Goal: Task Accomplishment & Management: Use online tool/utility

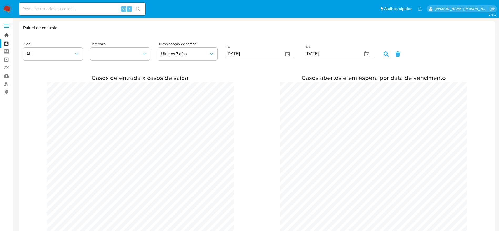
click at [7, 34] on link "Bandeja" at bounding box center [31, 35] width 63 height 8
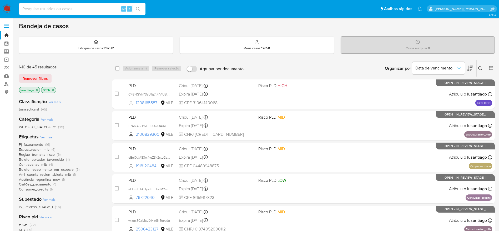
click at [71, 11] on input at bounding box center [82, 9] width 126 height 7
paste input "792353538"
type input "792353538"
click at [140, 8] on icon "search-icon" at bounding box center [138, 9] width 4 height 4
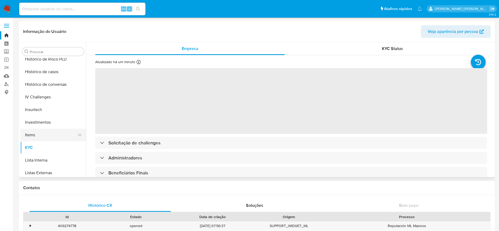
scroll to position [194, 0]
click at [41, 73] on button "Histórico de casos" at bounding box center [51, 72] width 62 height 13
select select "10"
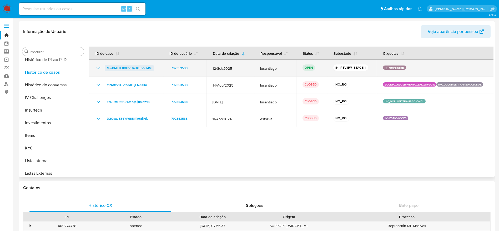
click at [132, 68] on span "MmBMEJEfIffUVU4UGftViqMM" at bounding box center [129, 68] width 45 height 6
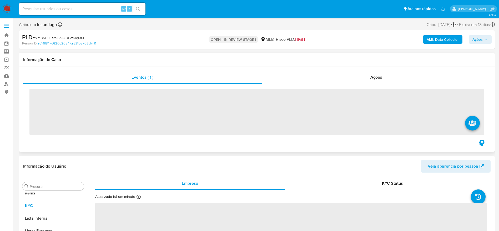
scroll to position [273, 0]
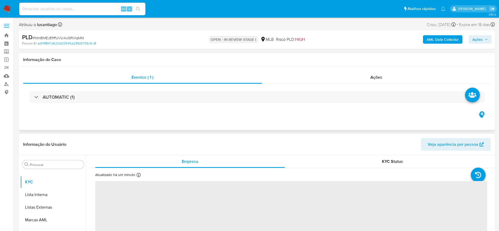
select select "10"
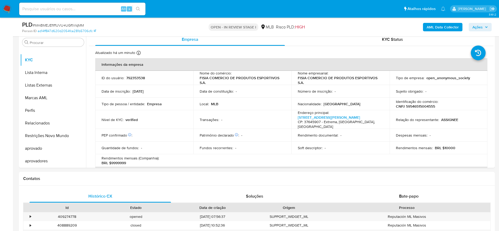
scroll to position [118, 0]
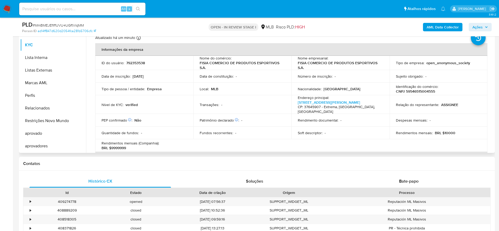
click at [413, 92] on p "CNPJ 59546515004555" at bounding box center [415, 91] width 39 height 5
copy p "59546515004555"
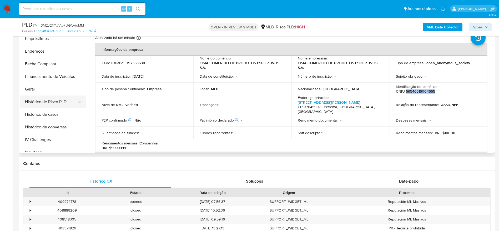
scroll to position [115, 0]
click at [38, 103] on button "Geral" at bounding box center [51, 102] width 62 height 13
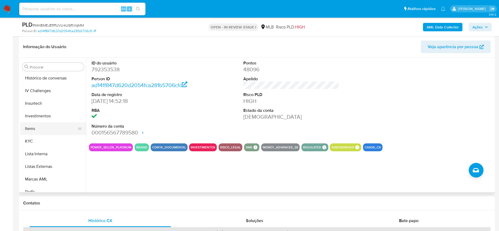
scroll to position [234, 0]
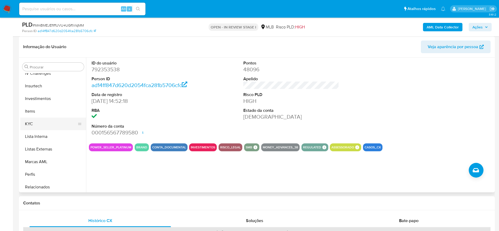
click at [40, 127] on button "KYC" at bounding box center [51, 124] width 62 height 13
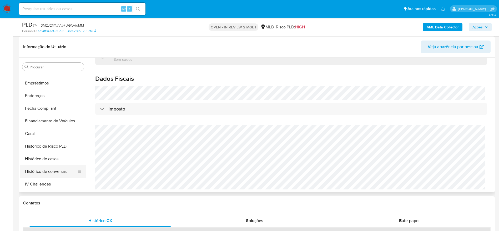
scroll to position [115, 0]
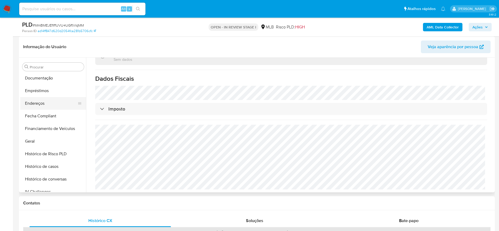
click at [40, 103] on button "Endereços" at bounding box center [51, 103] width 62 height 13
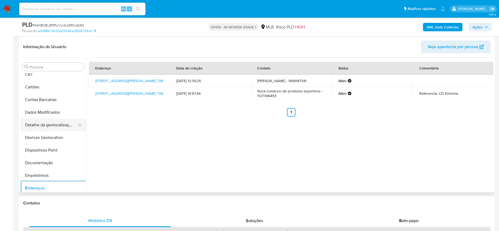
scroll to position [0, 0]
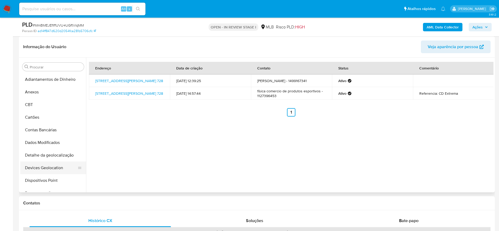
click at [48, 162] on button "Devices Geolocation" at bounding box center [51, 168] width 62 height 13
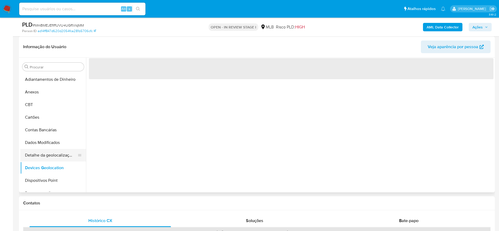
click at [57, 160] on button "Detalhe da geolocalização" at bounding box center [51, 155] width 62 height 13
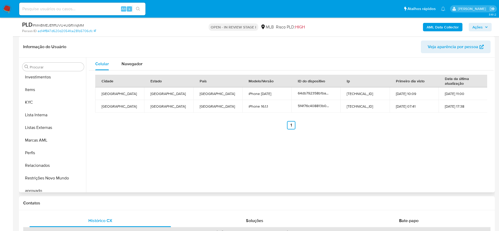
scroll to position [273, 0]
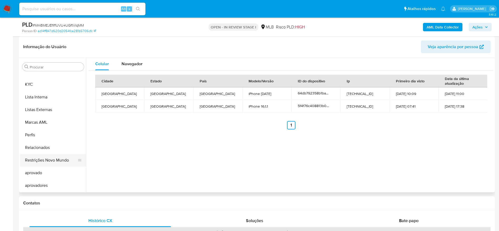
click at [48, 164] on button "Restrições Novo Mundo" at bounding box center [51, 160] width 62 height 13
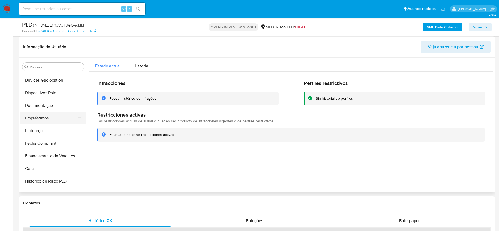
scroll to position [76, 0]
click at [41, 101] on button "Dispositivos Point" at bounding box center [51, 105] width 62 height 13
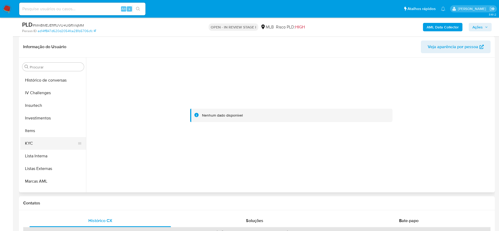
scroll to position [234, 0]
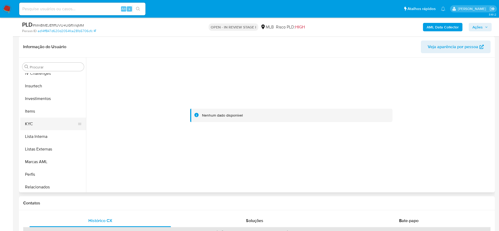
click at [44, 120] on button "KYC" at bounding box center [51, 124] width 62 height 13
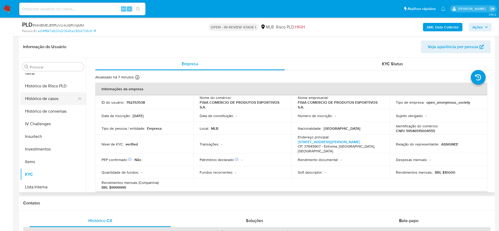
scroll to position [155, 0]
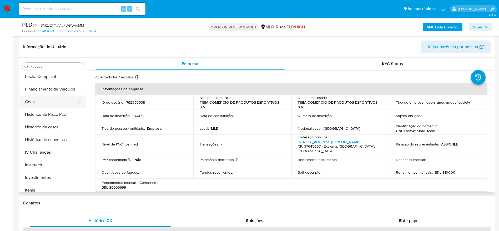
click at [39, 102] on button "Geral" at bounding box center [51, 102] width 62 height 13
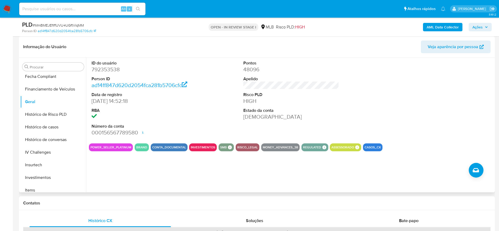
click at [121, 178] on div "ID do usuário 792353538 Person ID ad14ff847d620d2054fca281b5706cfc Data de regi…" at bounding box center [290, 125] width 408 height 135
click at [47, 129] on button "Histórico de casos" at bounding box center [51, 127] width 62 height 13
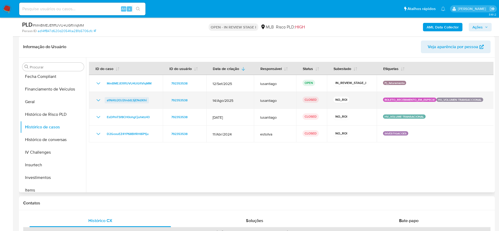
click at [117, 100] on span "a1NAfz2OJ2tnddLSjENdXlhi" at bounding box center [127, 100] width 40 height 6
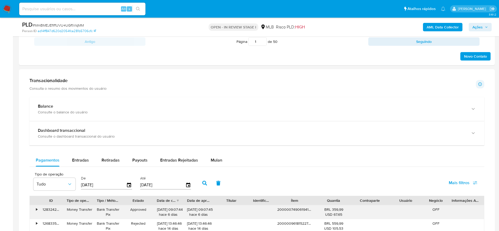
scroll to position [395, 0]
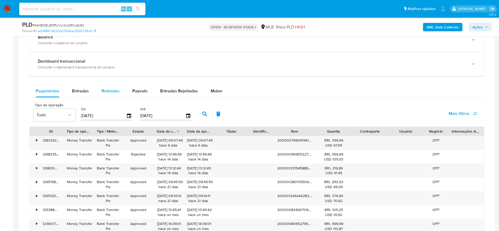
click at [113, 91] on span "Retiradas" at bounding box center [111, 91] width 18 height 6
select select "10"
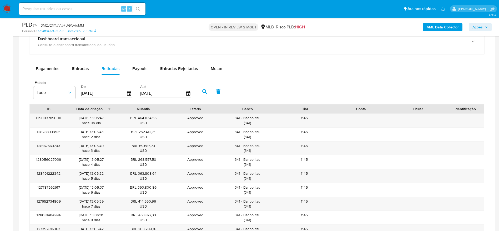
scroll to position [434, 0]
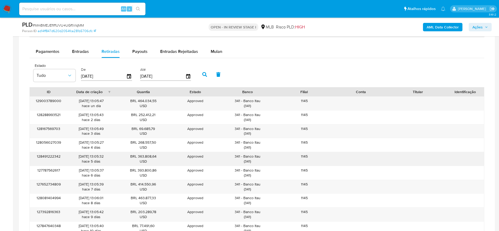
drag, startPoint x: 261, startPoint y: 157, endPoint x: 244, endPoint y: 157, distance: 17.1
click at [244, 157] on div "341 - Banco Itau ( 341 )" at bounding box center [247, 159] width 49 height 10
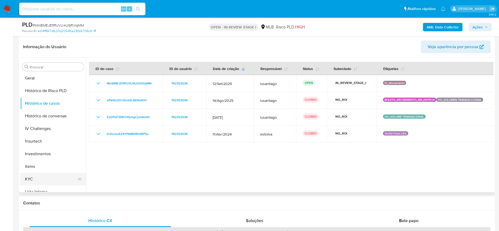
scroll to position [155, 0]
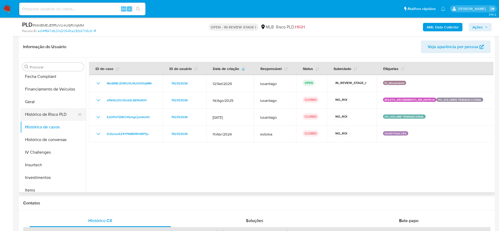
click at [38, 108] on button "Histórico de Risco PLD" at bounding box center [51, 114] width 62 height 13
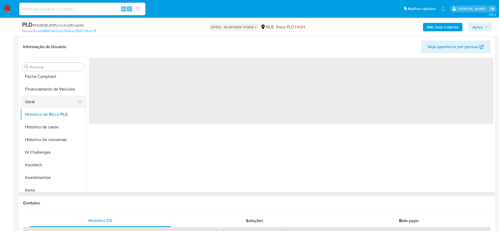
click at [39, 105] on button "Geral" at bounding box center [51, 102] width 62 height 13
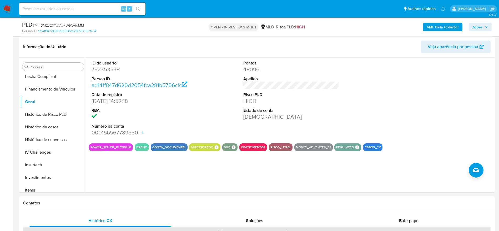
drag, startPoint x: 478, startPoint y: 25, endPoint x: 469, endPoint y: 31, distance: 9.7
click at [477, 27] on span "Ações" at bounding box center [478, 27] width 10 height 8
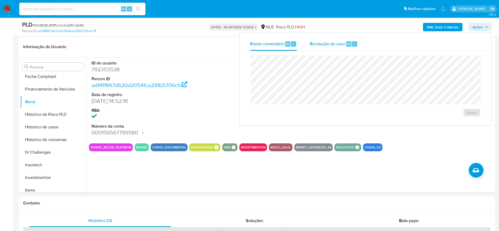
drag, startPoint x: 326, startPoint y: 45, endPoint x: 326, endPoint y: 53, distance: 8.2
click at [326, 46] on span "Resolução do caso" at bounding box center [328, 44] width 36 height 6
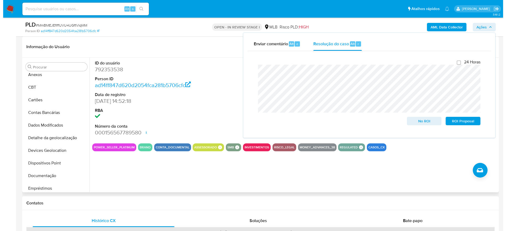
scroll to position [0, 0]
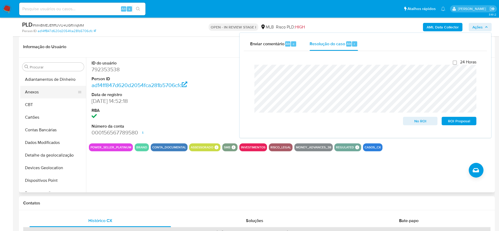
click at [45, 97] on button "Anexos" at bounding box center [51, 92] width 62 height 13
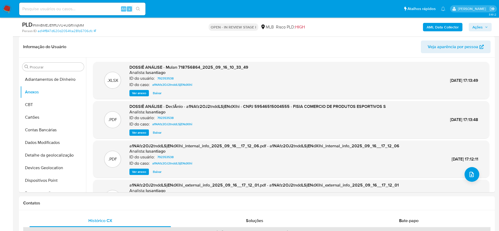
click at [442, 25] on b "AML Data Collector" at bounding box center [443, 27] width 32 height 8
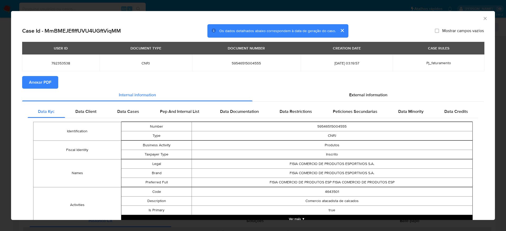
click at [33, 81] on span "Anexar PDF" at bounding box center [40, 83] width 22 height 12
click at [482, 20] on icon "Fechar a janela" at bounding box center [484, 18] width 5 height 5
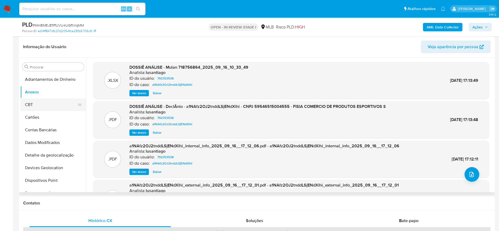
click at [45, 98] on button "CBT" at bounding box center [51, 104] width 62 height 13
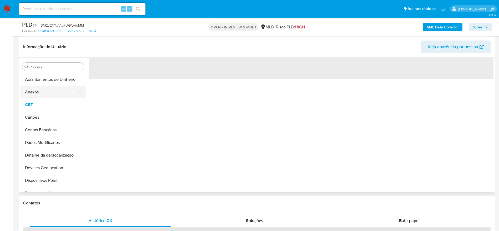
click at [42, 92] on button "Anexos" at bounding box center [51, 92] width 62 height 13
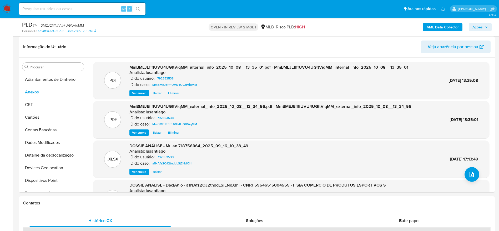
click at [484, 26] on span "Ações" at bounding box center [481, 26] width 16 height 7
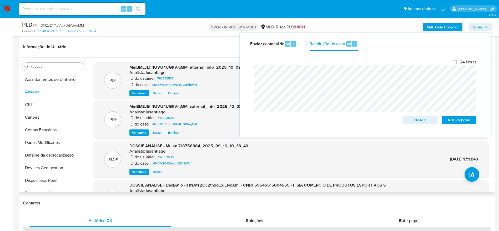
click at [179, 52] on header "Informação do Usuário Veja aparência por pessoa" at bounding box center [257, 47] width 468 height 13
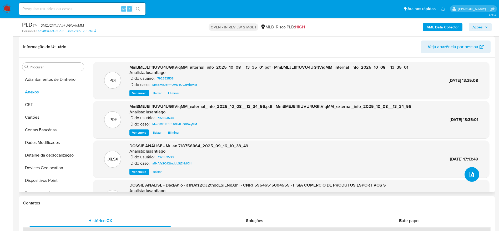
click at [470, 174] on icon "upload-file" at bounding box center [472, 174] width 6 height 6
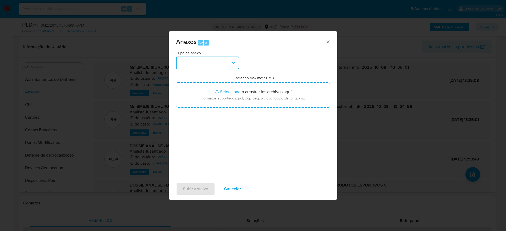
click at [217, 60] on button "button" at bounding box center [207, 63] width 63 height 13
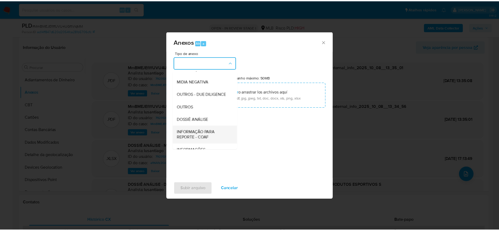
scroll to position [81, 0]
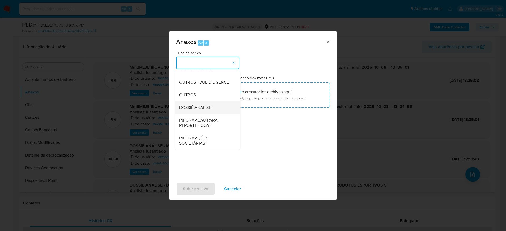
click at [202, 112] on div "DOSSIÊ ANÁLISE" at bounding box center [206, 107] width 54 height 13
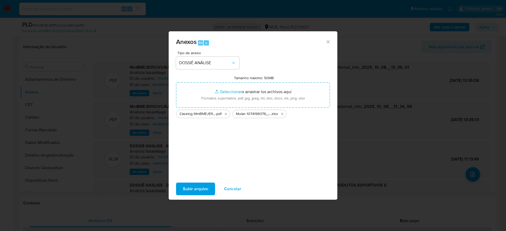
click at [202, 190] on span "Subir arquivo" at bounding box center [195, 189] width 25 height 12
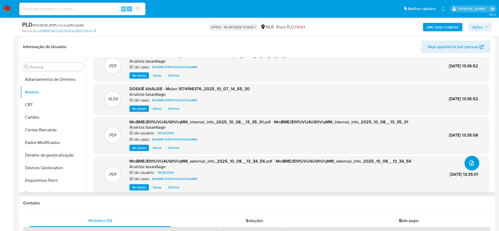
scroll to position [0, 0]
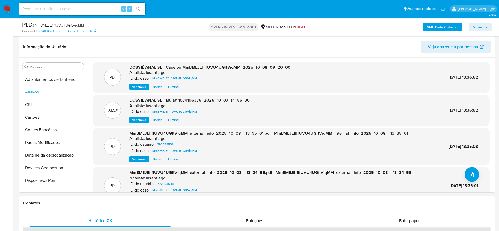
click at [484, 25] on span "Ações" at bounding box center [481, 26] width 16 height 7
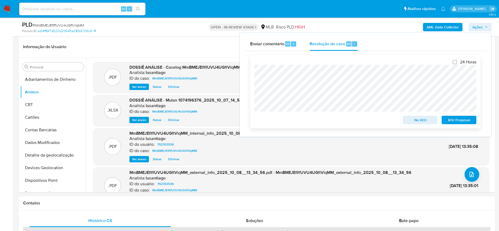
click at [422, 120] on span "No ROI" at bounding box center [420, 119] width 27 height 7
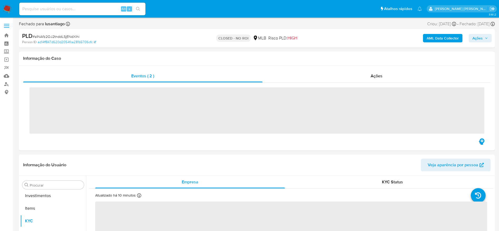
scroll to position [273, 0]
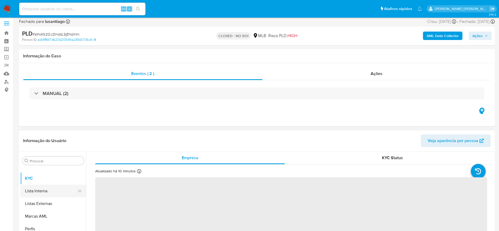
select select "10"
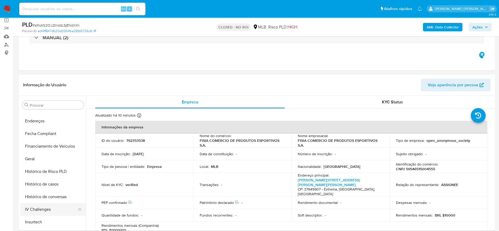
scroll to position [0, 0]
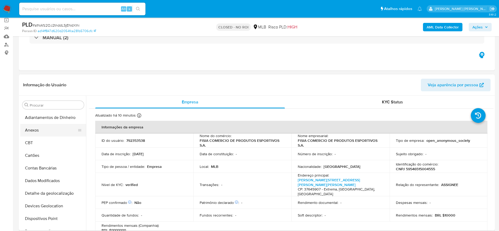
click at [38, 127] on button "Anexos" at bounding box center [51, 130] width 62 height 13
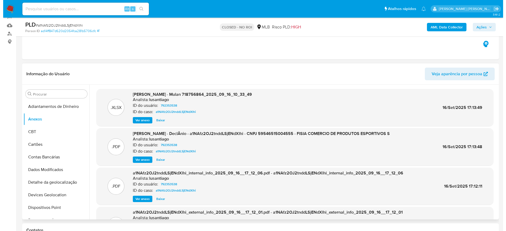
scroll to position [79, 0]
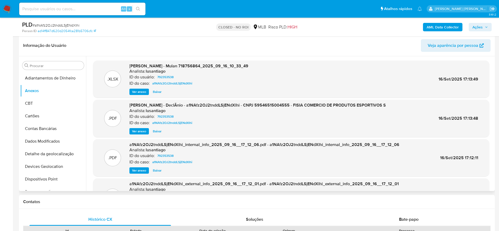
click at [141, 132] on span "Ver anexo" at bounding box center [139, 131] width 14 height 5
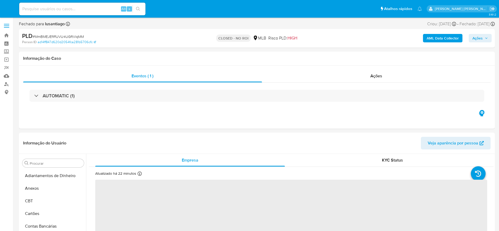
select select "10"
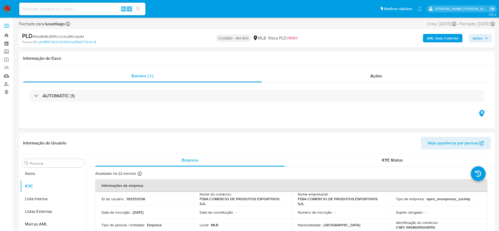
scroll to position [273, 0]
click at [61, 7] on input at bounding box center [82, 9] width 126 height 7
paste input "2322267055"
type input "2322267055"
click at [138, 7] on icon "search-icon" at bounding box center [138, 9] width 4 height 4
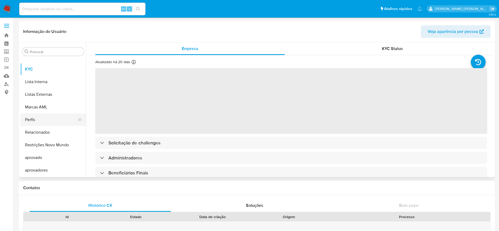
select select "10"
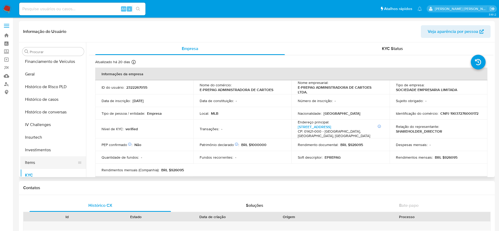
scroll to position [155, 0]
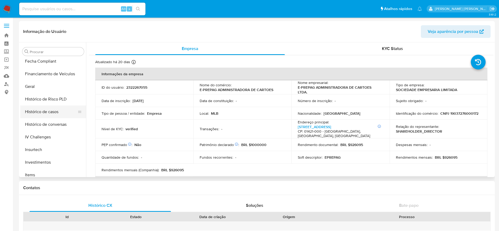
click at [44, 112] on button "Histórico de casos" at bounding box center [51, 112] width 62 height 13
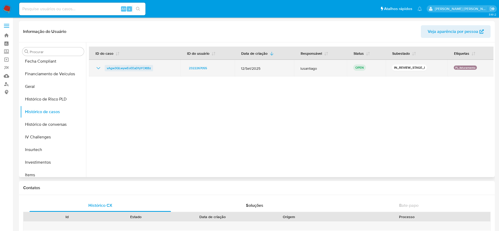
click at [131, 67] on span "vAgw3QLwywEoEEaDfyYCKtBz" at bounding box center [129, 68] width 44 height 6
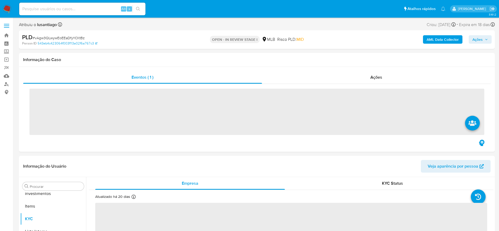
scroll to position [273, 0]
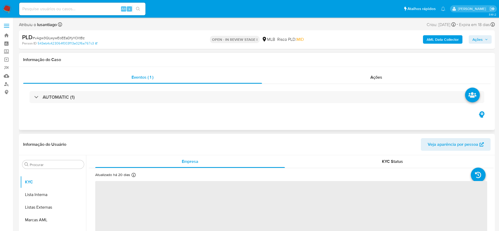
select select "10"
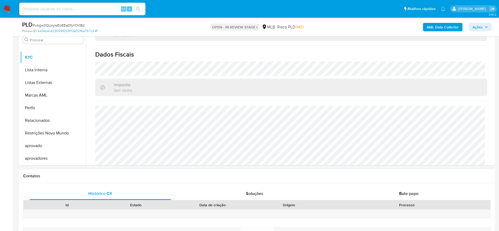
scroll to position [118, 0]
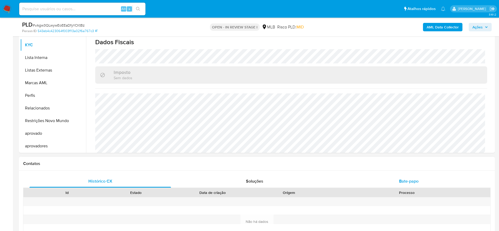
click at [427, 184] on div "Bate-papo" at bounding box center [409, 181] width 142 height 13
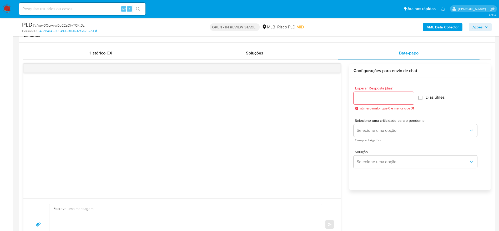
scroll to position [237, 0]
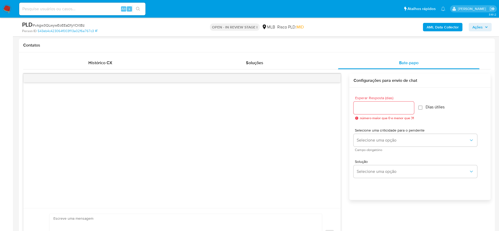
click at [391, 116] on span "número maior que 0 e menor que 31" at bounding box center [387, 118] width 54 height 4
click at [388, 109] on input "Esperar Resposta (dias)" at bounding box center [384, 108] width 61 height 7
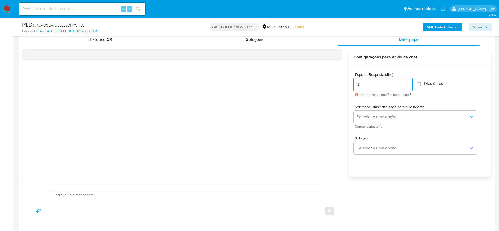
scroll to position [276, 0]
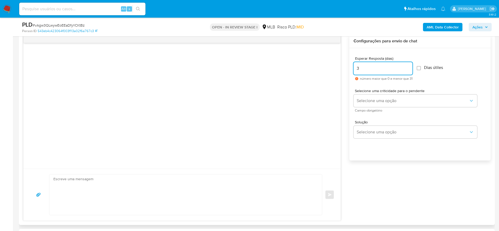
type input "3"
click at [146, 180] on textarea at bounding box center [184, 195] width 262 height 41
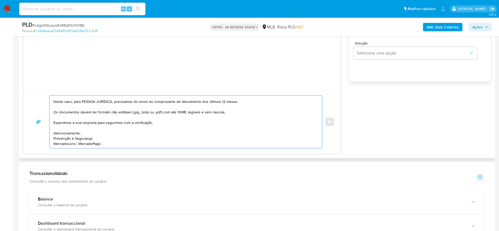
scroll to position [27, 0]
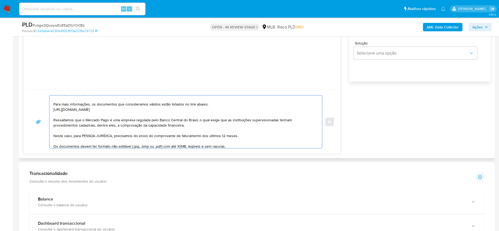
drag, startPoint x: 74, startPoint y: 138, endPoint x: 113, endPoint y: 138, distance: 39.2
click at [113, 138] on textarea "Olá! Estamos realizando uma verificação adicional de segurança em contas de usu…" at bounding box center [184, 122] width 262 height 53
click at [202, 135] on textarea "Olá! Estamos realizando uma verificação adicional de segurança em contas de usu…" at bounding box center [184, 122] width 262 height 53
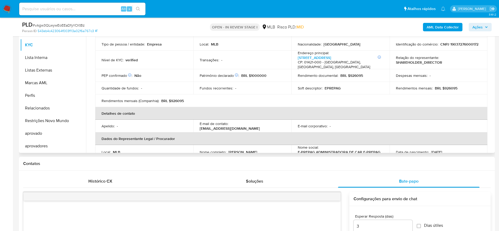
scroll to position [32, 0]
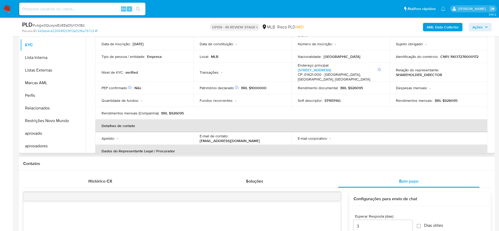
type textarea "Olá! Estamos realizando uma verificação adicional de segurança em contas de usu…"
drag, startPoint x: 363, startPoint y: 84, endPoint x: 355, endPoint y: 85, distance: 8.5
click at [355, 86] on div "Rendimento documental : BRL $926095" at bounding box center [341, 88] width 86 height 5
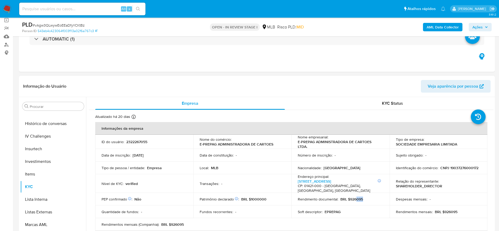
scroll to position [155, 0]
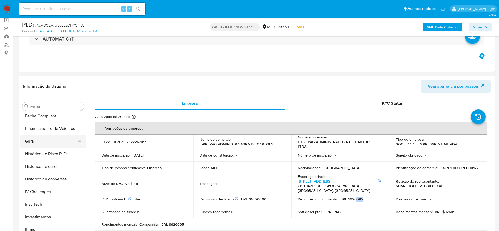
click at [50, 143] on button "Geral" at bounding box center [51, 141] width 62 height 13
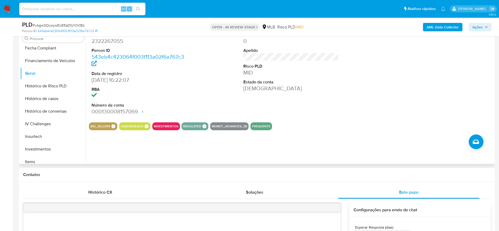
scroll to position [79, 0]
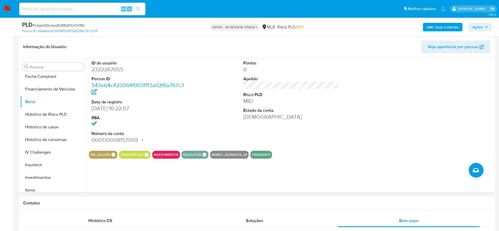
click at [485, 27] on span "Ações" at bounding box center [481, 26] width 16 height 7
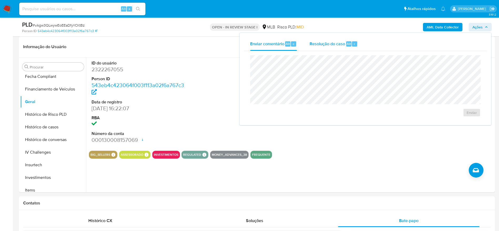
click at [320, 43] on span "Resolução do caso" at bounding box center [328, 44] width 36 height 6
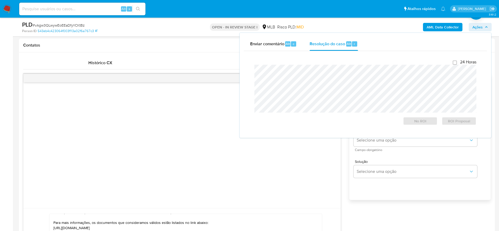
scroll to position [158, 0]
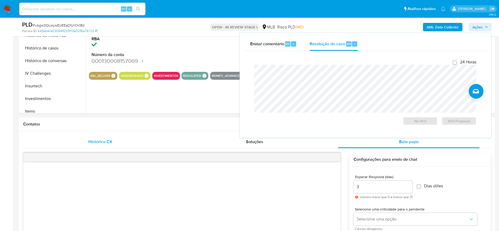
click at [94, 145] on div "Histórico CX" at bounding box center [100, 142] width 142 height 13
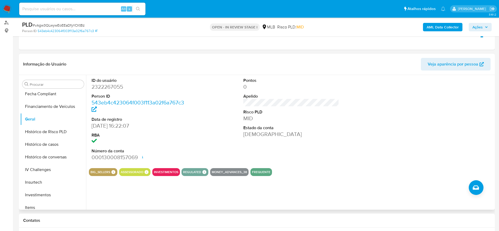
scroll to position [79, 0]
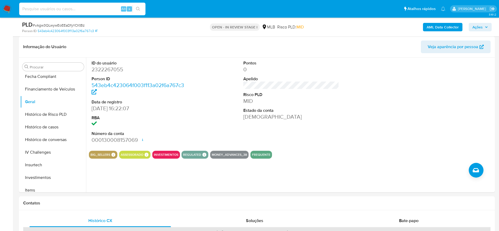
click at [88, 7] on input at bounding box center [82, 9] width 126 height 7
paste input "2322267055"
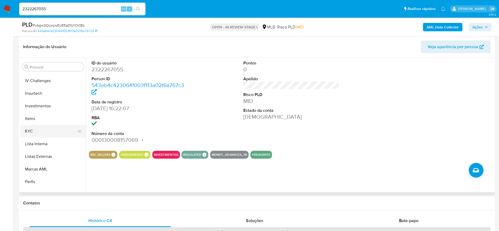
scroll to position [234, 0]
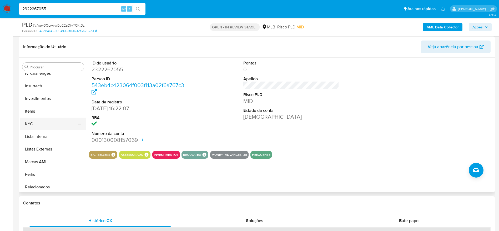
type input "2322267055"
click at [39, 124] on button "KYC" at bounding box center [51, 124] width 62 height 13
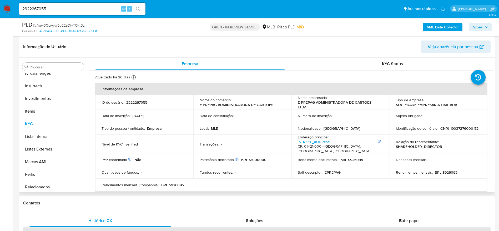
click at [465, 125] on td "Identificação do comércio : CNPJ 19037276000172" at bounding box center [439, 128] width 98 height 13
click at [462, 130] on p "CNPJ 19037276000172" at bounding box center [460, 128] width 38 height 5
copy p "19037276000172"
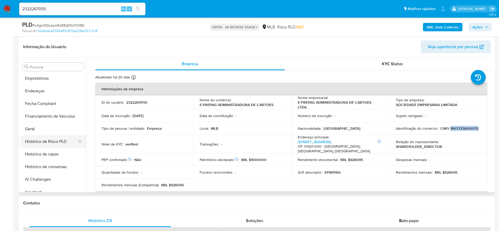
scroll to position [115, 0]
click at [33, 146] on button "Geral" at bounding box center [51, 141] width 62 height 13
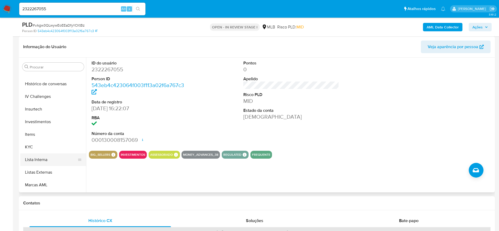
scroll to position [234, 0]
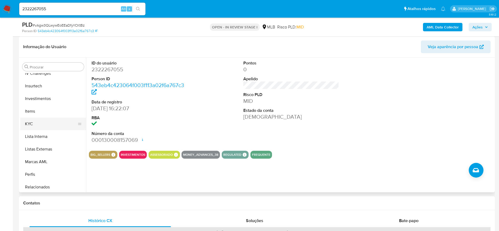
click at [41, 125] on button "KYC" at bounding box center [51, 124] width 62 height 13
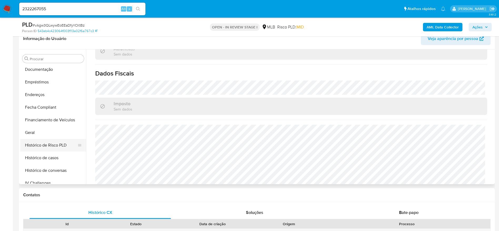
scroll to position [115, 0]
click at [42, 96] on button "Endereços" at bounding box center [51, 95] width 62 height 13
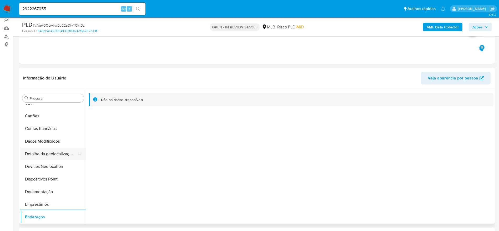
scroll to position [0, 0]
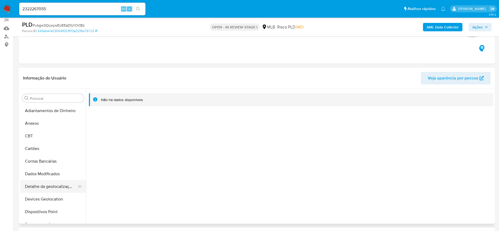
click at [49, 186] on button "Detalhe da geolocalização" at bounding box center [51, 186] width 62 height 13
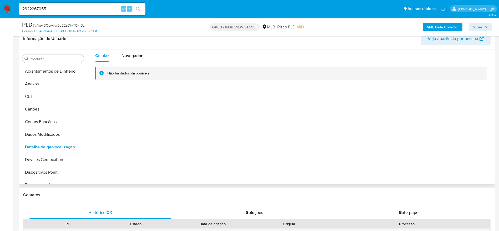
scroll to position [48, 0]
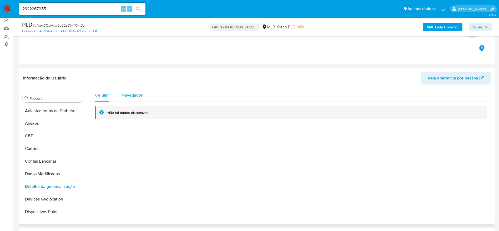
click at [130, 92] on span "Navegador" at bounding box center [132, 95] width 21 height 6
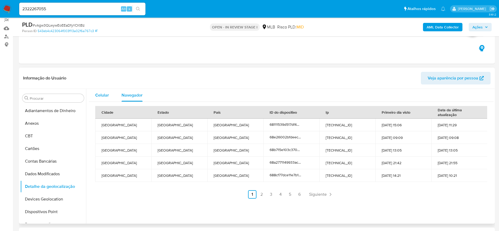
click at [102, 96] on span "Celular" at bounding box center [102, 95] width 14 height 6
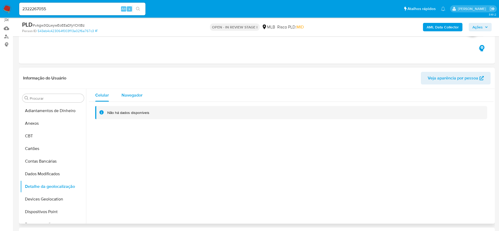
click at [134, 95] on span "Navegador" at bounding box center [132, 95] width 21 height 6
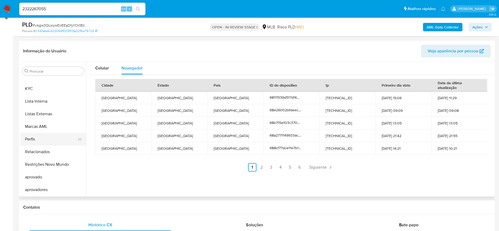
scroll to position [87, 0]
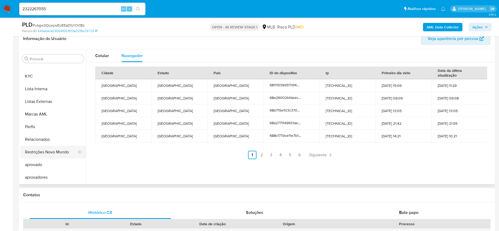
click at [42, 147] on button "Restrições Novo Mundo" at bounding box center [51, 152] width 62 height 13
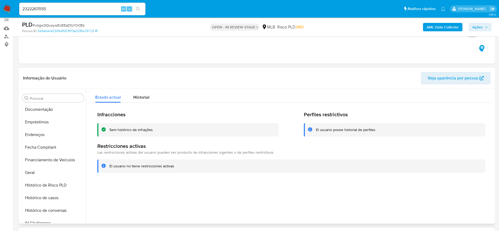
scroll to position [76, 0]
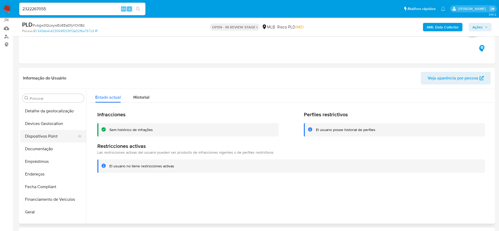
click at [52, 139] on button "Dispositivos Point" at bounding box center [51, 136] width 62 height 13
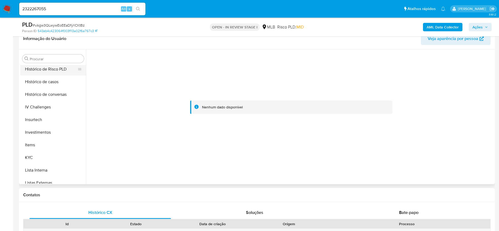
scroll to position [194, 0]
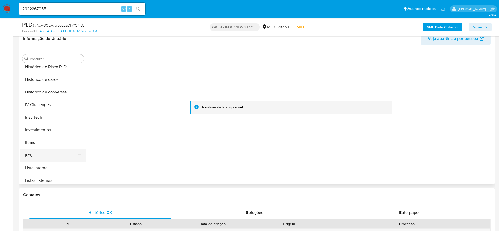
click at [51, 151] on button "KYC" at bounding box center [51, 155] width 62 height 13
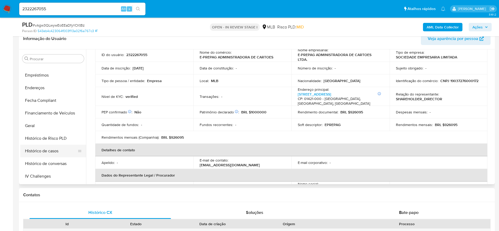
scroll to position [115, 0]
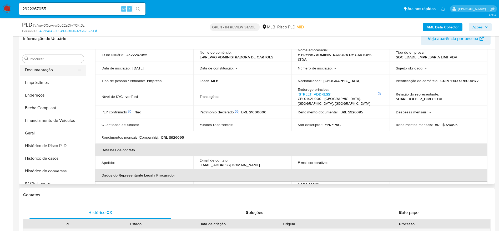
click at [39, 71] on button "Documentação" at bounding box center [51, 70] width 62 height 13
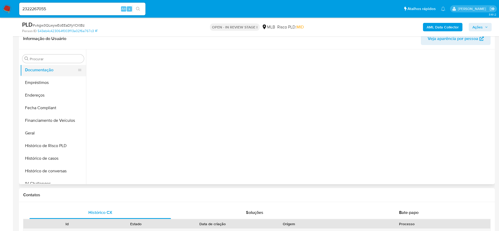
scroll to position [0, 0]
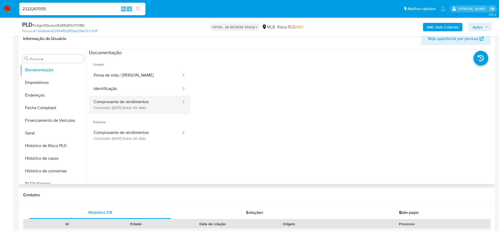
click at [148, 103] on button "Comprovante de rendimentos Concluído: 18/09/2025 (hace 20 días)" at bounding box center [135, 105] width 93 height 18
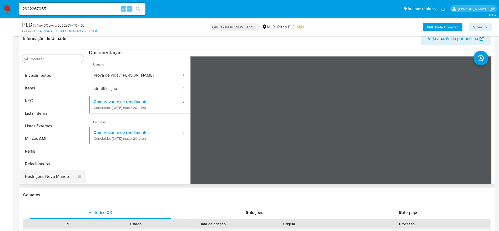
scroll to position [273, 0]
click at [53, 157] on button "Restrições Novo Mundo" at bounding box center [51, 152] width 62 height 13
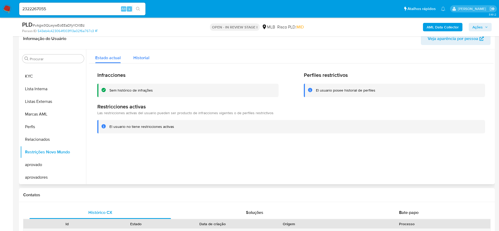
click at [142, 59] on span "Historial" at bounding box center [141, 58] width 16 height 6
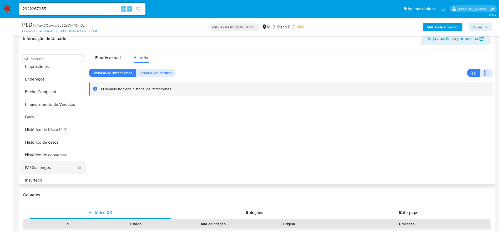
scroll to position [115, 0]
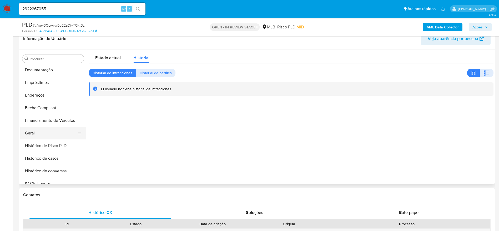
click at [43, 138] on button "Geral" at bounding box center [51, 133] width 62 height 13
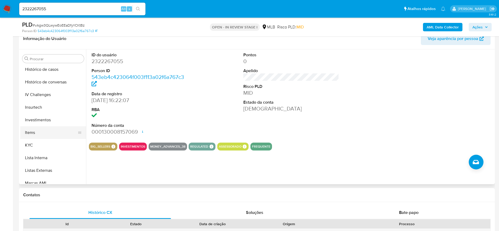
scroll to position [234, 0]
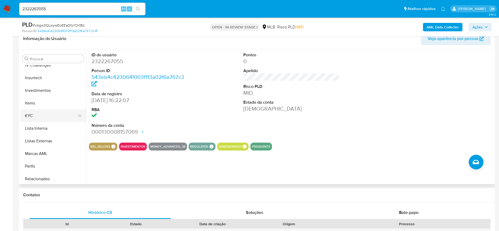
click at [41, 116] on button "KYC" at bounding box center [51, 116] width 62 height 13
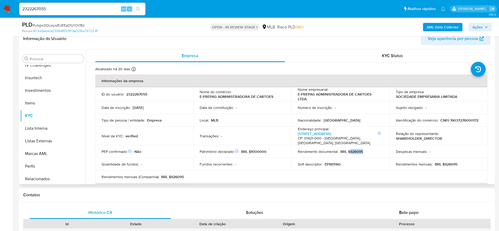
drag, startPoint x: 364, startPoint y: 148, endPoint x: 349, endPoint y: 148, distance: 15.0
click at [349, 149] on div "Rendimento documental : BRL $926095" at bounding box center [341, 151] width 86 height 5
copy p "926095"
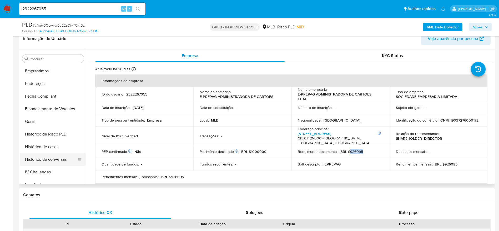
scroll to position [115, 0]
click at [40, 131] on button "Geral" at bounding box center [51, 133] width 62 height 13
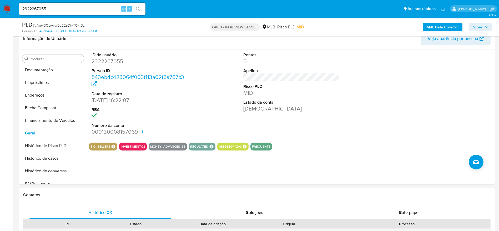
click at [475, 26] on span "Ações" at bounding box center [478, 27] width 10 height 8
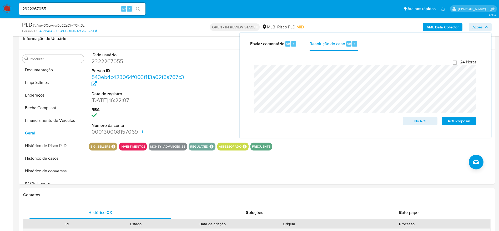
click at [436, 26] on b "AML Data Collector" at bounding box center [443, 27] width 32 height 8
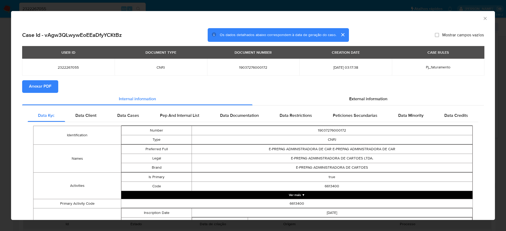
click at [36, 85] on span "Anexar PDF" at bounding box center [40, 87] width 22 height 12
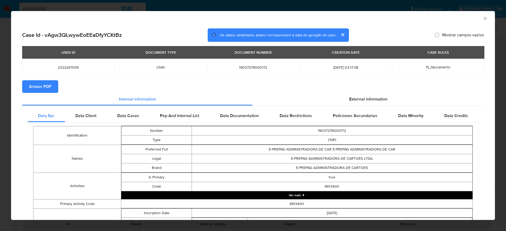
click at [482, 19] on icon "Fechar a janela" at bounding box center [484, 18] width 5 height 5
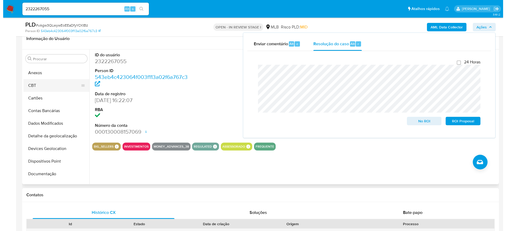
scroll to position [0, 0]
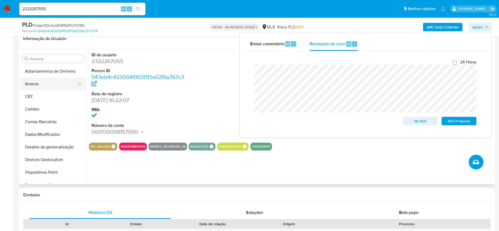
click at [42, 84] on button "Anexos" at bounding box center [51, 84] width 62 height 13
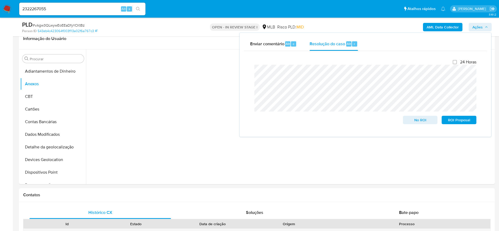
click at [487, 25] on span "Ações" at bounding box center [481, 26] width 16 height 7
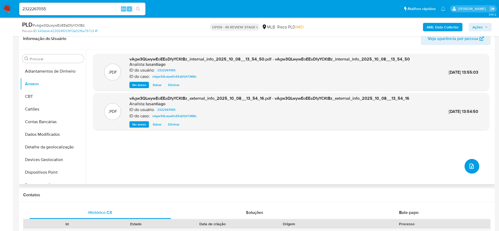
click at [471, 166] on icon "upload-file" at bounding box center [472, 166] width 6 height 6
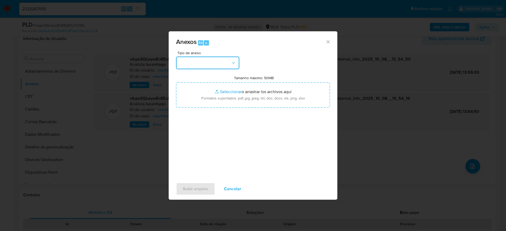
click at [214, 60] on button "button" at bounding box center [207, 63] width 63 height 13
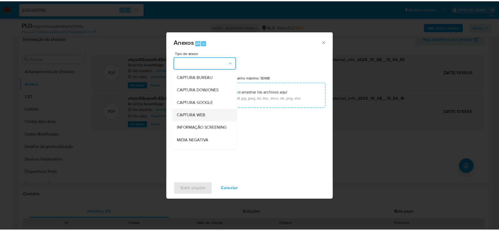
scroll to position [81, 0]
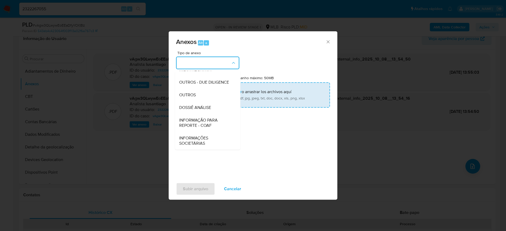
drag, startPoint x: 198, startPoint y: 106, endPoint x: 210, endPoint y: 103, distance: 12.1
click at [198, 106] on span "DOSSIÊ ANÁLISE" at bounding box center [195, 107] width 32 height 5
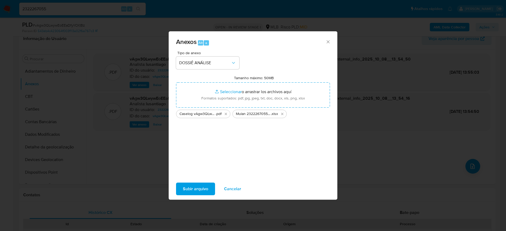
click at [200, 185] on span "Subir arquivo" at bounding box center [195, 189] width 25 height 12
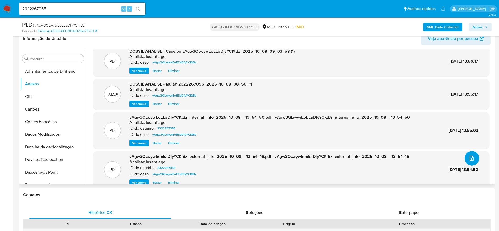
scroll to position [0, 0]
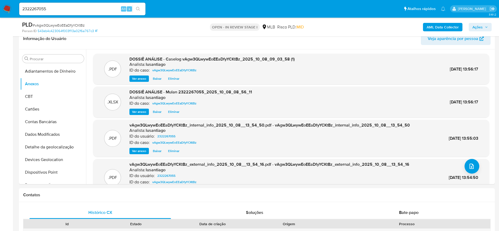
click at [476, 28] on span "Ações" at bounding box center [478, 27] width 10 height 8
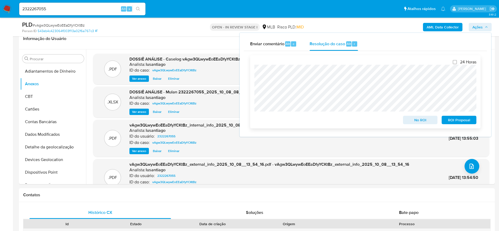
click at [414, 121] on span "No ROI" at bounding box center [420, 119] width 27 height 7
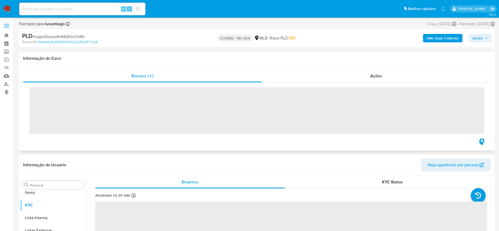
scroll to position [273, 0]
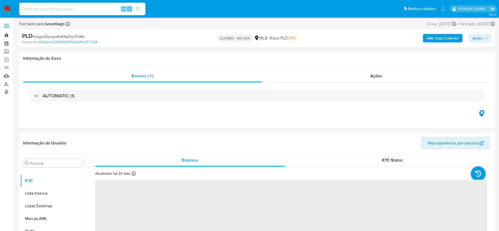
select select "10"
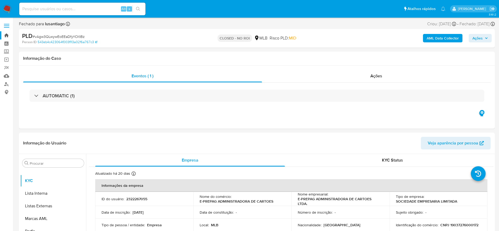
click at [5, 35] on link "Bandeja" at bounding box center [31, 35] width 63 height 8
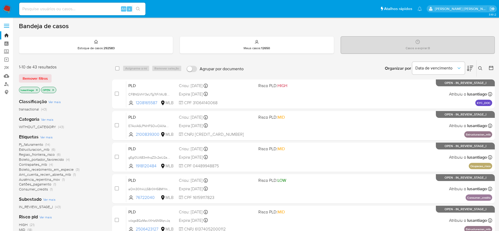
click at [87, 12] on input at bounding box center [82, 9] width 126 height 7
paste input "213658244"
type input "213658244"
click at [136, 6] on button "search-icon" at bounding box center [138, 8] width 11 height 7
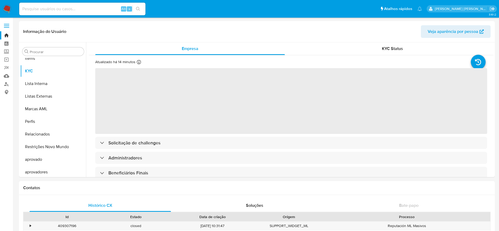
scroll to position [273, 0]
select select "10"
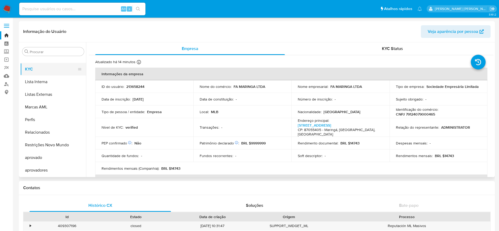
scroll to position [194, 0]
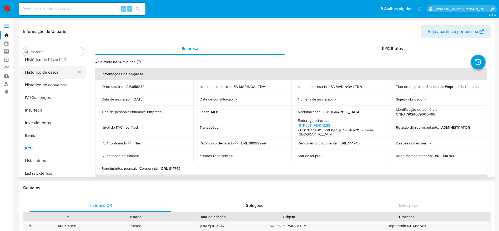
click at [47, 73] on button "Histórico de casos" at bounding box center [51, 72] width 62 height 13
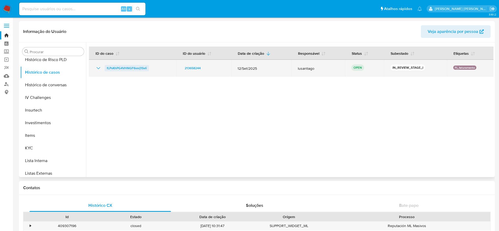
click at [131, 67] on span "fLPvKhPG4VHNGF6vxrj1Svli" at bounding box center [127, 68] width 40 height 6
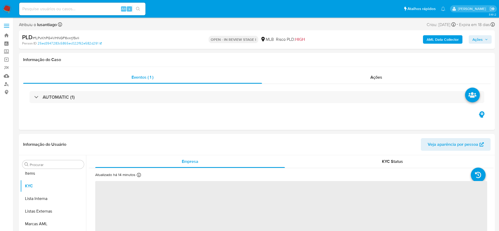
scroll to position [273, 0]
select select "10"
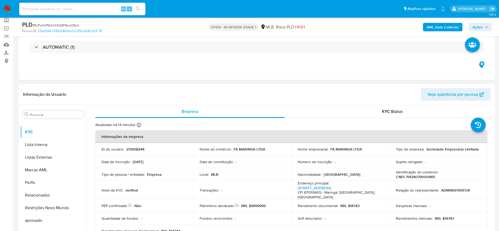
scroll to position [79, 0]
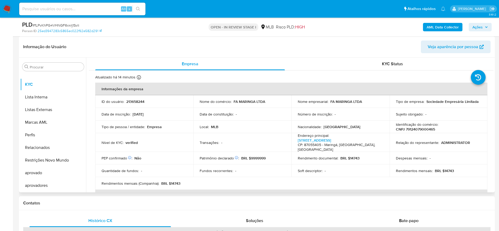
click at [422, 128] on p "CNPJ 79124079000465" at bounding box center [415, 129] width 39 height 5
copy p "79124079000465"
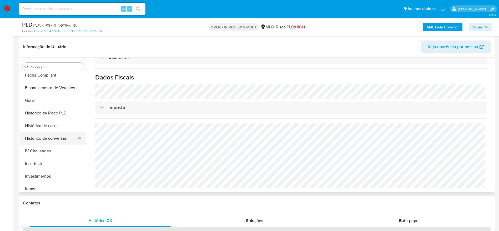
scroll to position [155, 0]
click at [38, 101] on button "Geral" at bounding box center [51, 102] width 62 height 13
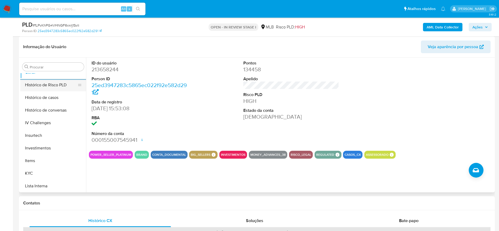
scroll to position [234, 0]
click at [54, 126] on button "KYC" at bounding box center [51, 124] width 62 height 13
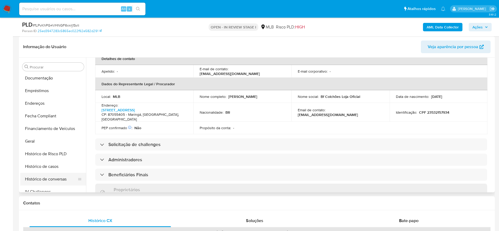
scroll to position [76, 0]
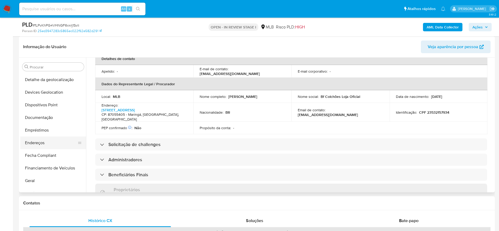
click at [44, 142] on button "Endereços" at bounding box center [51, 143] width 62 height 13
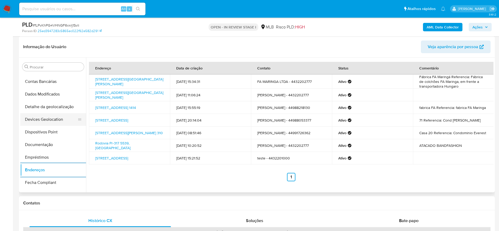
scroll to position [36, 0]
click at [52, 123] on button "Detalhe da geolocalização" at bounding box center [51, 119] width 62 height 13
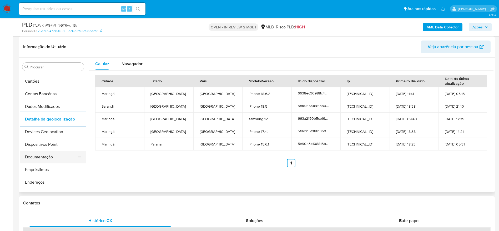
scroll to position [273, 0]
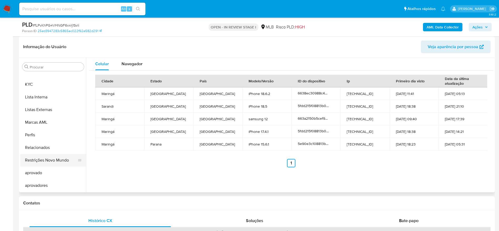
click at [47, 161] on button "Restrições Novo Mundo" at bounding box center [51, 160] width 62 height 13
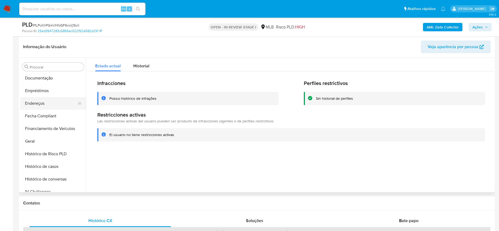
scroll to position [76, 0]
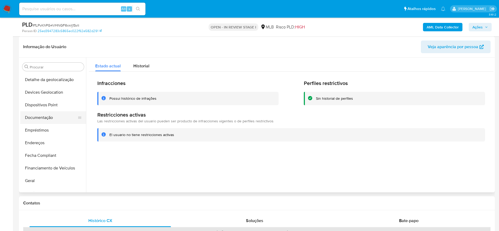
drag, startPoint x: 51, startPoint y: 108, endPoint x: 67, endPoint y: 111, distance: 16.7
click at [51, 108] on button "Dispositivos Point" at bounding box center [53, 105] width 66 height 13
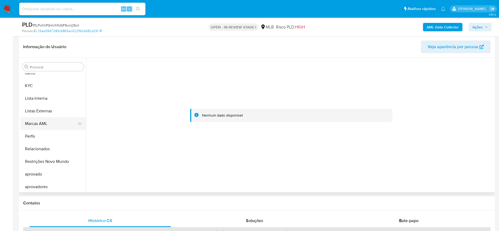
scroll to position [273, 0]
click at [35, 81] on button "KYC" at bounding box center [51, 84] width 62 height 13
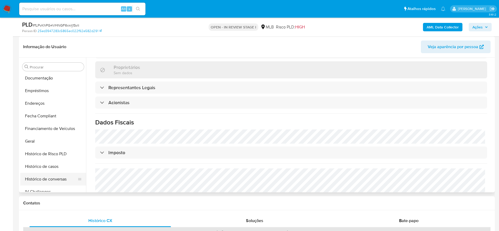
scroll to position [76, 0]
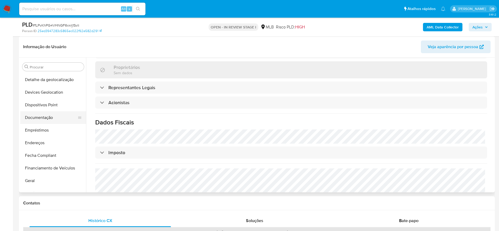
click at [44, 118] on button "Documentação" at bounding box center [51, 117] width 62 height 13
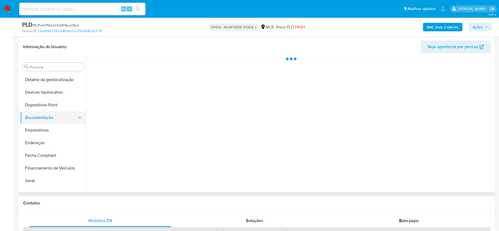
scroll to position [0, 0]
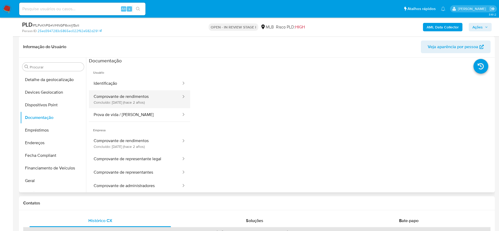
click at [135, 103] on button "Comprovante de rendimentos Concluído: [DATE] (hace 2 años)" at bounding box center [135, 99] width 93 height 18
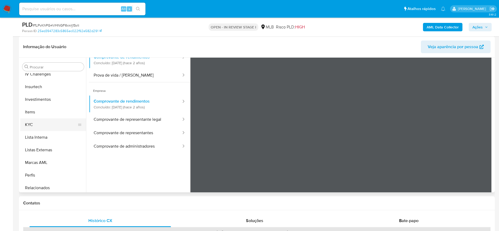
scroll to position [234, 0]
click at [43, 120] on button "KYC" at bounding box center [51, 124] width 62 height 13
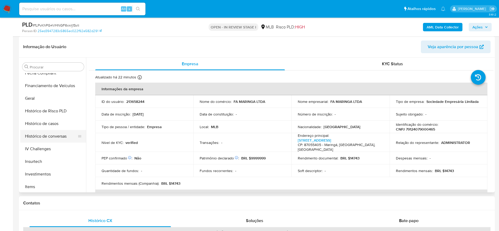
scroll to position [155, 0]
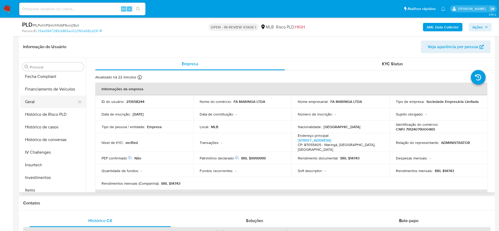
click at [45, 102] on button "Geral" at bounding box center [51, 102] width 62 height 13
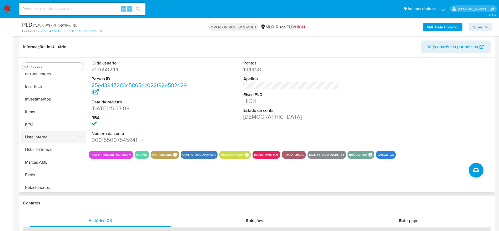
scroll to position [234, 0]
click at [40, 126] on button "KYC" at bounding box center [51, 124] width 62 height 13
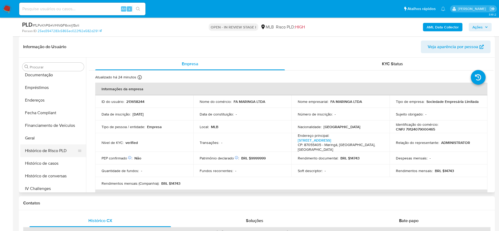
scroll to position [115, 0]
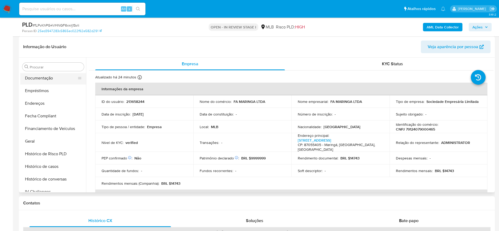
click at [43, 80] on button "Documentação" at bounding box center [51, 78] width 62 height 13
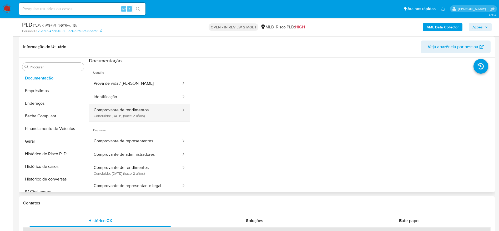
click at [143, 110] on button "Comprovante de rendimentos Concluído: 14/04/2023 (hace 2 años)" at bounding box center [135, 113] width 93 height 18
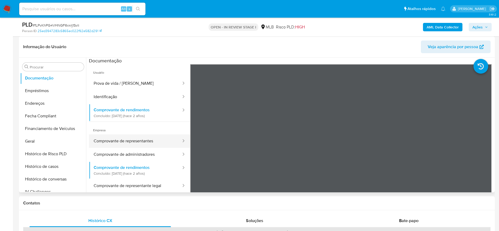
click at [144, 141] on button "Comprovante de representantes" at bounding box center [135, 141] width 93 height 13
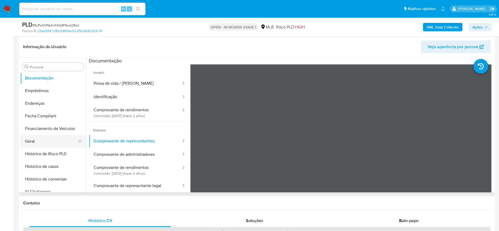
scroll to position [76, 0]
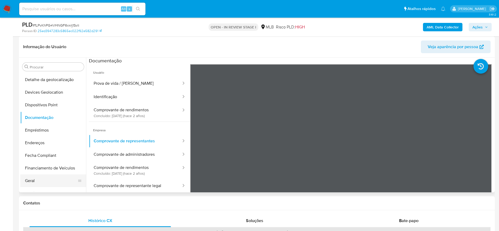
click at [46, 141] on button "Endereços" at bounding box center [53, 143] width 66 height 13
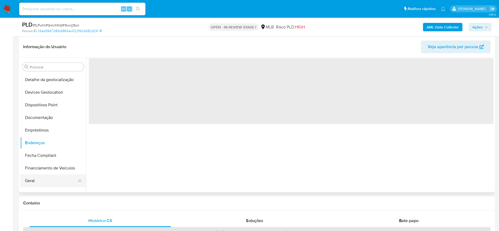
click at [37, 181] on button "Geral" at bounding box center [51, 181] width 62 height 13
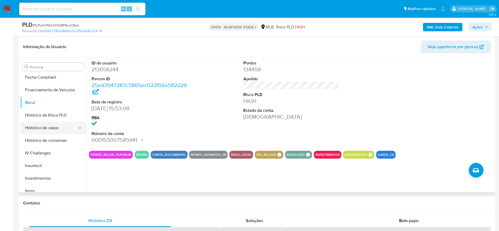
scroll to position [155, 0]
click at [53, 130] on button "Histórico de casos" at bounding box center [51, 127] width 62 height 13
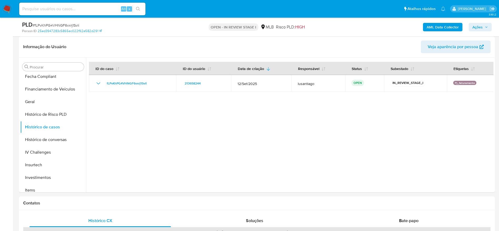
click at [471, 23] on button "Ações" at bounding box center [480, 27] width 23 height 8
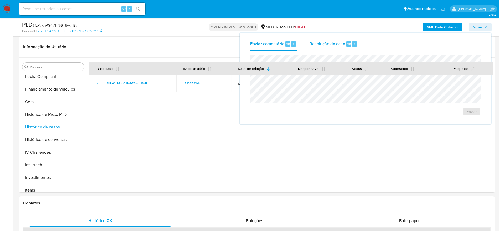
click at [332, 44] on span "Resolução do caso" at bounding box center [328, 44] width 36 height 6
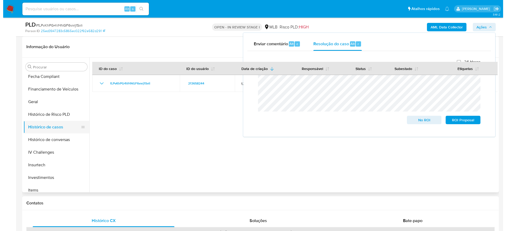
scroll to position [0, 0]
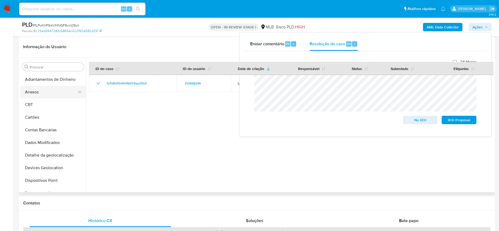
click at [36, 95] on button "Anexos" at bounding box center [51, 92] width 62 height 13
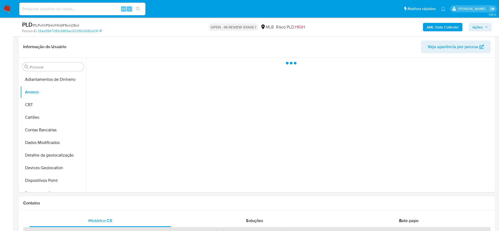
click at [449, 27] on b "AML Data Collector" at bounding box center [443, 27] width 32 height 8
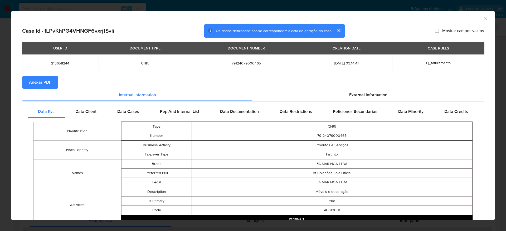
click at [41, 84] on span "Anexar PDF" at bounding box center [40, 83] width 22 height 12
click at [483, 18] on icon "Fechar a janela" at bounding box center [484, 18] width 3 height 3
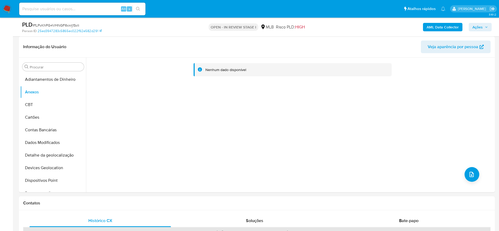
click at [477, 27] on span "Ações" at bounding box center [478, 27] width 10 height 8
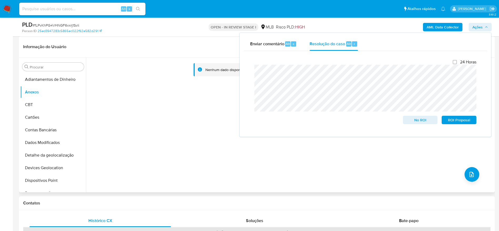
click at [182, 103] on div "Nenhum dado disponível" at bounding box center [290, 125] width 408 height 135
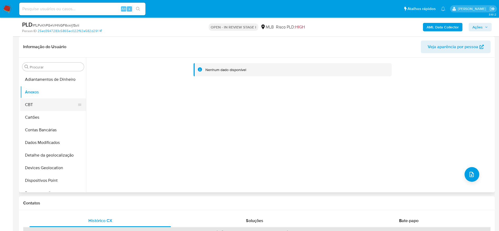
click at [32, 103] on button "CBT" at bounding box center [51, 104] width 62 height 13
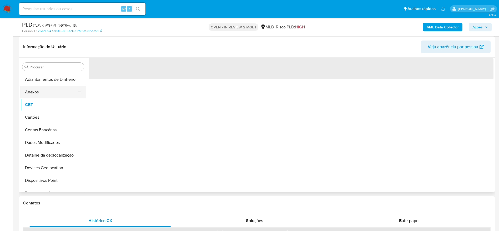
click at [32, 95] on button "Anexos" at bounding box center [51, 92] width 62 height 13
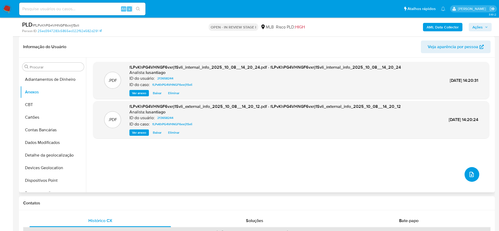
click at [470, 174] on icon "upload-file" at bounding box center [472, 174] width 6 height 6
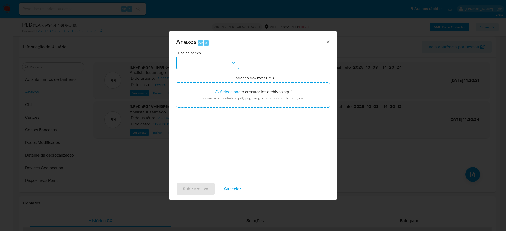
drag, startPoint x: 201, startPoint y: 63, endPoint x: 203, endPoint y: 70, distance: 7.6
click at [201, 64] on button "button" at bounding box center [207, 63] width 63 height 13
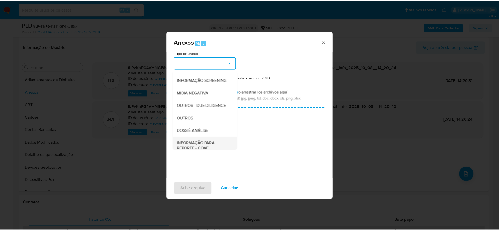
scroll to position [81, 0]
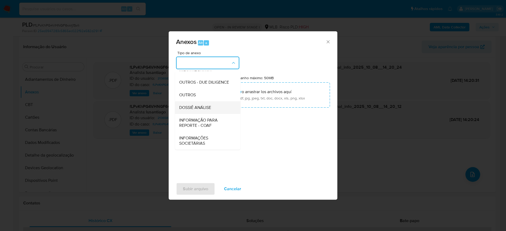
click at [201, 106] on span "DOSSIÊ ANÁLISE" at bounding box center [195, 107] width 32 height 5
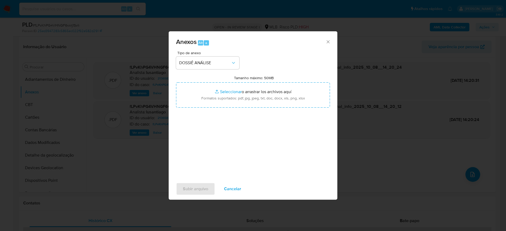
click at [227, 143] on div "Tipo de anexo DOSSIÊ ANÁLISE Tamanho máximo: 50MB Seleccionar archivos Seleccio…" at bounding box center [253, 113] width 154 height 124
click at [189, 187] on span "Subir arquivo" at bounding box center [195, 189] width 25 height 12
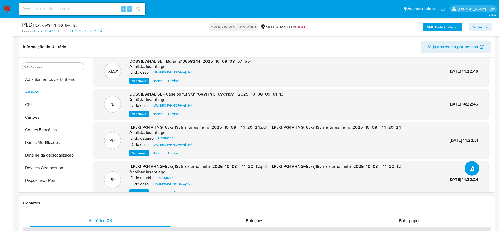
scroll to position [0, 0]
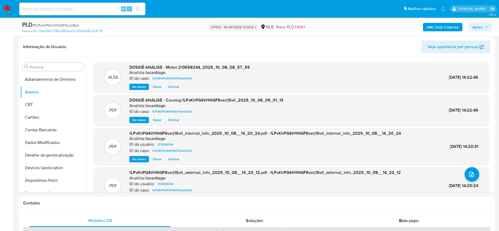
click at [485, 26] on span "Ações" at bounding box center [481, 26] width 16 height 7
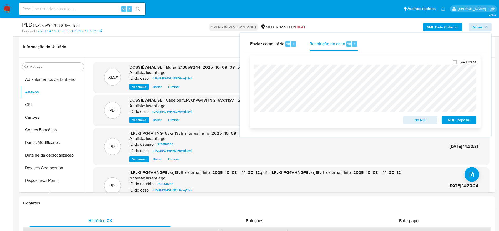
click at [418, 122] on span "No ROI" at bounding box center [420, 119] width 27 height 7
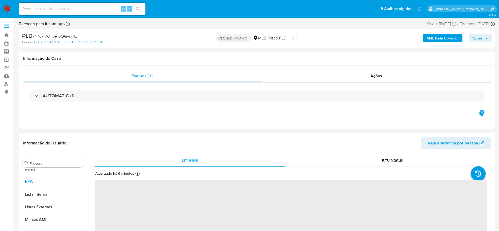
scroll to position [273, 0]
select select "10"
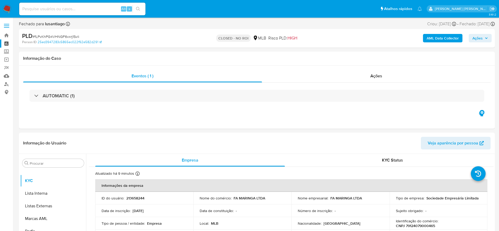
click at [5, 44] on link "Painel" at bounding box center [31, 43] width 63 height 8
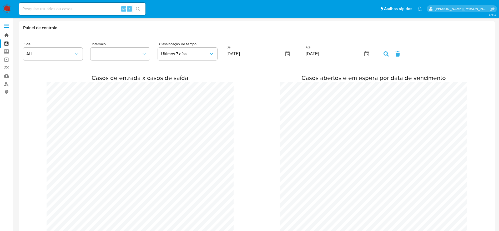
click at [4, 37] on link "Bandeja" at bounding box center [31, 35] width 63 height 8
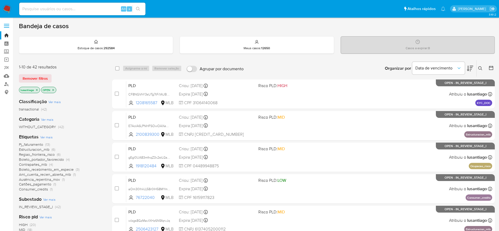
click at [36, 155] on span "Regiao_fronteira_risco" at bounding box center [37, 154] width 36 height 5
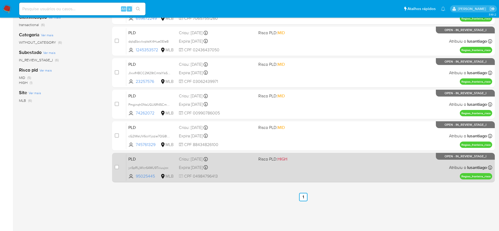
scroll to position [90, 0]
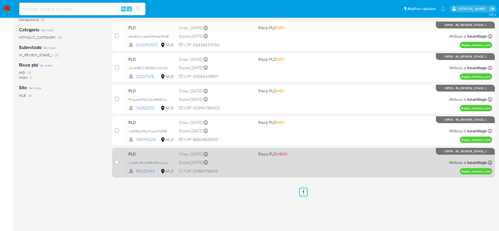
click at [243, 160] on div "Expira in 18 days Expira em 27/10/2025 00:11:58" at bounding box center [216, 162] width 75 height 7
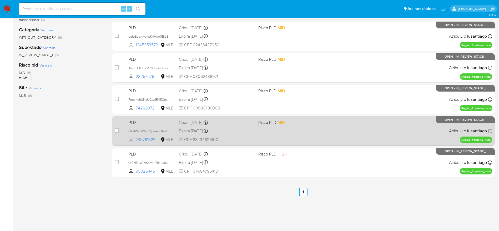
click at [249, 132] on div "Expira in 18 days Expira em 27/10/2025 00:12:05" at bounding box center [216, 130] width 75 height 7
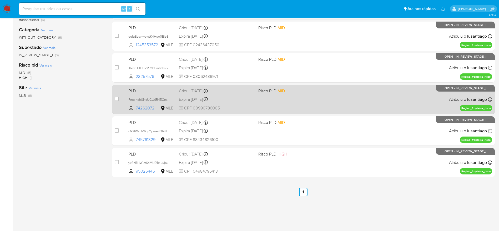
click at [249, 99] on div "Expira in 18 days Expira em 27/10/2025 00:12:05" at bounding box center [216, 99] width 75 height 7
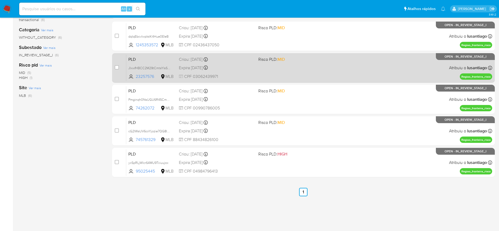
click at [243, 68] on div "Expira in 18 days Expira em 27/10/2025 00:15:14" at bounding box center [216, 67] width 75 height 7
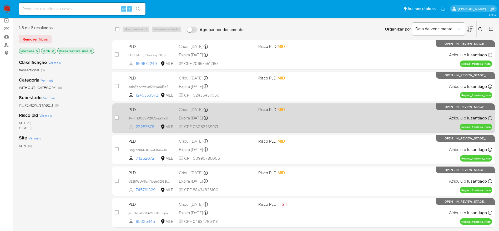
scroll to position [11, 0]
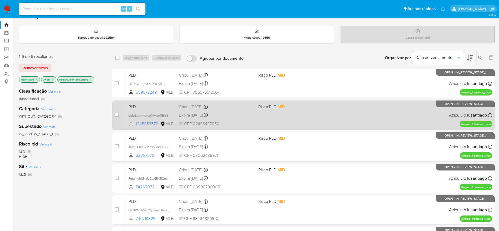
click at [244, 122] on span "CPF 02436437050" at bounding box center [216, 124] width 75 height 6
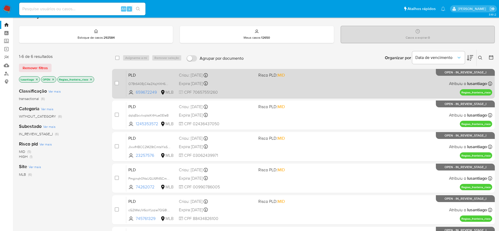
click at [243, 87] on div "PLD O7Bt640BjC4e2XsjHXH6Ho3S 659672249 MLB Risco PLD: MID Criou: 12/09/2025 Cri…" at bounding box center [309, 83] width 366 height 27
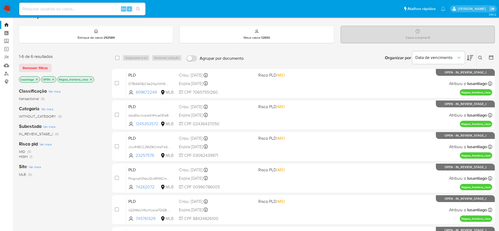
click at [73, 8] on input at bounding box center [82, 9] width 126 height 7
paste input "154773262"
type input "154773262"
click at [138, 11] on button "search-icon" at bounding box center [138, 8] width 11 height 7
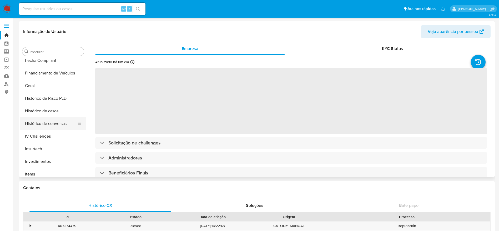
select select "10"
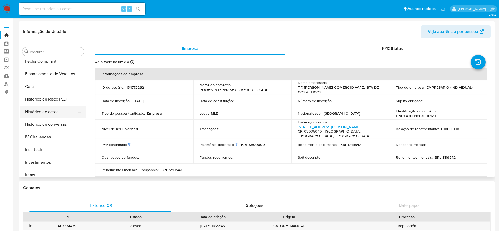
click at [50, 115] on button "Histórico de casos" at bounding box center [51, 112] width 62 height 13
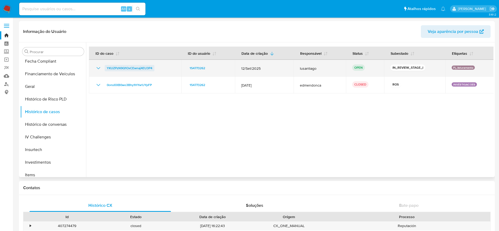
click at [141, 69] on span "YKUZPzN9Q1OxCEwnaj4EU3P4" at bounding box center [130, 68] width 46 height 6
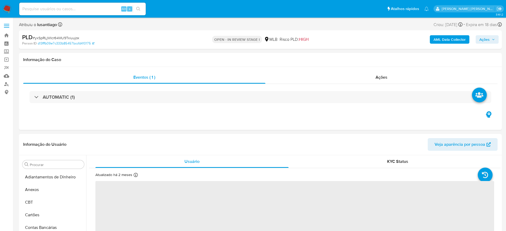
select select "10"
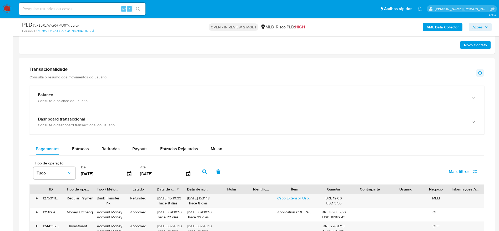
scroll to position [355, 0]
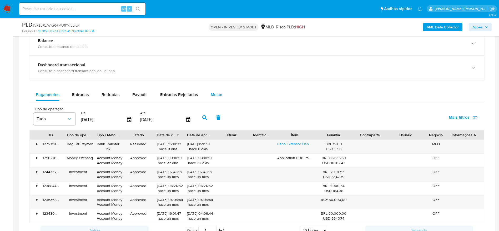
click at [217, 92] on span "Mulan" at bounding box center [217, 95] width 12 height 6
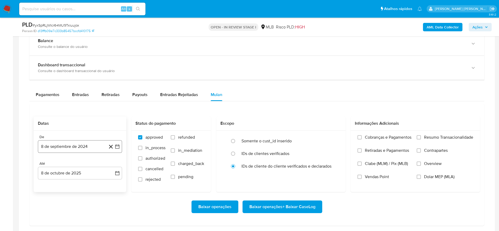
click at [71, 146] on button "8 de septiembre de 2024" at bounding box center [80, 146] width 84 height 13
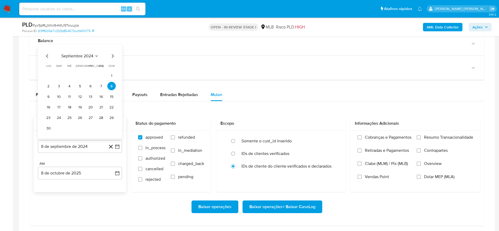
click at [87, 57] on span "septiembre 2024" at bounding box center [77, 55] width 32 height 5
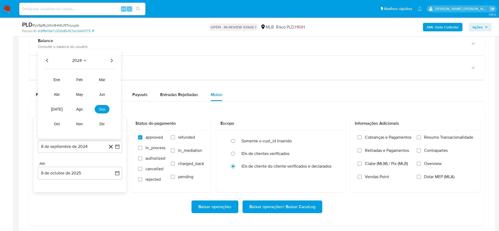
drag, startPoint x: 114, startPoint y: 59, endPoint x: 114, endPoint y: 64, distance: 5.3
click at [115, 59] on icon "Año siguiente" at bounding box center [111, 60] width 6 height 6
click at [81, 111] on span "ago" at bounding box center [79, 109] width 7 height 4
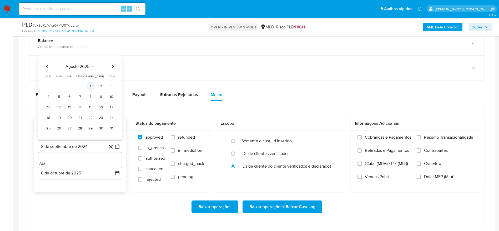
click at [93, 86] on button "1" at bounding box center [90, 86] width 8 height 8
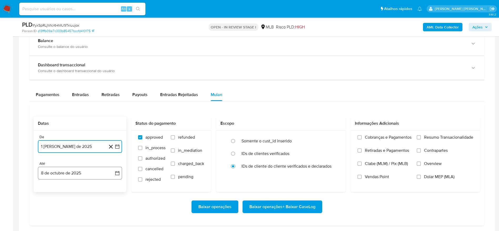
click at [80, 168] on button "8 de octubre de 2025" at bounding box center [80, 173] width 84 height 13
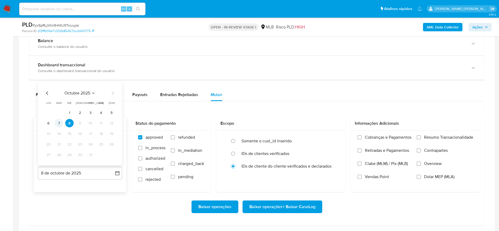
click at [60, 121] on button "7" at bounding box center [59, 123] width 8 height 8
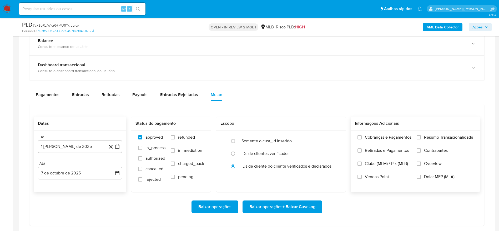
click at [428, 135] on span "Resumo Transacionalidade" at bounding box center [448, 137] width 49 height 5
click at [421, 135] on input "Resumo Transacionalidade" at bounding box center [419, 137] width 4 height 4
click at [286, 207] on span "Baixar operações + Baixar CaseLog" at bounding box center [283, 207] width 66 height 12
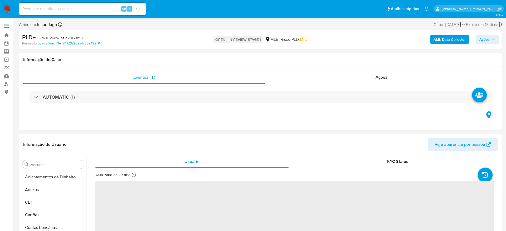
select select "10"
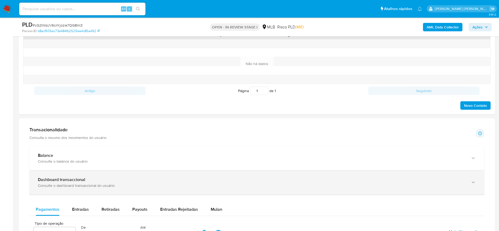
scroll to position [355, 0]
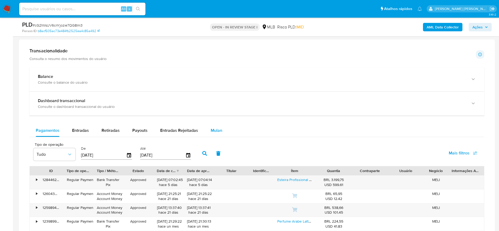
click at [220, 131] on span "Mulan" at bounding box center [217, 130] width 12 height 6
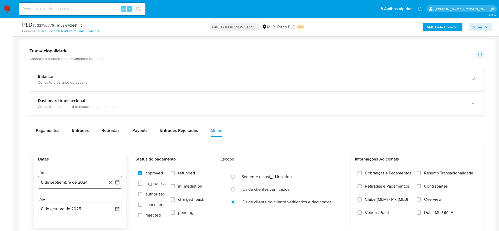
click at [71, 181] on button "8 de septiembre de 2024" at bounding box center [80, 182] width 84 height 13
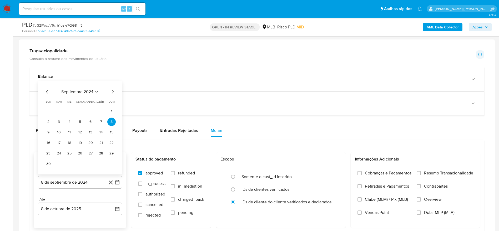
click at [78, 87] on div "septiembre 2024 septiembre 2024 lun lunes mar martes mié miércoles jue jueves v…" at bounding box center [80, 128] width 84 height 94
click at [78, 91] on span "septiembre 2024" at bounding box center [77, 91] width 32 height 5
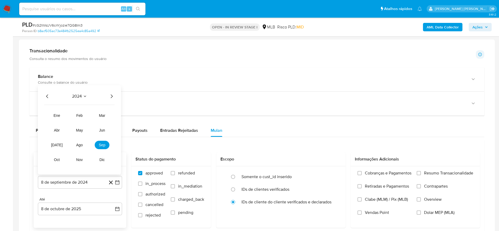
click at [111, 97] on icon "Año siguiente" at bounding box center [111, 96] width 6 height 6
click at [81, 146] on span "ago" at bounding box center [79, 145] width 7 height 4
click at [92, 119] on button "1" at bounding box center [90, 122] width 8 height 8
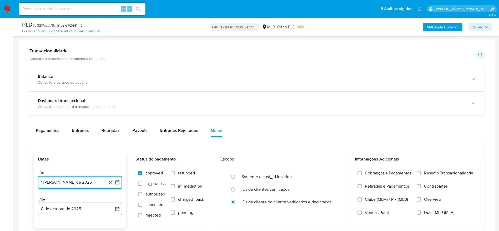
click at [65, 210] on button "8 de octubre de 2025" at bounding box center [80, 209] width 84 height 13
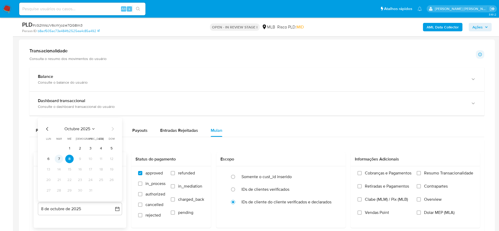
click at [60, 158] on button "7" at bounding box center [59, 159] width 8 height 8
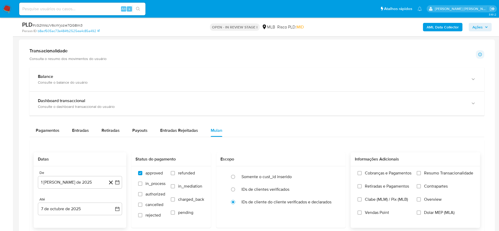
click at [441, 171] on span "Resumo Transacionalidade" at bounding box center [448, 173] width 49 height 5
click at [421, 171] on input "Resumo Transacionalidade" at bounding box center [419, 173] width 4 height 4
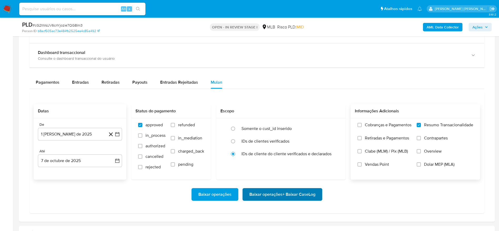
scroll to position [434, 0]
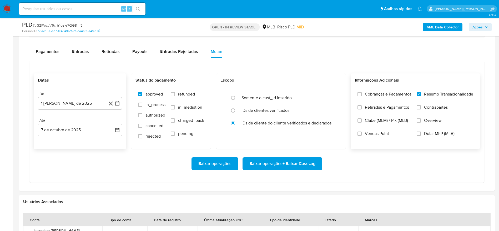
click at [308, 163] on span "Baixar operações + Baixar CaseLog" at bounding box center [283, 164] width 66 height 12
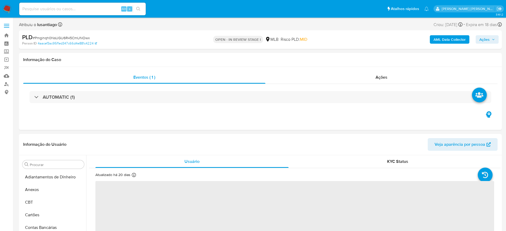
select select "10"
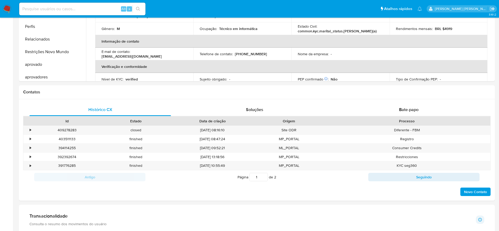
scroll to position [273, 0]
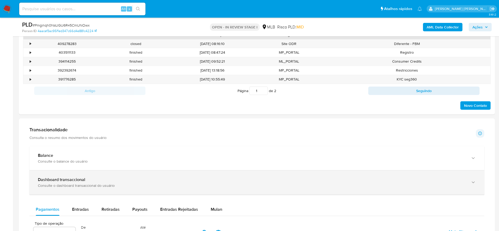
click at [214, 206] on span "Mulan" at bounding box center [217, 209] width 12 height 6
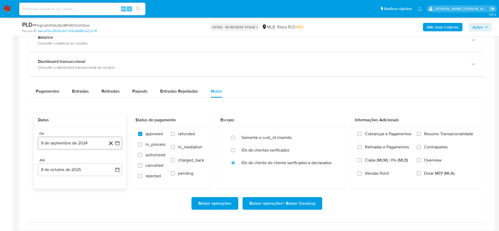
scroll to position [395, 0]
click at [75, 144] on button "8 de septiembre de 2024" at bounding box center [80, 143] width 84 height 13
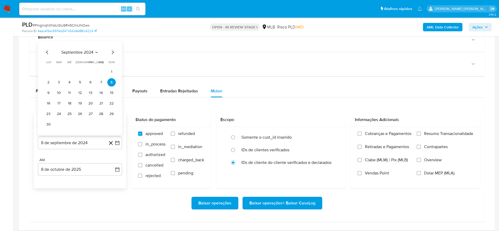
click at [79, 52] on span "septiembre 2024" at bounding box center [77, 52] width 32 height 5
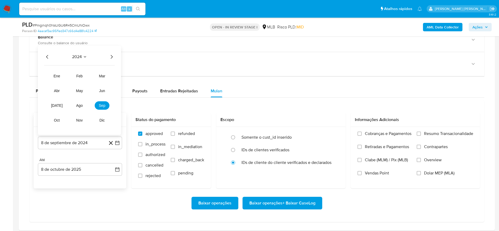
drag, startPoint x: 112, startPoint y: 57, endPoint x: 96, endPoint y: 85, distance: 31.5
click at [111, 57] on icon "Año siguiente" at bounding box center [111, 57] width 6 height 6
click at [81, 107] on span "ago" at bounding box center [79, 105] width 7 height 4
click at [88, 80] on button "1" at bounding box center [90, 82] width 8 height 8
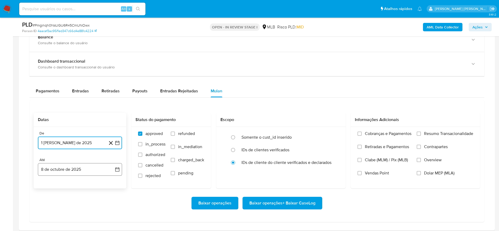
click at [71, 167] on button "8 de octubre de 2025" at bounding box center [80, 169] width 84 height 13
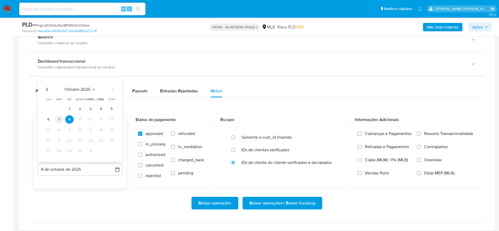
click at [61, 122] on button "7" at bounding box center [59, 119] width 8 height 8
click at [455, 129] on div "Cobranças e Pagamentos Retiradas e Pagamentos Clabe (MLM) / Pix (MLB) Vendas Po…" at bounding box center [416, 157] width 130 height 61
drag, startPoint x: 452, startPoint y: 129, endPoint x: 448, endPoint y: 132, distance: 5.3
click at [452, 129] on div "Cobranças e Pagamentos Retiradas e Pagamentos Clabe (MLM) / Pix (MLB) Vendas Po…" at bounding box center [416, 157] width 130 height 61
click at [448, 132] on span "Resumo Transacionalidade" at bounding box center [448, 133] width 49 height 5
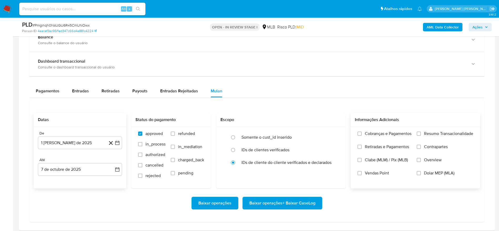
click at [421, 132] on input "Resumo Transacionalidade" at bounding box center [419, 134] width 4 height 4
click at [286, 205] on span "Baixar operações + Baixar CaseLog" at bounding box center [283, 203] width 66 height 12
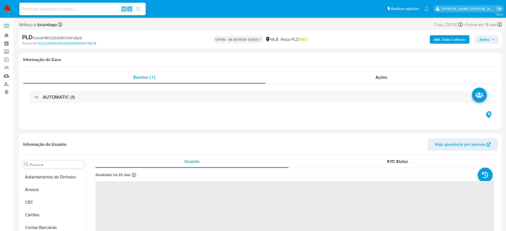
select select "10"
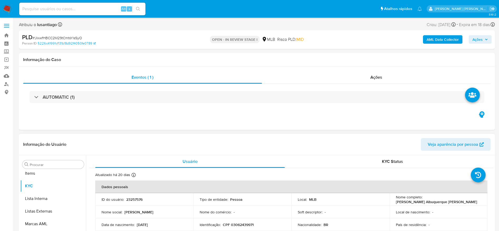
scroll to position [273, 0]
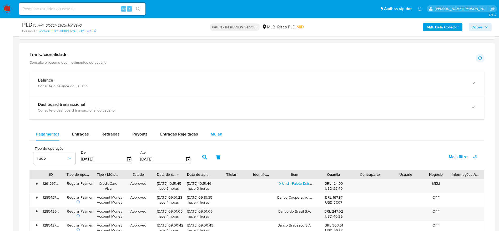
click at [211, 135] on span "Mulan" at bounding box center [217, 134] width 12 height 6
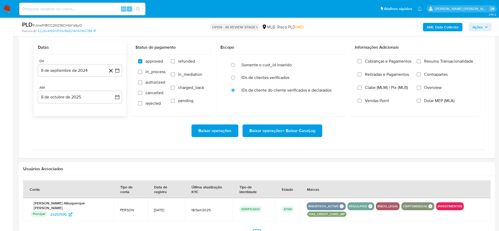
scroll to position [434, 0]
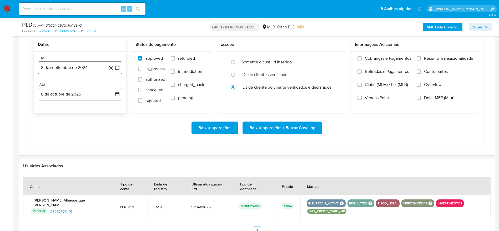
click at [85, 72] on button "8 de septiembre de 2024" at bounding box center [80, 67] width 84 height 13
click at [83, 86] on span "septiembre 2024" at bounding box center [77, 86] width 32 height 5
click at [113, 86] on icon "Año siguiente" at bounding box center [111, 86] width 6 height 6
click at [85, 136] on button "ago" at bounding box center [79, 135] width 15 height 8
click at [89, 106] on button "1" at bounding box center [90, 106] width 8 height 8
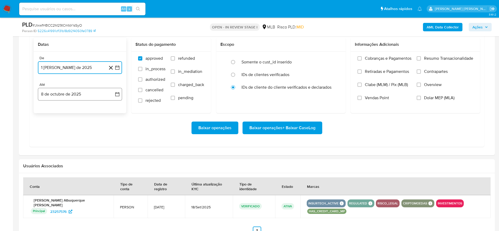
click at [62, 90] on button "8 de octubre de 2025" at bounding box center [80, 94] width 84 height 13
click at [59, 141] on button "7" at bounding box center [59, 143] width 8 height 8
click at [444, 58] on span "Resumo Transacionalidade" at bounding box center [448, 58] width 49 height 5
click at [421, 58] on input "Resumo Transacionalidade" at bounding box center [419, 58] width 4 height 4
click at [271, 125] on span "Baixar operações + Baixar CaseLog" at bounding box center [283, 128] width 66 height 12
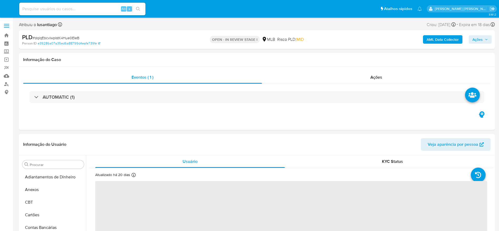
select select "10"
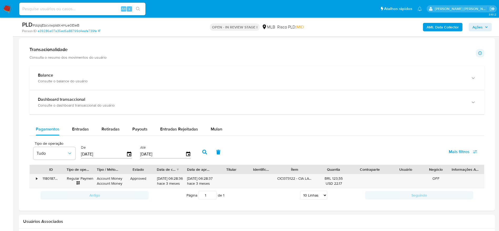
scroll to position [355, 0]
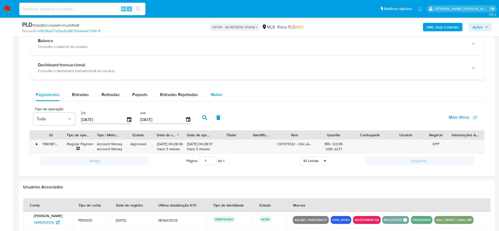
click at [218, 92] on span "Mulan" at bounding box center [217, 95] width 12 height 6
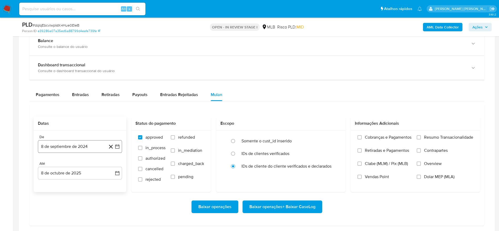
click at [79, 143] on button "8 de septiembre de 2024" at bounding box center [80, 146] width 84 height 13
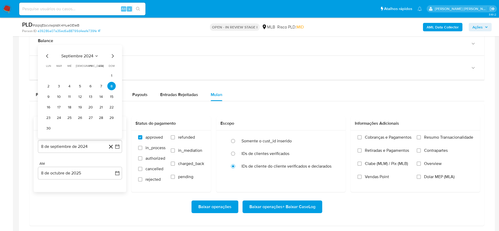
click at [86, 53] on span "septiembre 2024" at bounding box center [77, 55] width 32 height 5
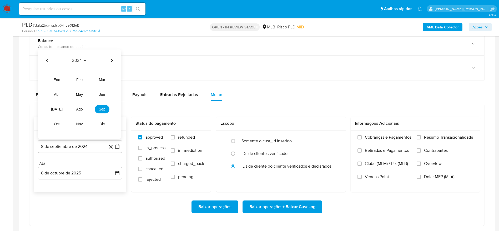
click at [113, 61] on icon "Año siguiente" at bounding box center [111, 60] width 6 height 6
click at [81, 111] on span "ago" at bounding box center [79, 109] width 7 height 4
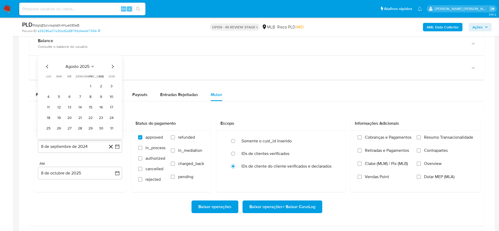
drag, startPoint x: 88, startPoint y: 87, endPoint x: 83, endPoint y: 101, distance: 14.0
click at [88, 87] on button "1" at bounding box center [90, 86] width 8 height 8
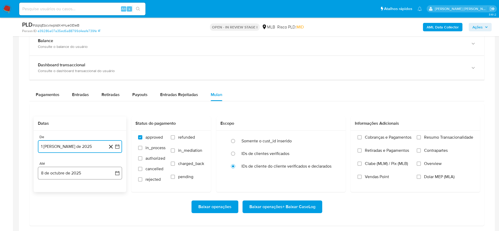
click at [68, 172] on button "8 de octubre de 2025" at bounding box center [80, 173] width 84 height 13
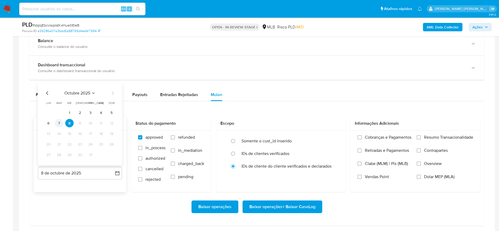
click at [61, 121] on button "7" at bounding box center [59, 123] width 8 height 8
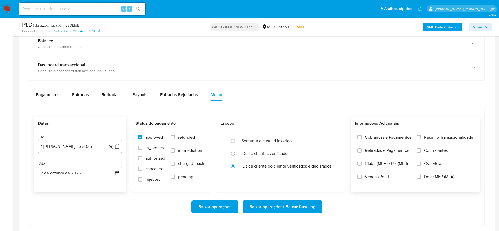
click at [453, 135] on span "Resumo Transacionalidade" at bounding box center [448, 137] width 49 height 5
click at [421, 135] on input "Resumo Transacionalidade" at bounding box center [419, 137] width 4 height 4
click at [287, 206] on span "Baixar operações + Baixar CaseLog" at bounding box center [283, 207] width 66 height 12
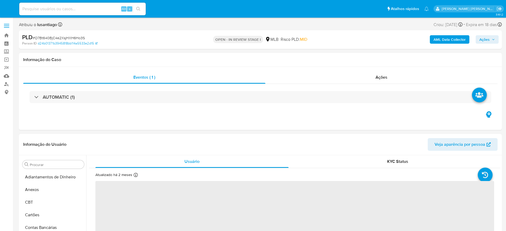
select select "10"
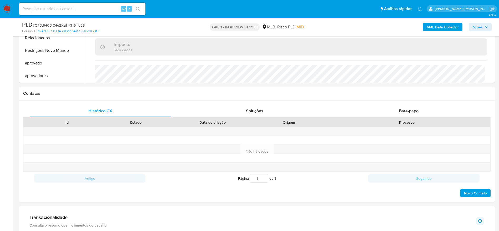
scroll to position [276, 0]
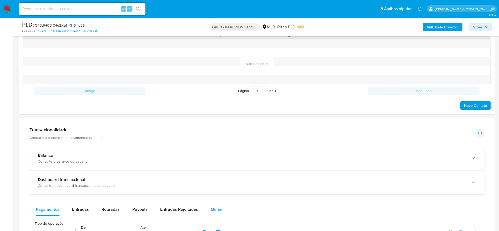
click at [214, 213] on div "Mulan" at bounding box center [217, 209] width 12 height 13
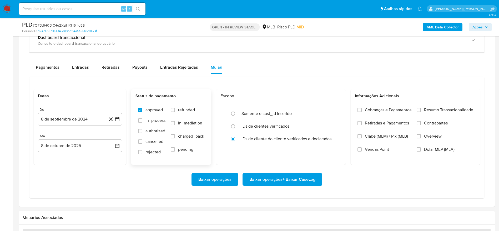
scroll to position [474, 0]
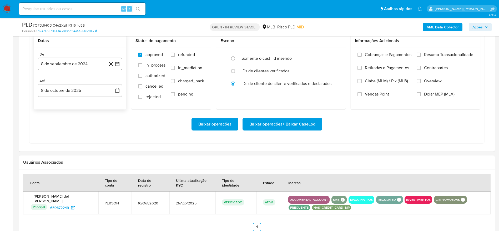
click at [78, 61] on button "8 de septiembre de 2024" at bounding box center [80, 64] width 84 height 13
click at [68, 78] on div "septiembre 2024 septiembre 2024 lun lunes mar martes mié miércoles jue jueves v…" at bounding box center [80, 119] width 84 height 94
click at [75, 82] on span "septiembre 2024" at bounding box center [77, 82] width 32 height 5
click at [111, 82] on icon "Año siguiente" at bounding box center [111, 83] width 6 height 6
click at [80, 131] on span "ago" at bounding box center [79, 132] width 7 height 4
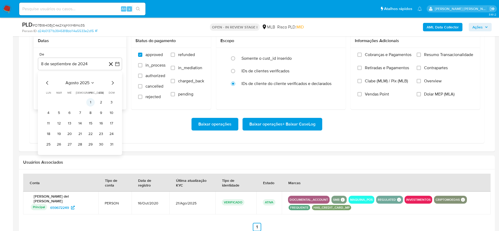
click at [90, 103] on button "1" at bounding box center [90, 102] width 8 height 8
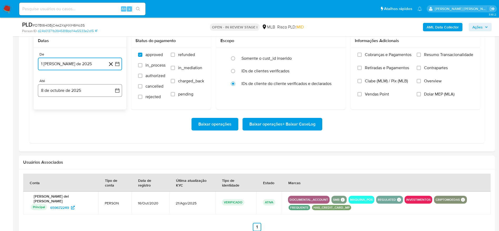
click at [63, 87] on button "8 de octubre de 2025" at bounding box center [80, 90] width 84 height 13
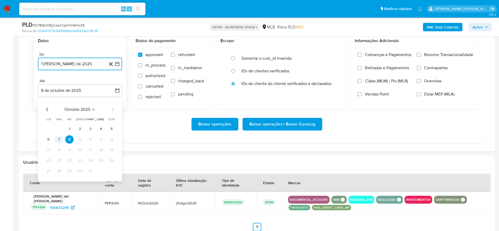
click at [58, 141] on button "7" at bounding box center [59, 139] width 8 height 8
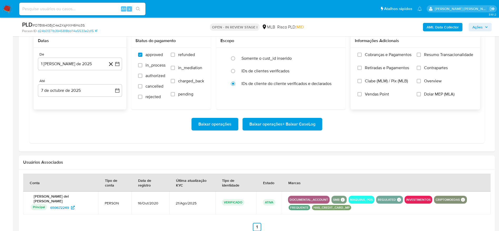
click at [438, 55] on span "Resumo Transacionalidade" at bounding box center [448, 54] width 49 height 5
click at [421, 55] on input "Resumo Transacionalidade" at bounding box center [419, 55] width 4 height 4
click at [290, 124] on span "Baixar operações + Baixar CaseLog" at bounding box center [283, 124] width 66 height 12
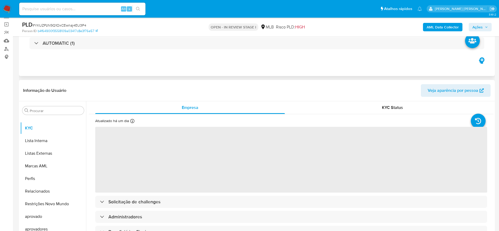
scroll to position [79, 0]
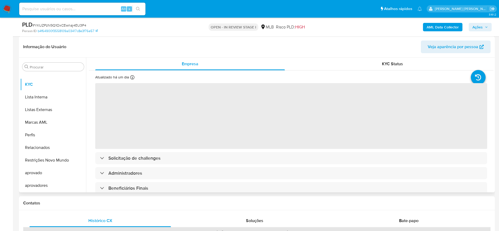
select select "10"
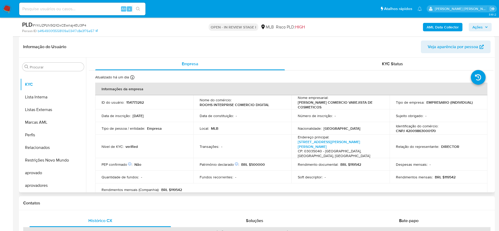
click at [413, 132] on p "CNPJ 42009863000170" at bounding box center [416, 130] width 40 height 5
copy p "42009863000170"
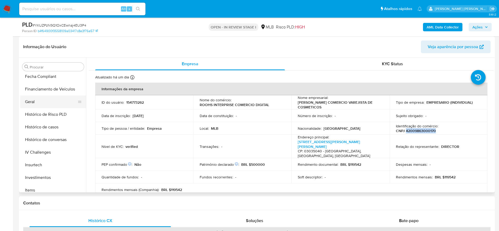
click at [39, 106] on button "Geral" at bounding box center [51, 102] width 62 height 13
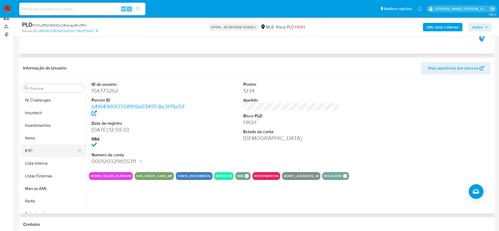
scroll to position [234, 0]
click at [54, 150] on button "KYC" at bounding box center [51, 145] width 62 height 13
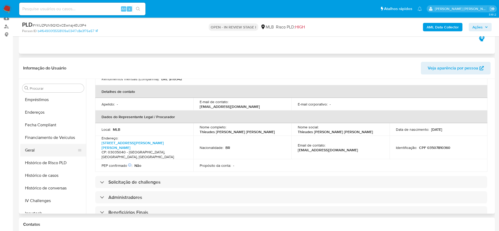
scroll to position [115, 0]
click at [35, 125] on button "Endereços" at bounding box center [51, 124] width 62 height 13
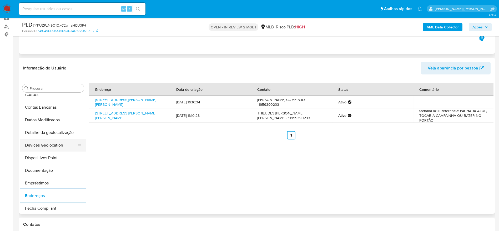
scroll to position [36, 0]
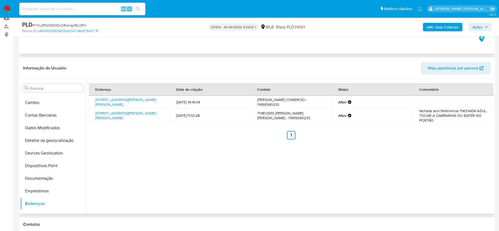
drag, startPoint x: 56, startPoint y: 142, endPoint x: 161, endPoint y: 156, distance: 106.4
click at [55, 142] on button "Detalhe da geolocalização" at bounding box center [53, 140] width 66 height 13
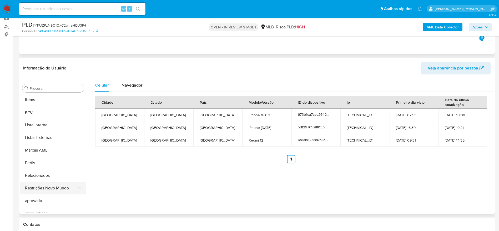
scroll to position [273, 0]
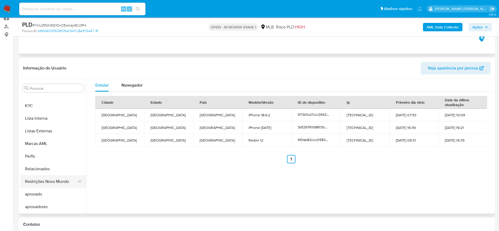
click at [52, 176] on button "Restrições Novo Mundo" at bounding box center [51, 181] width 62 height 13
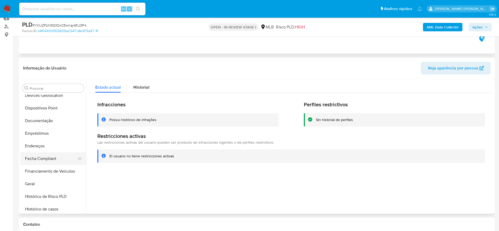
scroll to position [76, 0]
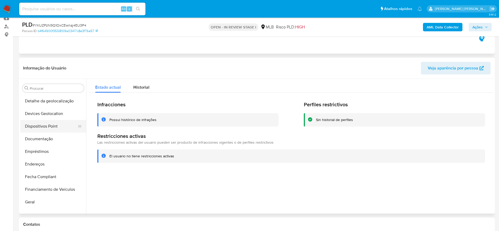
click at [37, 127] on button "Dispositivos Point" at bounding box center [51, 126] width 62 height 13
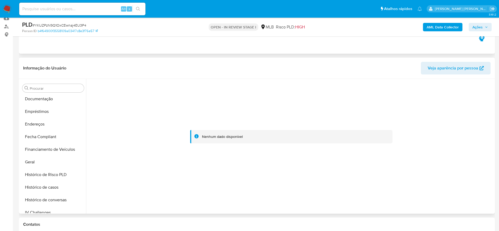
scroll to position [194, 0]
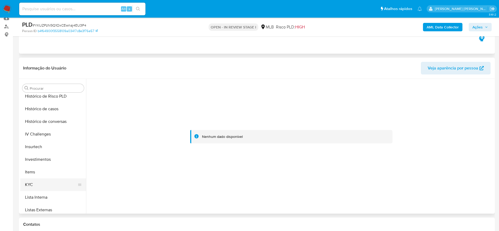
click at [36, 180] on button "KYC" at bounding box center [51, 185] width 62 height 13
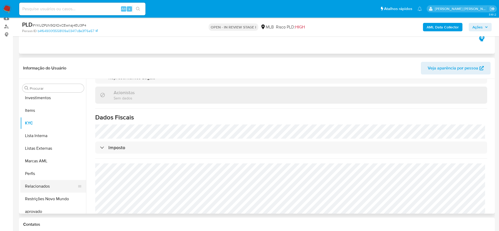
scroll to position [273, 0]
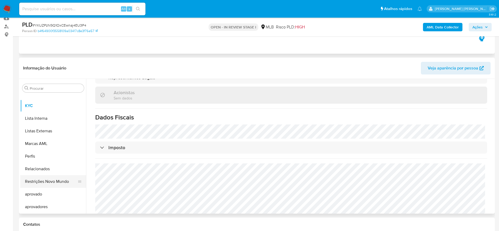
click at [50, 185] on button "Restrições Novo Mundo" at bounding box center [51, 181] width 62 height 13
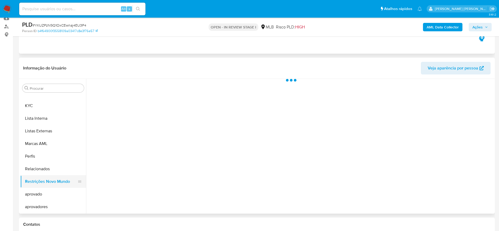
scroll to position [0, 0]
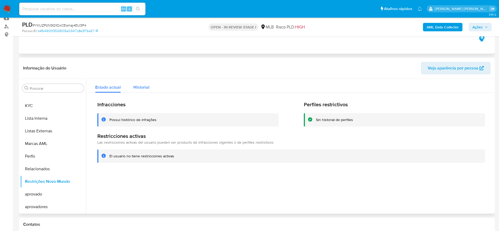
click at [142, 92] on div "Historial" at bounding box center [141, 86] width 16 height 14
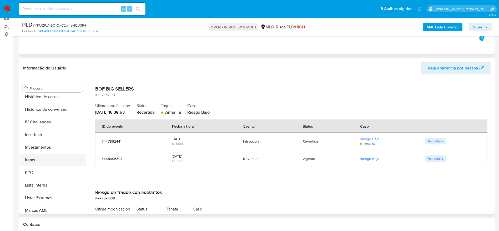
scroll to position [194, 0]
click at [47, 187] on button "KYC" at bounding box center [51, 185] width 62 height 13
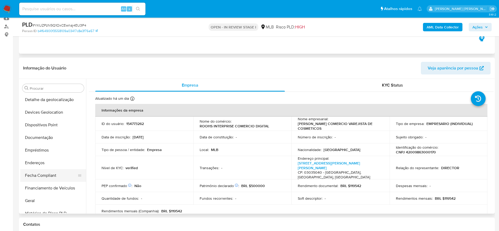
scroll to position [76, 0]
click at [50, 140] on button "Documentação" at bounding box center [51, 139] width 62 height 13
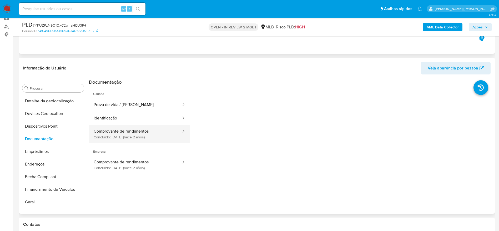
click at [151, 137] on button "Comprovante de rendimentos Concluído: 27/06/2023 (hace 2 años)" at bounding box center [135, 134] width 93 height 18
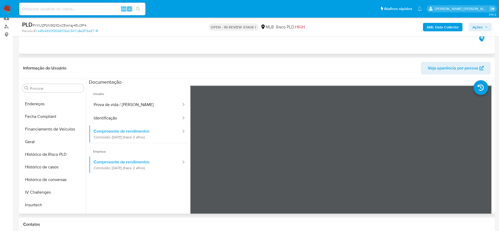
scroll to position [194, 0]
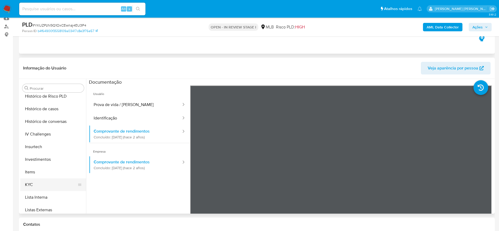
click at [36, 185] on button "KYC" at bounding box center [51, 185] width 62 height 13
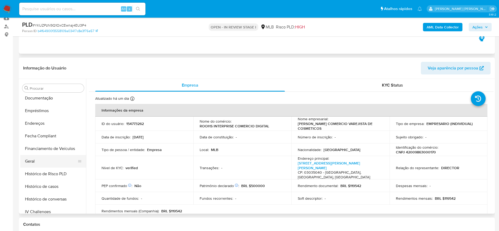
scroll to position [115, 0]
click at [43, 156] on button "Geral" at bounding box center [51, 162] width 62 height 13
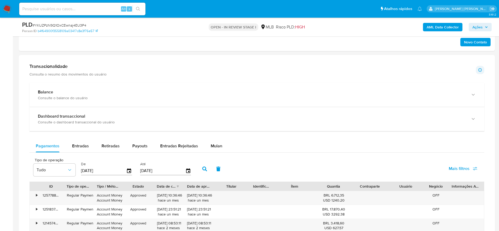
scroll to position [374, 0]
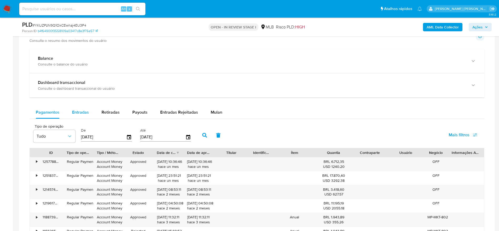
click at [80, 112] on span "Entradas" at bounding box center [80, 112] width 17 height 6
select select "10"
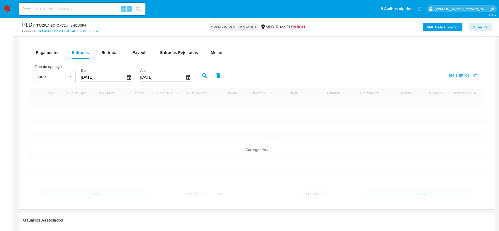
scroll to position [453, 0]
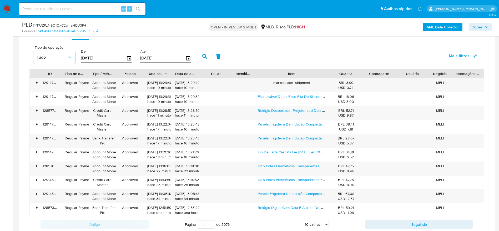
drag, startPoint x: 317, startPoint y: 75, endPoint x: 350, endPoint y: 75, distance: 33.2
click at [350, 75] on div "ID Tipo de operação Tipo / Método Estado Data de criação Data de aprovação Titu…" at bounding box center [257, 73] width 455 height 9
click at [390, 222] on button "Seguindo" at bounding box center [419, 224] width 108 height 8
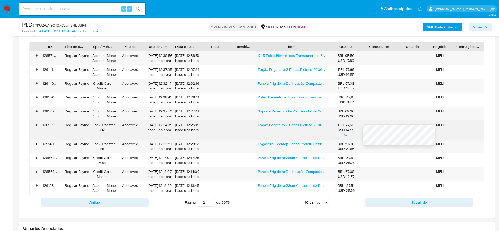
scroll to position [492, 0]
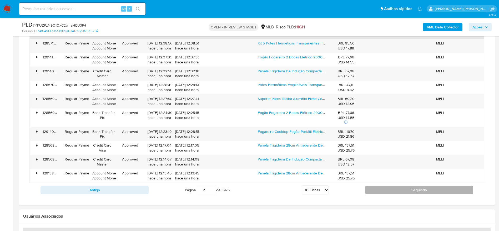
click at [394, 189] on button "Seguindo" at bounding box center [419, 190] width 108 height 8
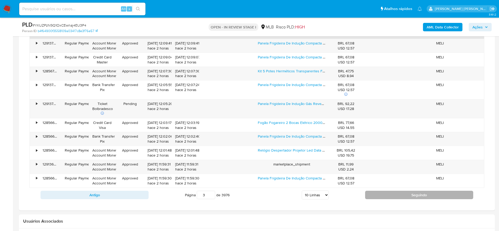
click at [398, 194] on button "Seguindo" at bounding box center [419, 195] width 108 height 8
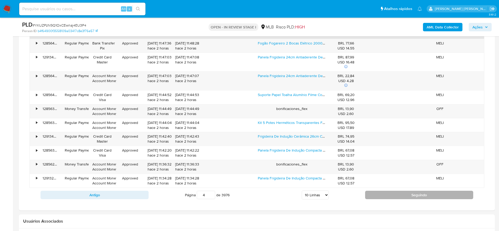
click at [402, 193] on button "Seguindo" at bounding box center [419, 195] width 108 height 8
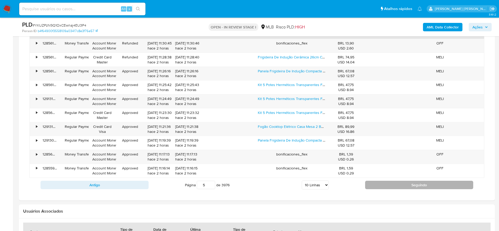
click at [410, 185] on button "Seguindo" at bounding box center [419, 185] width 108 height 8
type input "6"
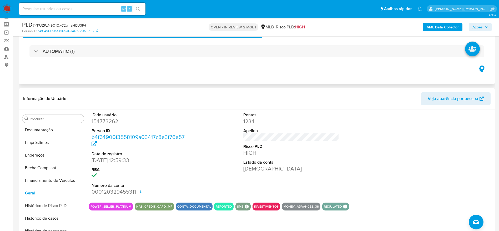
scroll to position [39, 0]
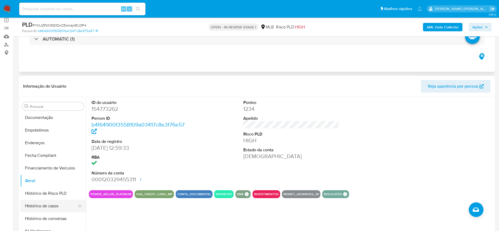
click at [52, 207] on button "Histórico de casos" at bounding box center [51, 206] width 62 height 13
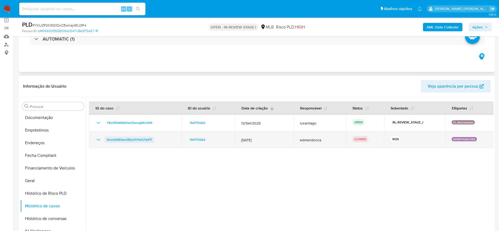
click at [131, 139] on span "0onxXXB0wo3Bhy1HYw1JYpFP" at bounding box center [129, 140] width 45 height 6
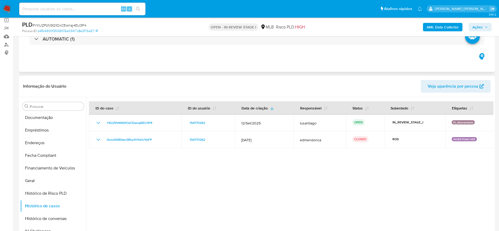
click at [483, 27] on span "Ações" at bounding box center [478, 27] width 10 height 8
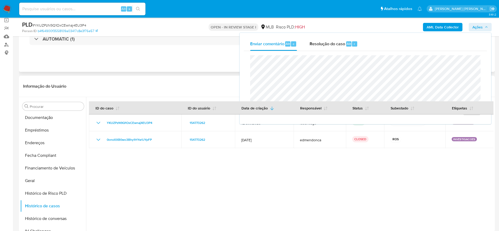
drag, startPoint x: 338, startPoint y: 44, endPoint x: 338, endPoint y: 55, distance: 11.1
click at [338, 47] on div "Resolução do caso Alt r" at bounding box center [334, 44] width 48 height 14
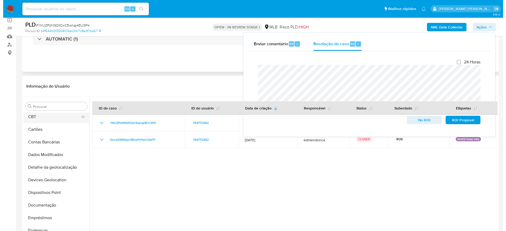
scroll to position [0, 0]
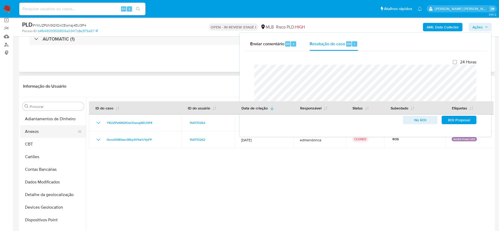
click at [37, 135] on button "Anexos" at bounding box center [51, 131] width 62 height 13
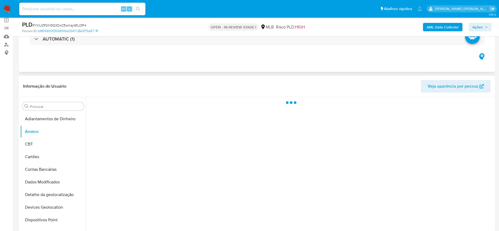
click at [436, 29] on b "AML Data Collector" at bounding box center [443, 27] width 32 height 8
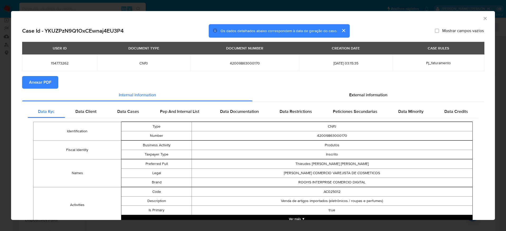
click at [42, 80] on span "Anexar PDF" at bounding box center [40, 83] width 22 height 12
click at [482, 18] on icon "Fechar a janela" at bounding box center [484, 18] width 5 height 5
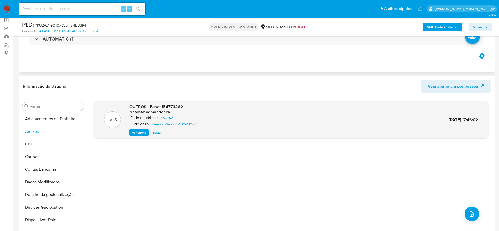
click at [480, 27] on span "Ações" at bounding box center [478, 27] width 10 height 8
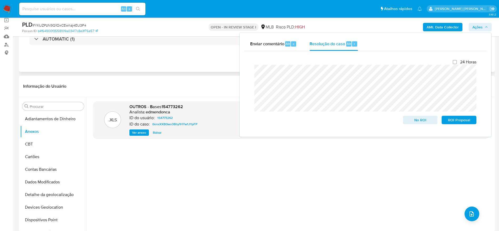
click at [152, 172] on div ".XLS OUTROS - Bases154773262 Analista: edmendonca ID do usuário: 154773262 ID d…" at bounding box center [291, 164] width 397 height 126
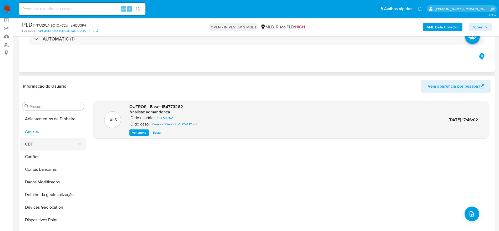
click at [42, 140] on button "CBT" at bounding box center [51, 144] width 62 height 13
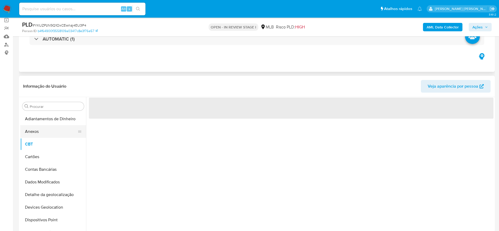
click at [42, 133] on button "Anexos" at bounding box center [51, 131] width 62 height 13
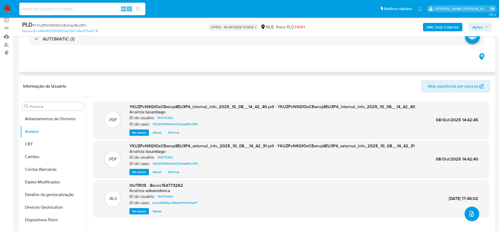
click at [473, 215] on button "upload-file" at bounding box center [472, 214] width 15 height 15
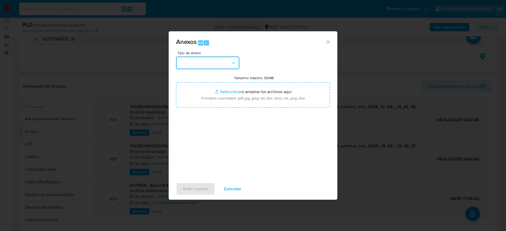
click at [200, 67] on button "button" at bounding box center [207, 63] width 63 height 13
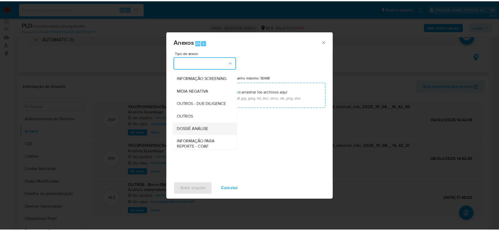
scroll to position [81, 0]
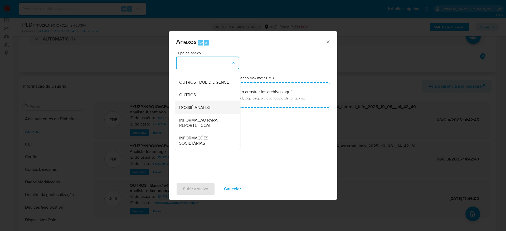
click at [196, 105] on span "DOSSIÊ ANÁLISE" at bounding box center [195, 107] width 32 height 5
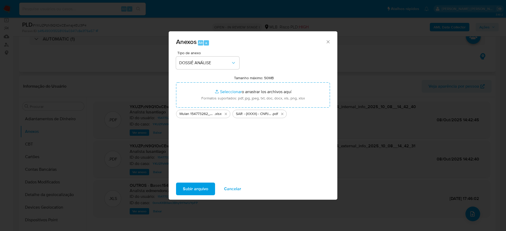
click at [190, 188] on span "Subir arquivo" at bounding box center [195, 189] width 25 height 12
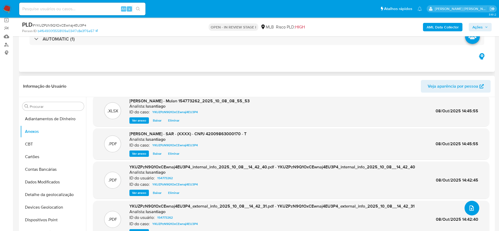
scroll to position [0, 0]
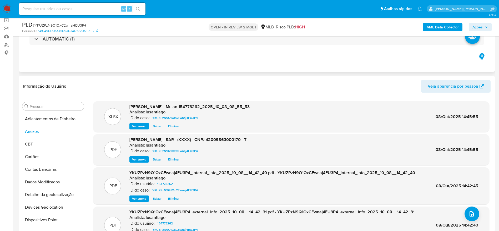
click at [482, 28] on span "Ações" at bounding box center [478, 27] width 10 height 8
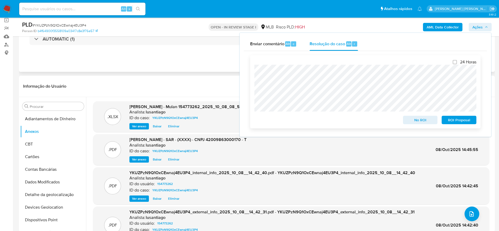
click at [457, 123] on span "ROI Proposal" at bounding box center [459, 119] width 27 height 7
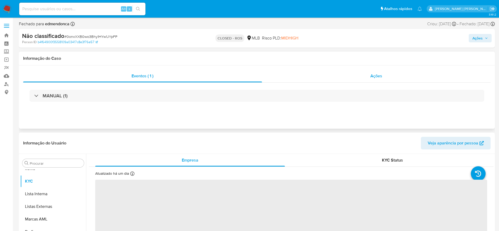
scroll to position [273, 0]
select select "10"
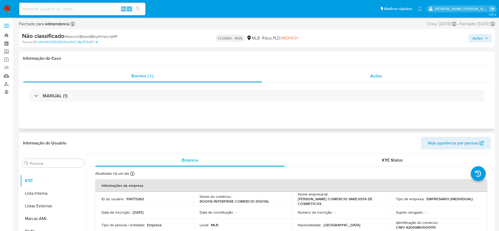
click at [408, 75] on div "Ações" at bounding box center [376, 76] width 229 height 13
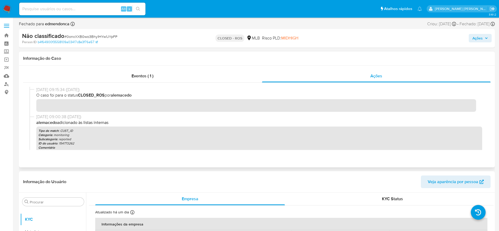
drag, startPoint x: 37, startPoint y: 90, endPoint x: 58, endPoint y: 90, distance: 21.6
click at [58, 90] on span "[DATE] 09:15:34 ([DATE])" at bounding box center [259, 90] width 446 height 6
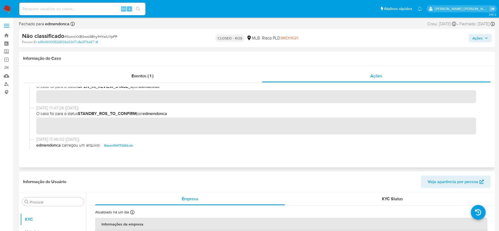
scroll to position [474, 0]
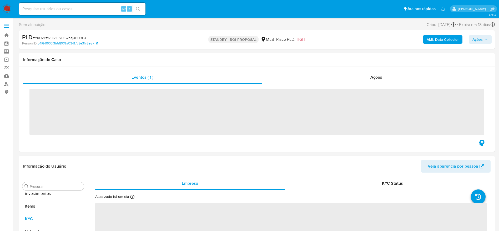
scroll to position [273, 0]
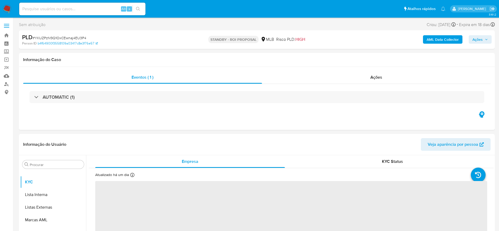
select select "10"
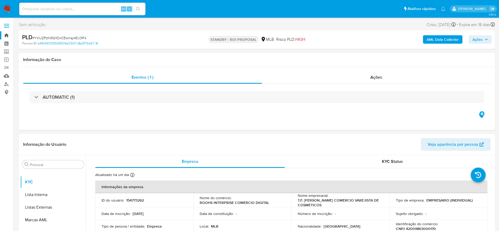
click at [8, 34] on link "Bandeja" at bounding box center [31, 35] width 63 height 8
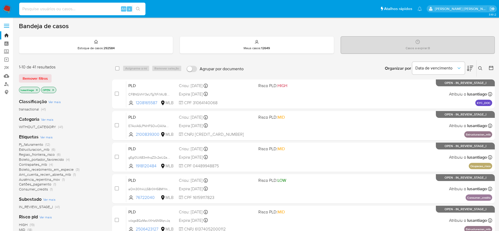
click at [86, 8] on input at bounding box center [82, 9] width 126 height 7
paste input "2225335549"
type input "2225335549"
click at [142, 10] on button "search-icon" at bounding box center [138, 8] width 11 height 7
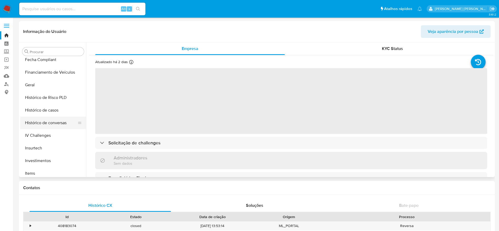
scroll to position [155, 0]
click at [52, 117] on button "Histórico de casos" at bounding box center [51, 112] width 62 height 13
select select "10"
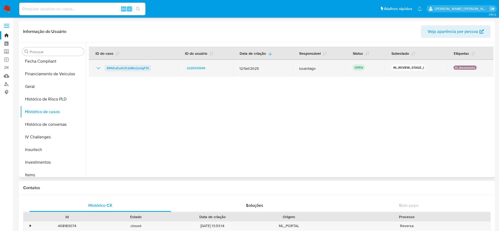
click at [126, 70] on span "KPAfhxEuAU1LfpMm2uxlgF1S" at bounding box center [128, 68] width 42 height 6
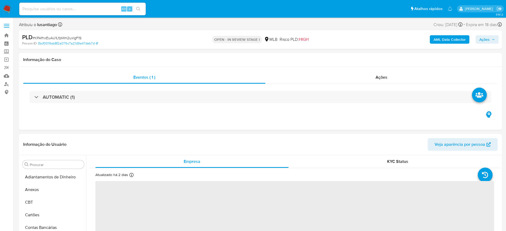
select select "10"
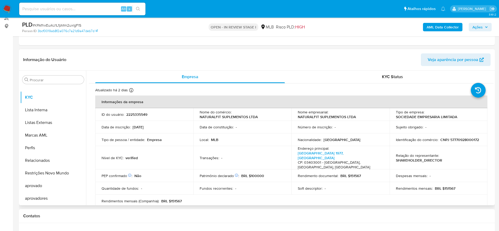
scroll to position [79, 0]
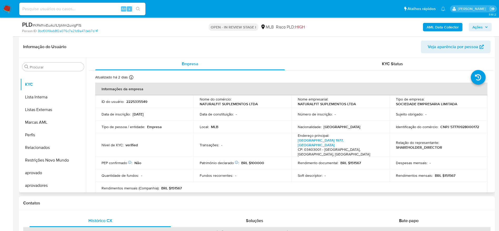
click at [441, 129] on p "CNPJ 57770928000172" at bounding box center [460, 127] width 39 height 5
copy p "57770928000172"
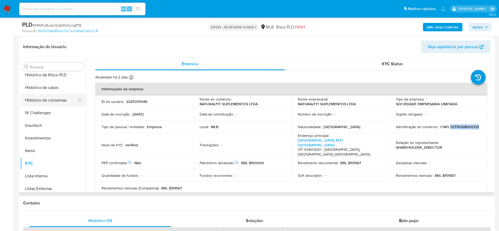
scroll to position [155, 0]
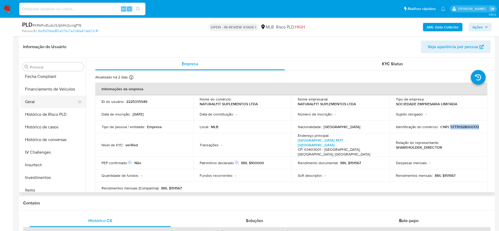
click at [40, 96] on button "Geral" at bounding box center [51, 102] width 62 height 13
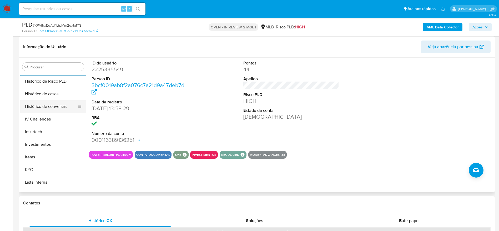
scroll to position [234, 0]
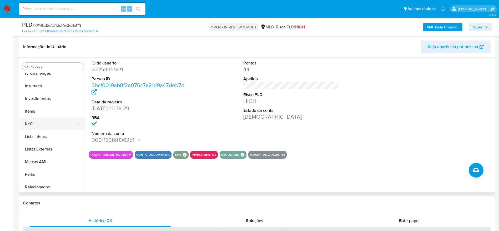
click at [44, 124] on button "KYC" at bounding box center [51, 124] width 62 height 13
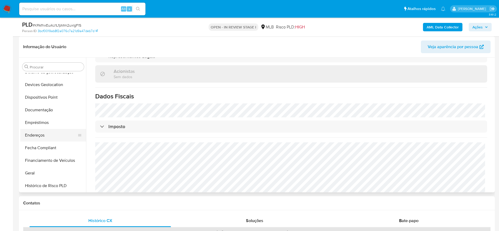
scroll to position [76, 0]
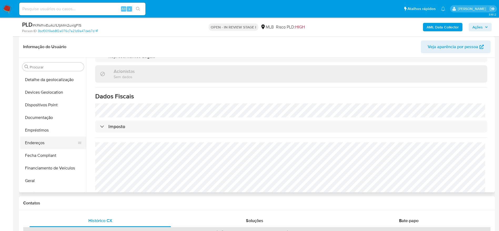
click at [42, 142] on button "Endereços" at bounding box center [51, 143] width 62 height 13
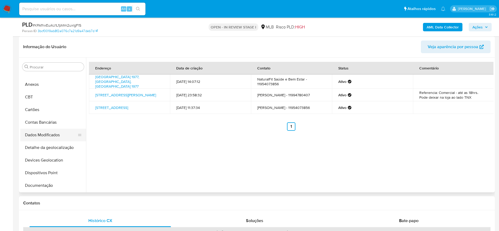
scroll to position [0, 0]
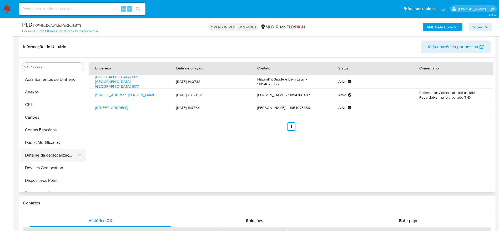
click at [55, 149] on button "Detalhe da geolocalização" at bounding box center [51, 155] width 62 height 13
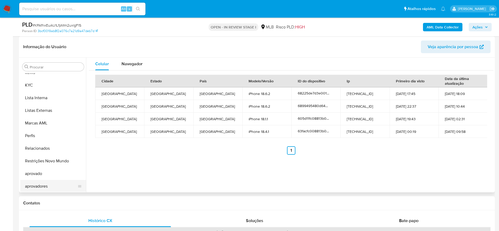
scroll to position [273, 0]
click at [43, 161] on button "Restrições Novo Mundo" at bounding box center [51, 160] width 62 height 13
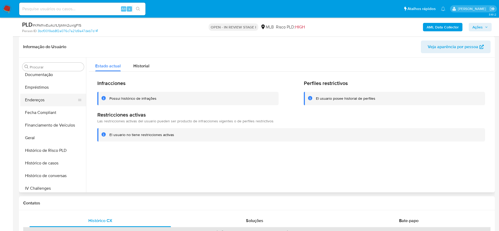
scroll to position [76, 0]
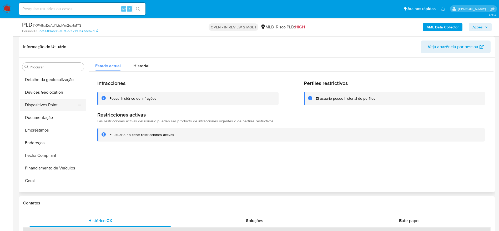
click at [46, 105] on button "Dispositivos Point" at bounding box center [51, 105] width 62 height 13
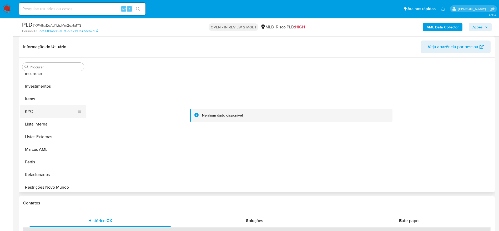
scroll to position [234, 0]
click at [36, 118] on button "KYC" at bounding box center [51, 124] width 62 height 13
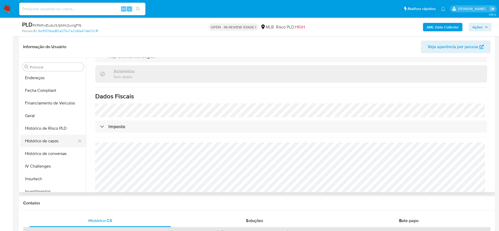
scroll to position [115, 0]
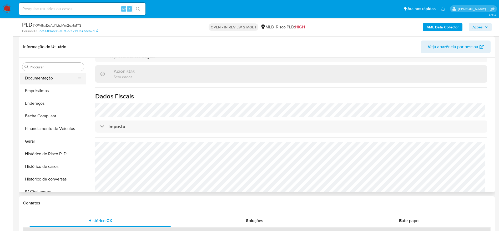
click at [43, 82] on button "Documentação" at bounding box center [51, 78] width 62 height 13
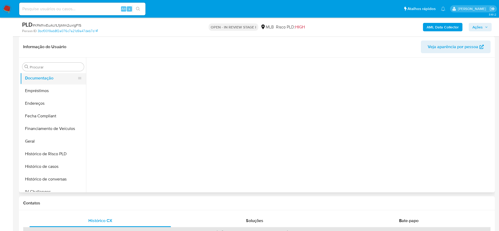
scroll to position [0, 0]
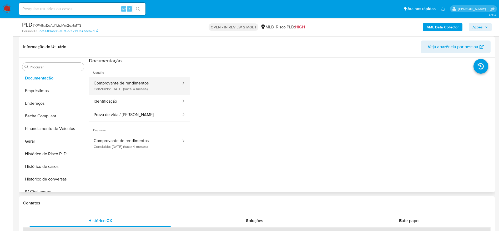
click at [146, 86] on button "Comprovante de rendimentos Concluído: 17/06/2025 (hace 4 meses)" at bounding box center [135, 86] width 93 height 18
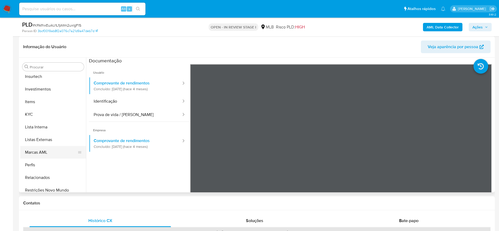
scroll to position [273, 0]
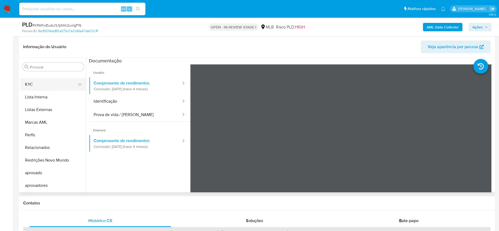
click at [42, 82] on button "KYC" at bounding box center [51, 84] width 62 height 13
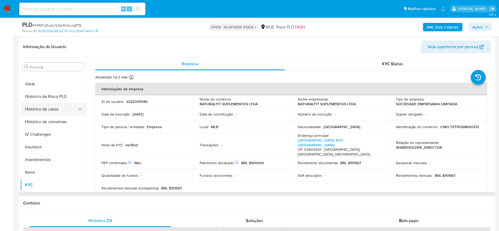
scroll to position [155, 0]
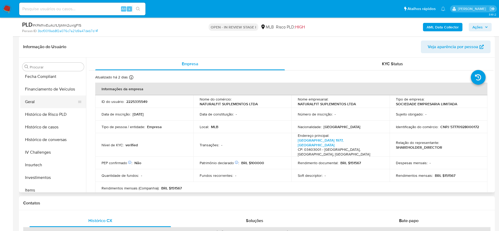
click at [36, 100] on button "Geral" at bounding box center [51, 102] width 62 height 13
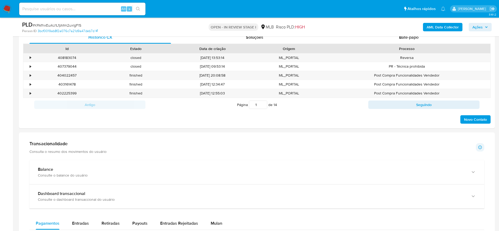
scroll to position [276, 0]
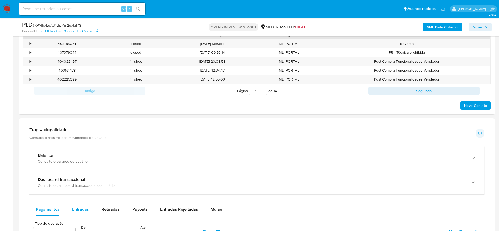
click at [76, 212] on span "Entradas" at bounding box center [80, 209] width 17 height 6
select select "10"
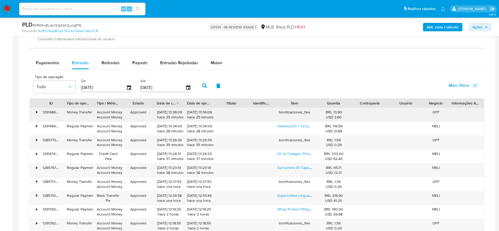
scroll to position [434, 0]
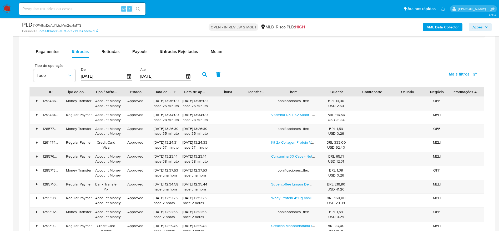
drag, startPoint x: 316, startPoint y: 93, endPoint x: 336, endPoint y: 92, distance: 19.5
click at [336, 92] on div "ID Tipo de operação Tipo / Método Estado Data de criação Data de aprovação Titu…" at bounding box center [257, 91] width 455 height 9
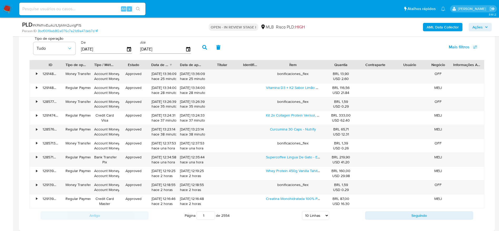
scroll to position [474, 0]
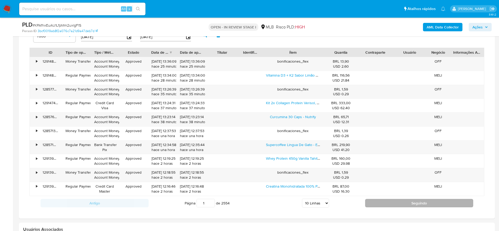
click at [382, 202] on button "Seguindo" at bounding box center [419, 203] width 108 height 8
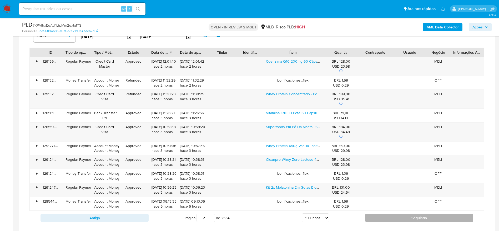
click at [399, 215] on button "Seguindo" at bounding box center [419, 218] width 108 height 8
type input "3"
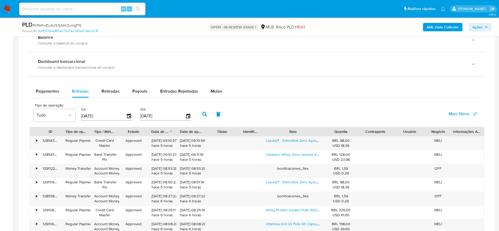
scroll to position [395, 0]
click at [211, 88] on span "Mulan" at bounding box center [217, 91] width 12 height 6
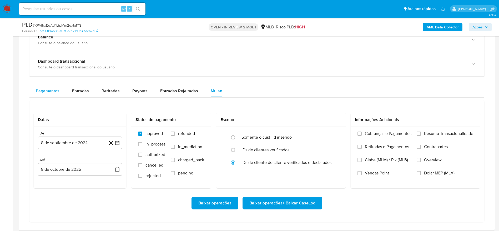
click at [48, 89] on span "Pagamentos" at bounding box center [48, 91] width 24 height 6
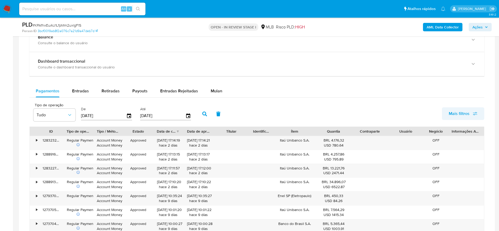
click at [473, 113] on span "Mais filtros" at bounding box center [463, 114] width 29 height 12
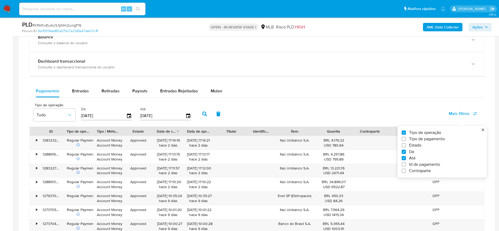
click at [424, 163] on span "Id de pagamento" at bounding box center [424, 164] width 31 height 5
click at [406, 163] on input "Id de pagamento" at bounding box center [404, 164] width 4 height 4
checkbox input "true"
drag, startPoint x: 225, startPoint y: 110, endPoint x: 220, endPoint y: 112, distance: 5.5
click at [225, 110] on div at bounding box center [224, 115] width 52 height 13
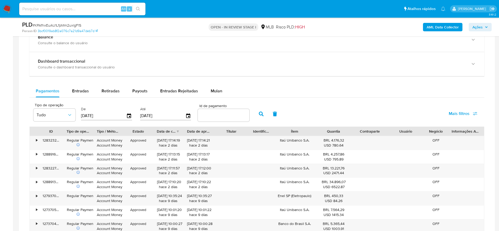
click at [218, 113] on input "number" at bounding box center [224, 115] width 52 height 7
paste input "127057296415"
type input "127057296415"
click at [259, 115] on icon "button" at bounding box center [261, 114] width 5 height 5
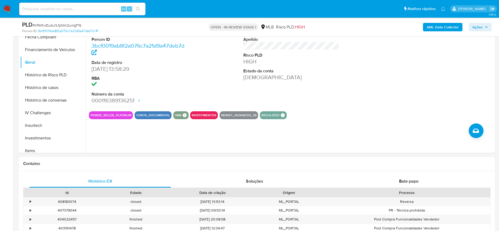
scroll to position [0, 0]
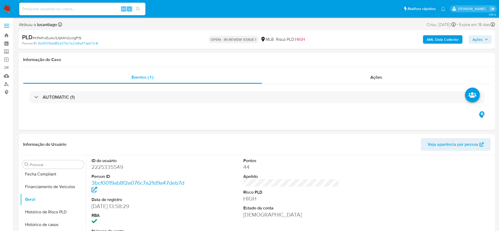
click at [483, 38] on span "Ações" at bounding box center [481, 39] width 16 height 7
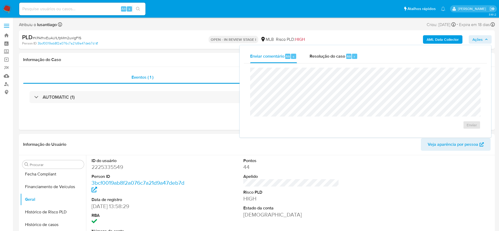
click at [334, 56] on span "Resolução do caso" at bounding box center [328, 56] width 36 height 6
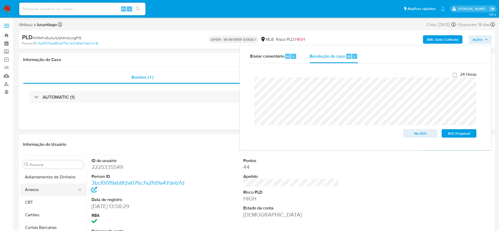
click at [41, 192] on button "Anexos" at bounding box center [51, 190] width 62 height 13
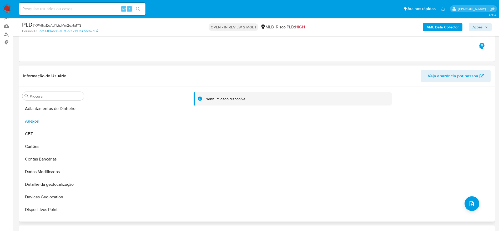
scroll to position [39, 0]
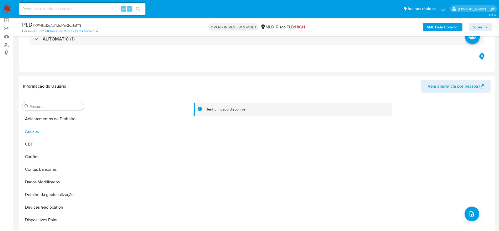
click at [433, 27] on b "AML Data Collector" at bounding box center [443, 27] width 32 height 8
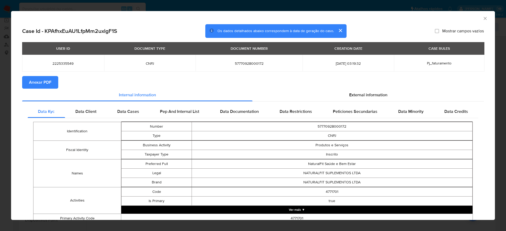
click at [48, 84] on span "Anexar PDF" at bounding box center [40, 83] width 22 height 12
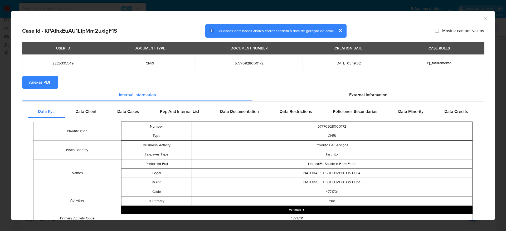
click at [483, 19] on icon "Fechar a janela" at bounding box center [484, 18] width 3 height 3
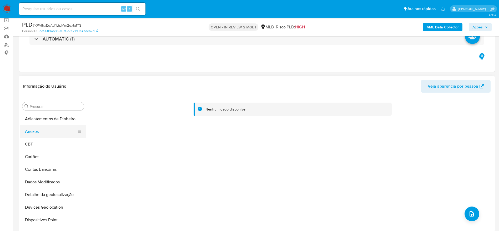
drag, startPoint x: 44, startPoint y: 147, endPoint x: 45, endPoint y: 130, distance: 16.3
click at [44, 146] on button "CBT" at bounding box center [53, 144] width 66 height 13
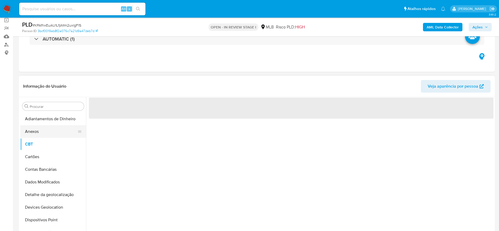
click at [45, 130] on button "Anexos" at bounding box center [51, 131] width 62 height 13
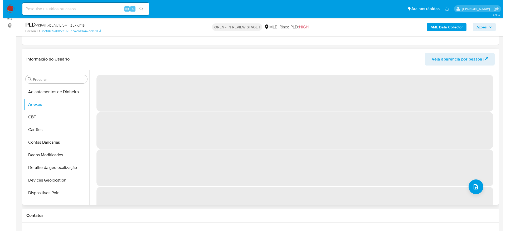
scroll to position [79, 0]
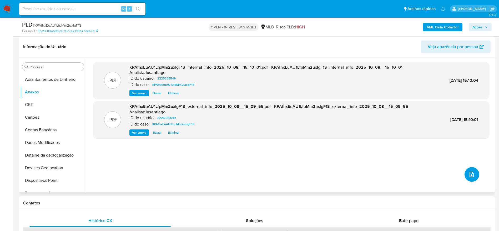
click at [471, 171] on icon "upload-file" at bounding box center [472, 174] width 6 height 6
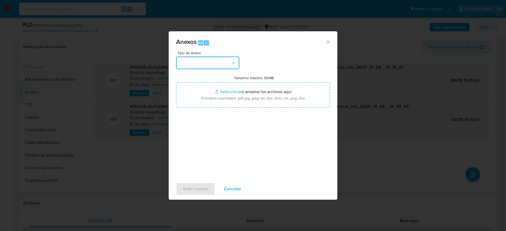
click at [217, 59] on button "button" at bounding box center [207, 63] width 63 height 13
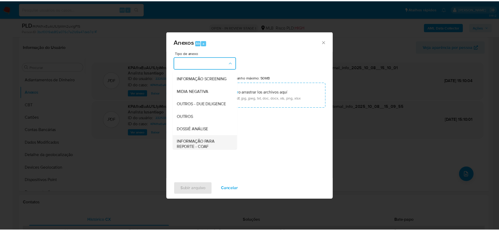
scroll to position [81, 0]
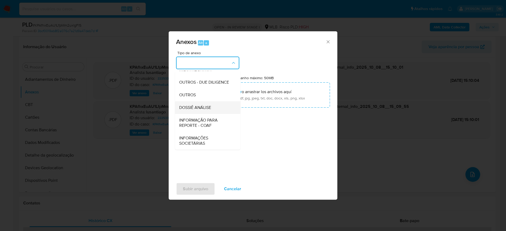
click at [184, 108] on span "DOSSIÊ ANÁLISE" at bounding box center [195, 107] width 32 height 5
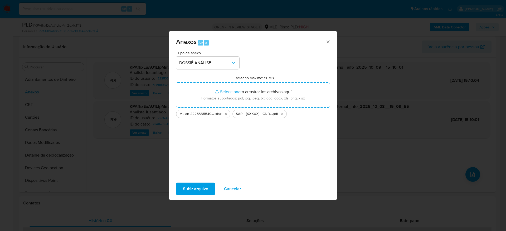
click at [198, 189] on span "Subir arquivo" at bounding box center [195, 189] width 25 height 12
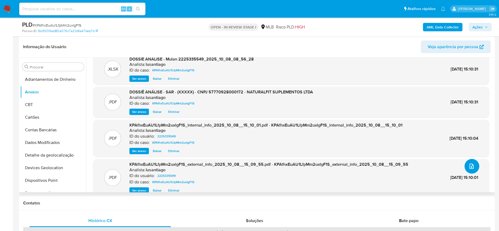
scroll to position [0, 0]
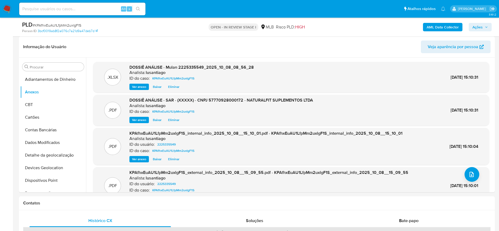
click at [481, 26] on span "Ações" at bounding box center [478, 27] width 10 height 8
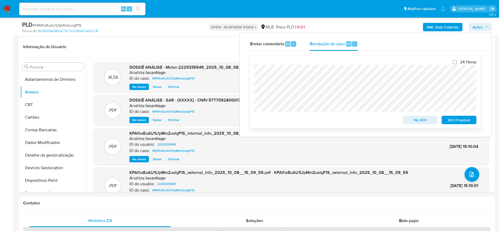
click at [463, 122] on span "ROI Proposal" at bounding box center [459, 119] width 27 height 7
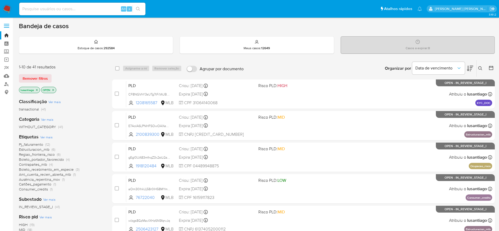
click at [92, 9] on input at bounding box center [82, 9] width 126 height 7
paste input "1646373642"
type input "1646373642"
click at [141, 6] on button "search-icon" at bounding box center [138, 8] width 11 height 7
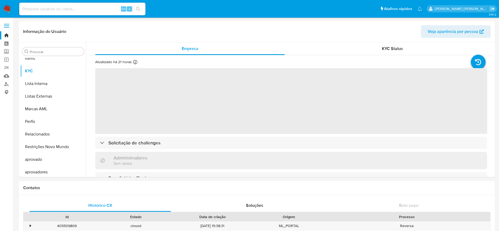
scroll to position [273, 0]
select select "10"
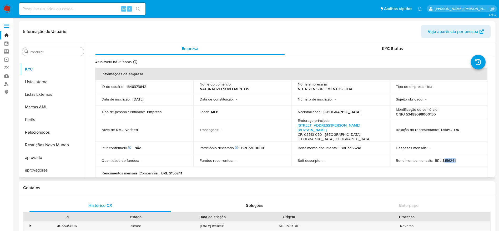
drag, startPoint x: 456, startPoint y: 152, endPoint x: 442, endPoint y: 152, distance: 14.5
click at [442, 158] on div "Rendimentos mensais : BRL $156241" at bounding box center [439, 160] width 86 height 5
click at [101, 4] on div "Alt s" at bounding box center [82, 9] width 126 height 13
click at [93, 10] on input at bounding box center [82, 9] width 126 height 7
paste input "1646373642"
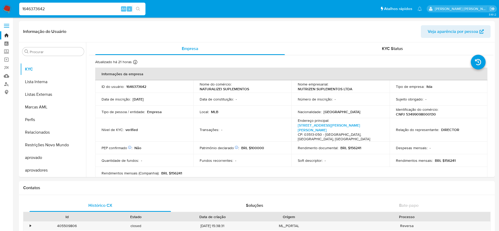
type input "1646373642"
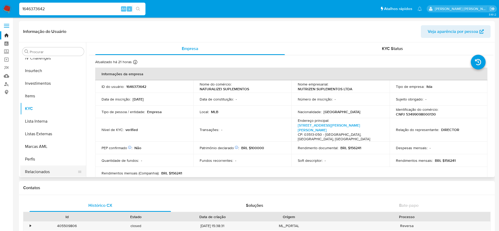
scroll to position [194, 0]
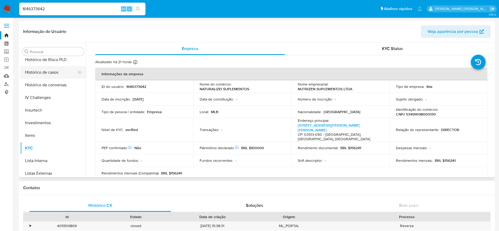
click at [53, 68] on button "Histórico de casos" at bounding box center [51, 72] width 62 height 13
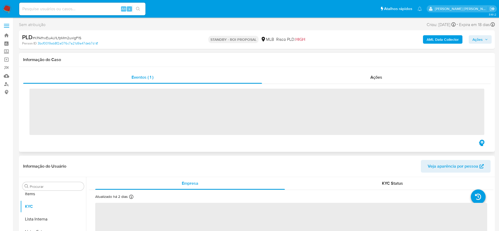
scroll to position [273, 0]
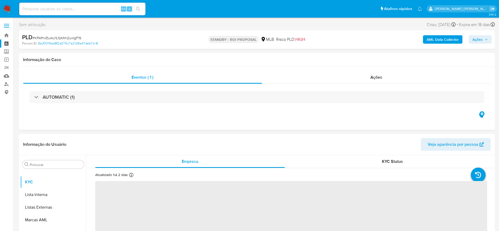
select select "10"
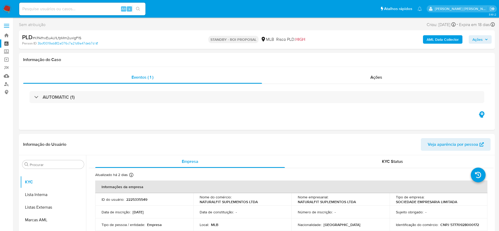
click at [5, 42] on link "Painel" at bounding box center [31, 43] width 63 height 8
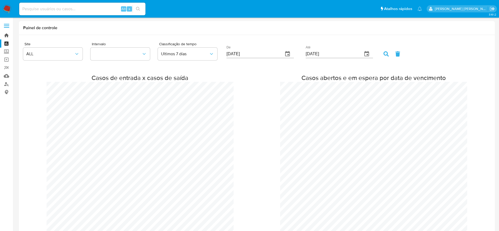
click at [7, 36] on link "Bandeja" at bounding box center [31, 35] width 63 height 8
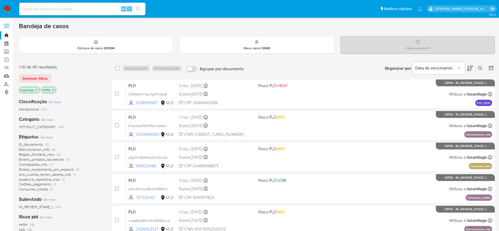
click at [73, 7] on input at bounding box center [82, 9] width 126 height 7
paste input "95025445"
type input "95025445"
click at [140, 9] on icon "search-icon" at bounding box center [138, 9] width 4 height 4
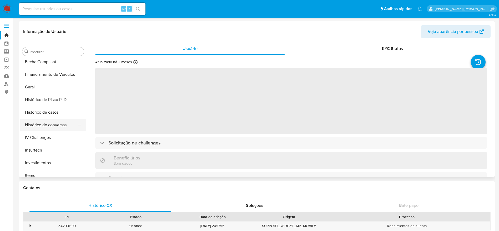
scroll to position [153, 0]
click at [49, 113] on button "Histórico de casos" at bounding box center [51, 113] width 62 height 13
select select "10"
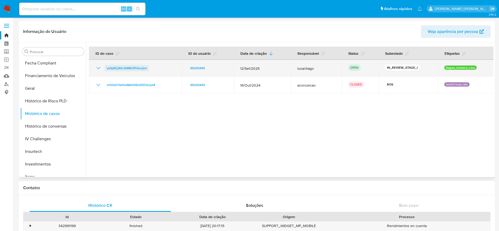
click at [122, 67] on span "yxSpRLjWlcr64MU9Txiuujox" at bounding box center [127, 68] width 40 height 6
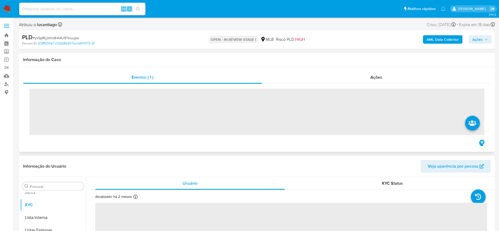
scroll to position [273, 0]
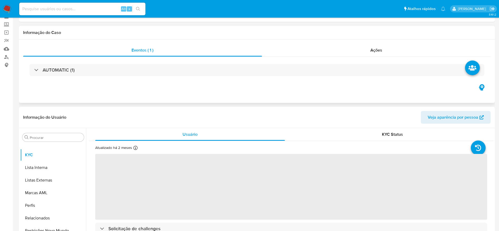
select select "10"
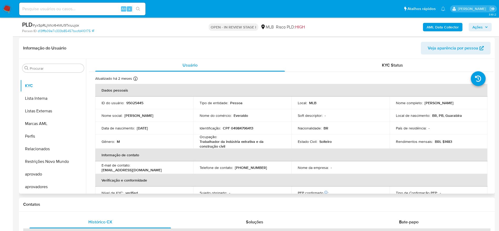
scroll to position [79, 0]
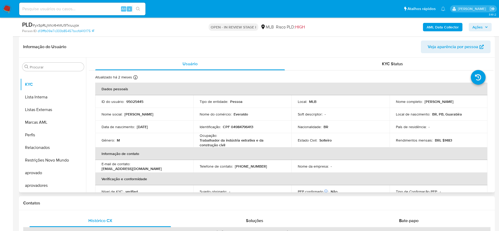
click at [237, 127] on p "CPF 04984796413" at bounding box center [238, 127] width 31 height 5
copy p "04984796413"
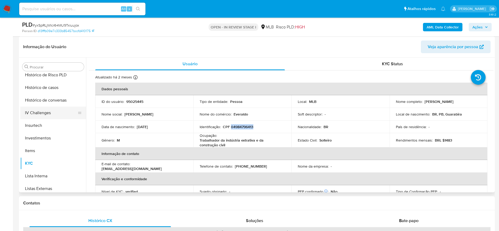
scroll to position [155, 0]
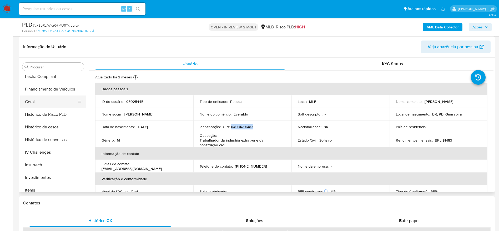
click at [37, 103] on button "Geral" at bounding box center [51, 102] width 62 height 13
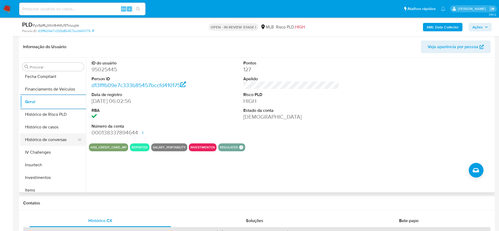
scroll to position [234, 0]
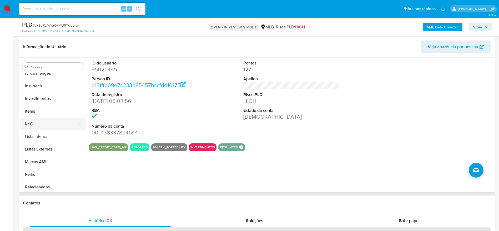
click at [38, 125] on button "KYC" at bounding box center [51, 124] width 62 height 13
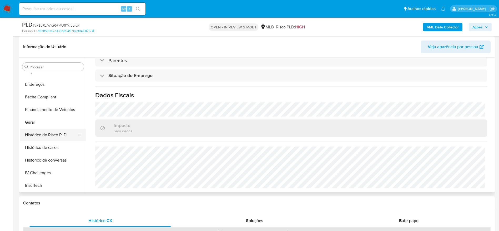
scroll to position [115, 0]
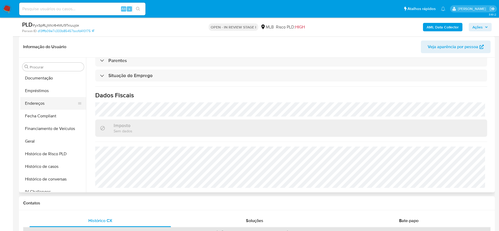
click at [32, 97] on button "Empréstimos" at bounding box center [53, 91] width 66 height 13
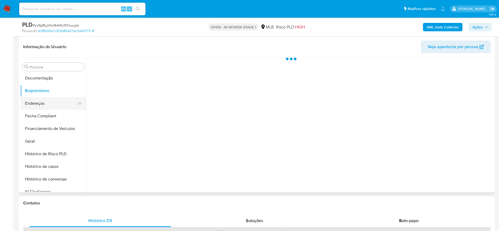
click at [43, 103] on button "Endereços" at bounding box center [51, 103] width 62 height 13
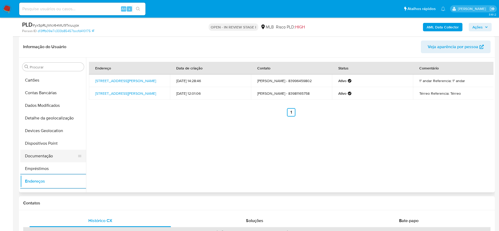
scroll to position [36, 0]
click at [40, 116] on button "Detalhe da geolocalização" at bounding box center [51, 119] width 62 height 13
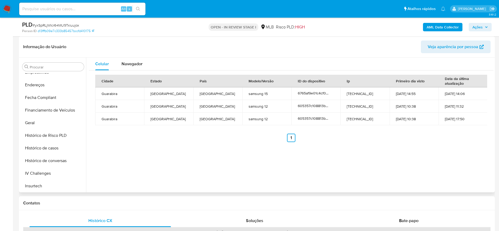
scroll to position [273, 0]
click at [51, 167] on button "aprovado" at bounding box center [51, 173] width 62 height 13
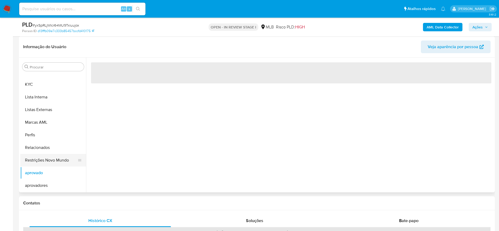
click at [49, 160] on button "Restrições Novo Mundo" at bounding box center [51, 160] width 62 height 13
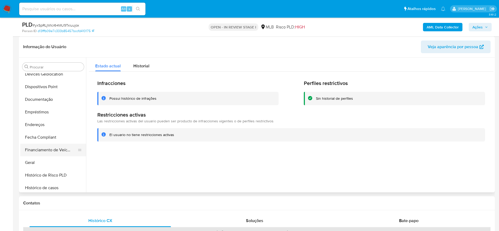
scroll to position [76, 0]
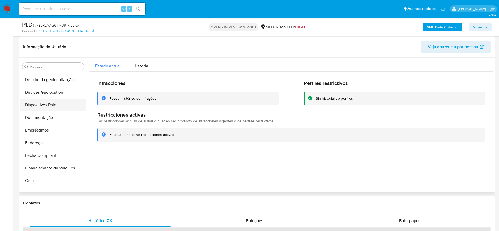
click at [43, 107] on button "Dispositivos Point" at bounding box center [51, 105] width 62 height 13
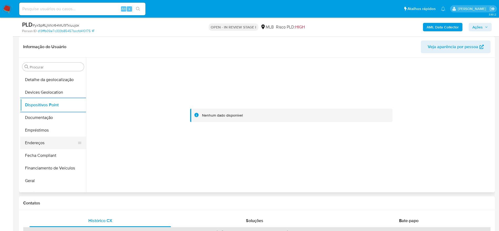
click at [44, 141] on button "Endereços" at bounding box center [51, 143] width 62 height 13
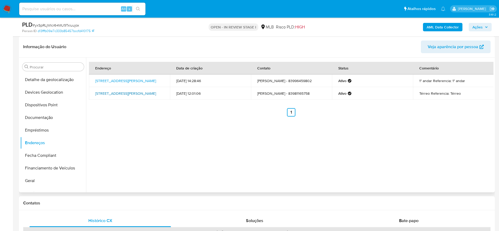
click at [129, 96] on link "Rua Arthur Pontes Da Silva 67, Guarabira, Paraíba, 58200000, Brasil 67" at bounding box center [125, 93] width 61 height 5
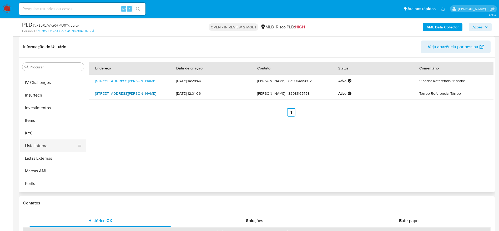
scroll to position [234, 0]
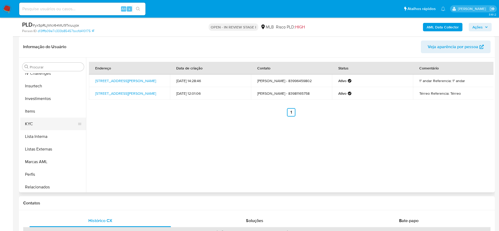
click at [48, 127] on button "KYC" at bounding box center [51, 124] width 62 height 13
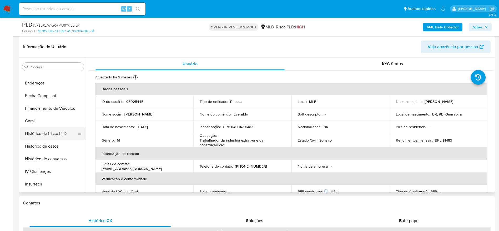
scroll to position [115, 0]
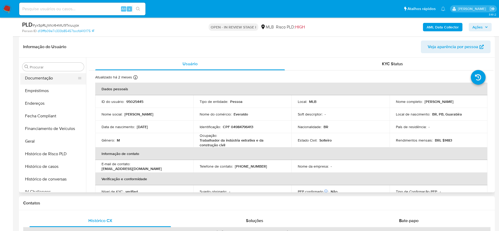
click at [48, 79] on button "Documentação" at bounding box center [51, 78] width 62 height 13
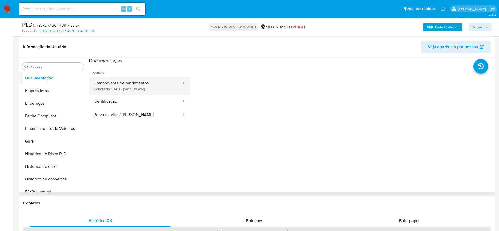
click at [128, 87] on button "Comprovante de rendimentos Concluído: 31/10/2024 (hace un año)" at bounding box center [135, 86] width 93 height 18
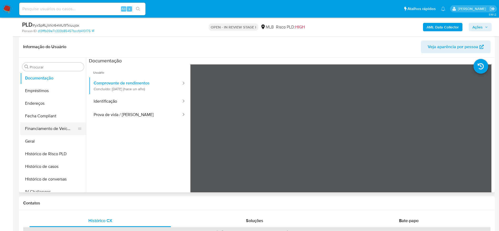
scroll to position [234, 0]
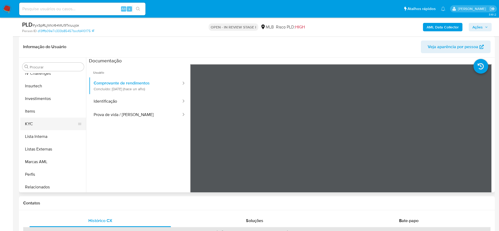
click at [43, 124] on button "KYC" at bounding box center [51, 124] width 62 height 13
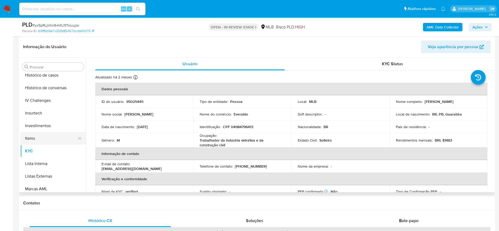
scroll to position [155, 0]
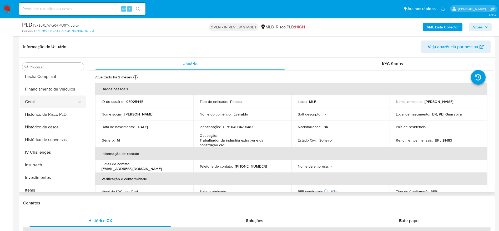
click at [37, 107] on button "Geral" at bounding box center [51, 102] width 62 height 13
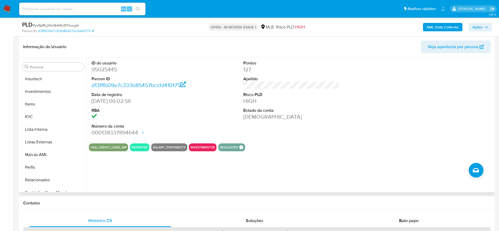
scroll to position [273, 0]
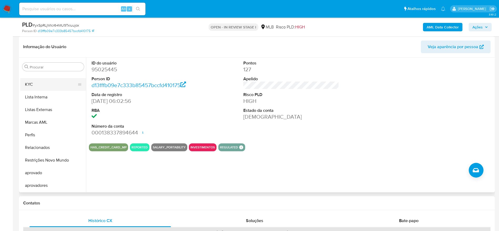
click at [36, 83] on button "KYC" at bounding box center [51, 84] width 62 height 13
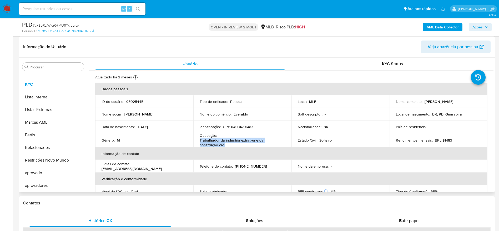
drag, startPoint x: 206, startPoint y: 142, endPoint x: 200, endPoint y: 140, distance: 6.7
click at [200, 140] on p "Trabalhador da indústria extrativa e da construção civil" at bounding box center [241, 142] width 83 height 9
copy p "Trabalhador da indústria extrativa e da construção civil"
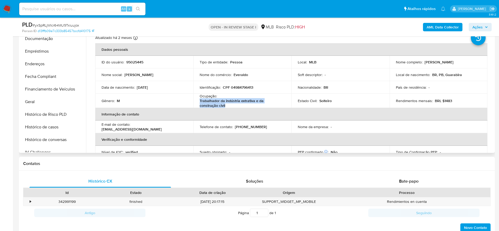
scroll to position [76, 0]
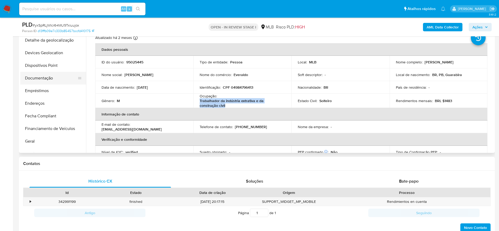
click at [44, 77] on button "Documentação" at bounding box center [51, 78] width 62 height 13
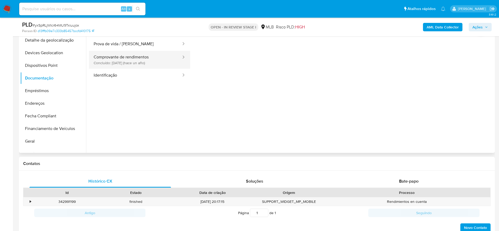
click at [123, 61] on button "Comprovante de rendimentos Concluído: 31/10/2024 (hace un año)" at bounding box center [135, 60] width 93 height 18
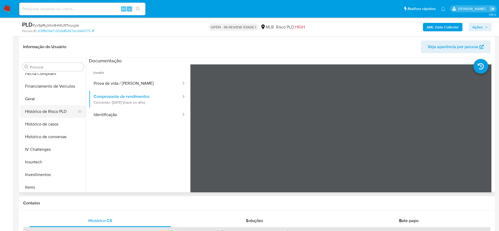
scroll to position [158, 0]
click at [52, 124] on button "Histórico de casos" at bounding box center [51, 123] width 62 height 13
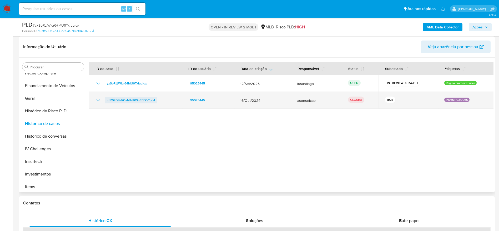
click at [138, 100] on span "m1OGD7eVOvMAH0SnEEEOCpd4" at bounding box center [131, 100] width 48 height 6
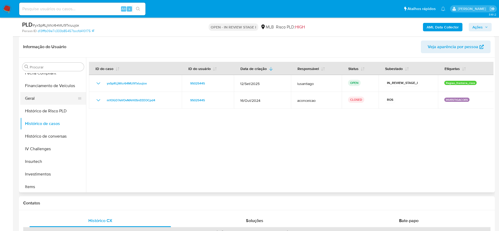
click at [37, 95] on button "Geral" at bounding box center [51, 98] width 62 height 13
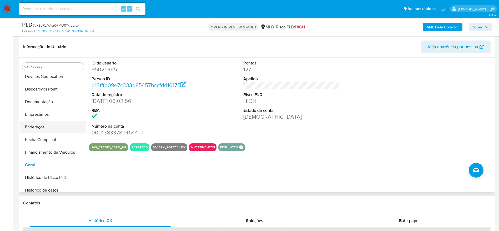
scroll to position [79, 0]
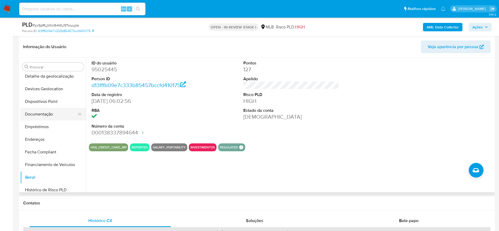
click at [45, 115] on button "Documentação" at bounding box center [51, 114] width 62 height 13
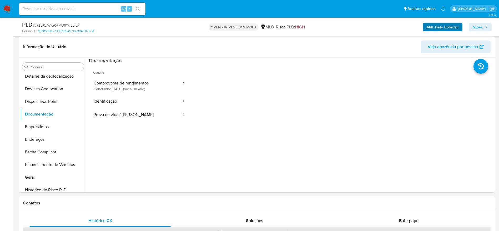
drag, startPoint x: 489, startPoint y: 25, endPoint x: 456, endPoint y: 28, distance: 33.4
click at [485, 26] on button "Ações" at bounding box center [480, 27] width 23 height 8
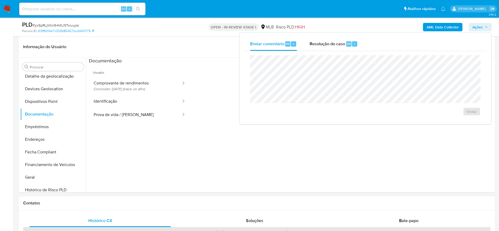
drag, startPoint x: 324, startPoint y: 47, endPoint x: 322, endPoint y: 54, distance: 7.3
click at [324, 50] on div "Resolução do caso Alt r" at bounding box center [334, 44] width 48 height 14
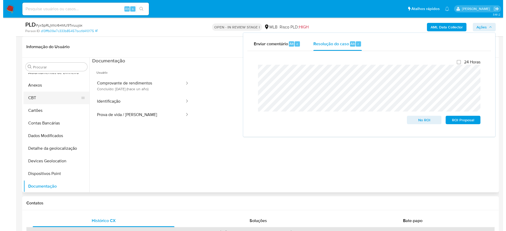
scroll to position [0, 0]
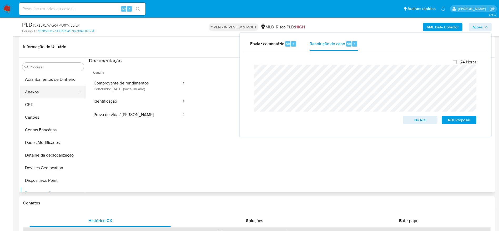
click at [48, 94] on button "Anexos" at bounding box center [51, 92] width 62 height 13
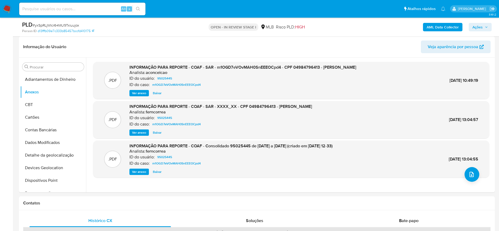
click at [439, 27] on b "AML Data Collector" at bounding box center [443, 27] width 32 height 8
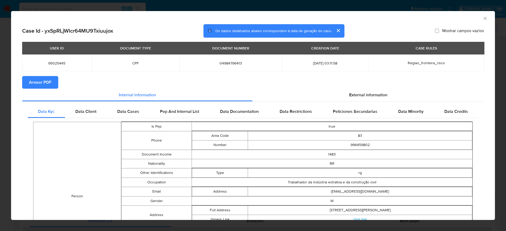
click at [43, 85] on span "Anexar PDF" at bounding box center [40, 83] width 22 height 12
click at [482, 18] on icon "Fechar a janela" at bounding box center [484, 18] width 5 height 5
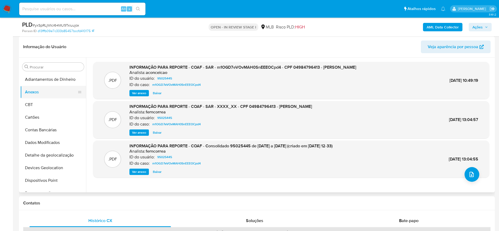
drag, startPoint x: 26, startPoint y: 106, endPoint x: 35, endPoint y: 89, distance: 19.1
click at [27, 105] on button "CBT" at bounding box center [53, 104] width 66 height 13
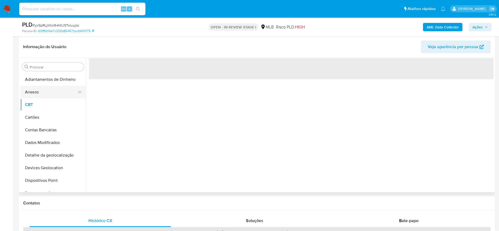
click at [35, 89] on button "Anexos" at bounding box center [51, 92] width 62 height 13
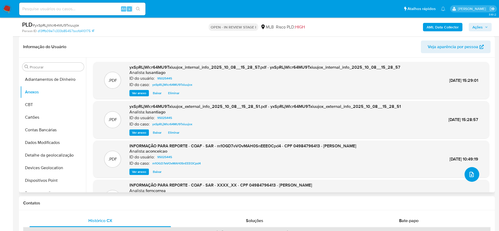
click at [473, 176] on span "upload-file" at bounding box center [472, 174] width 6 height 6
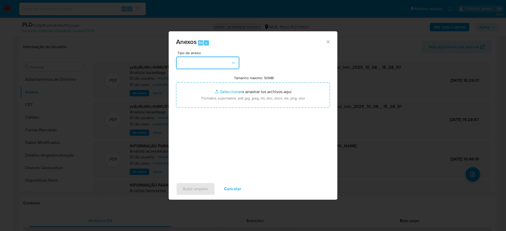
click at [217, 62] on button "button" at bounding box center [207, 63] width 63 height 13
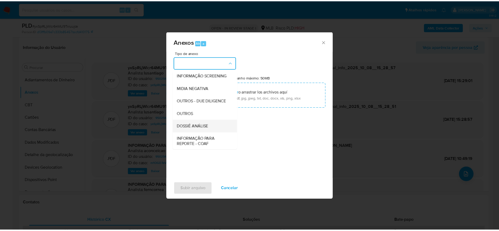
scroll to position [81, 0]
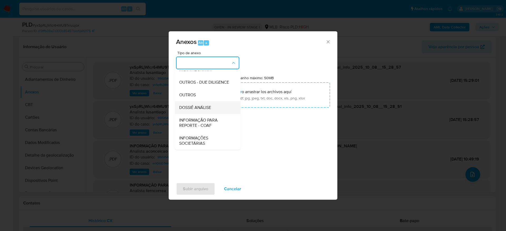
click at [192, 107] on span "DOSSIÊ ANÁLISE" at bounding box center [195, 107] width 32 height 5
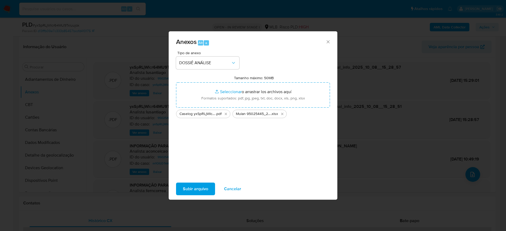
click at [206, 188] on span "Subir arquivo" at bounding box center [195, 189] width 25 height 12
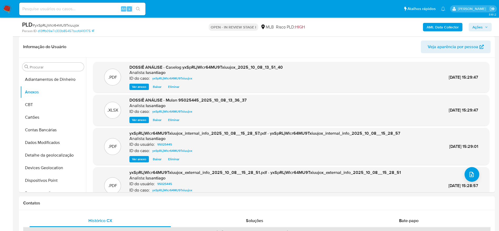
click at [474, 28] on span "Ações" at bounding box center [478, 27] width 10 height 8
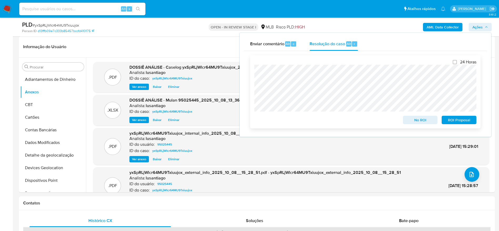
click at [418, 120] on span "No ROI" at bounding box center [420, 119] width 27 height 7
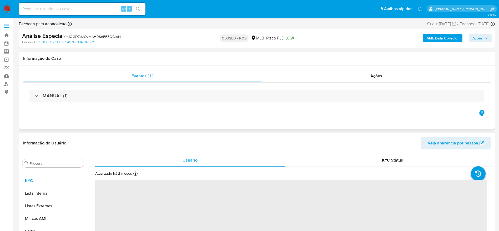
select select "10"
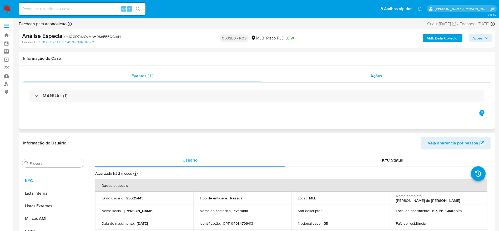
click at [335, 73] on div "Ações" at bounding box center [376, 76] width 229 height 13
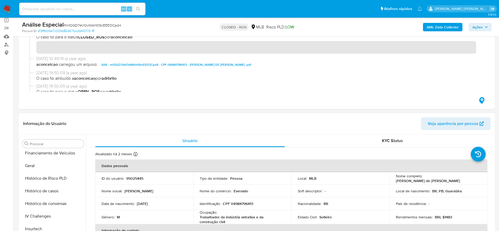
scroll to position [9, 0]
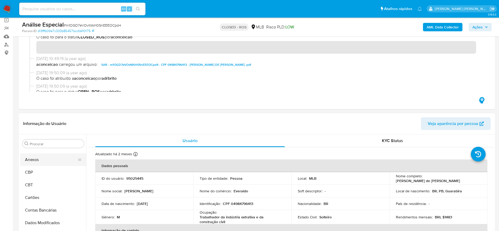
click at [43, 159] on button "Anexos" at bounding box center [51, 159] width 62 height 13
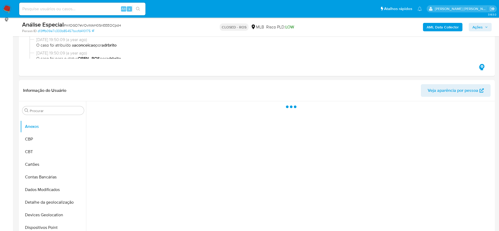
scroll to position [118, 0]
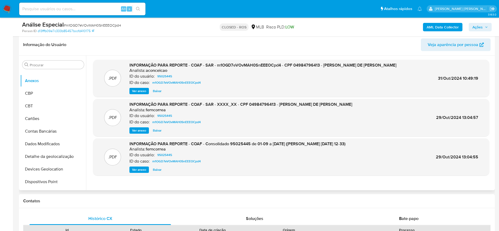
click at [141, 92] on span "Ver anexo" at bounding box center [139, 90] width 14 height 5
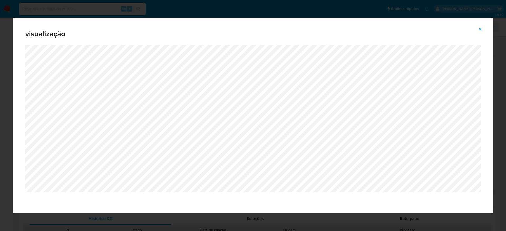
click at [481, 28] on icon "Attachment preview" at bounding box center [480, 29] width 4 height 4
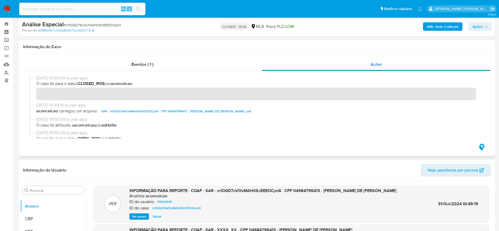
scroll to position [0, 0]
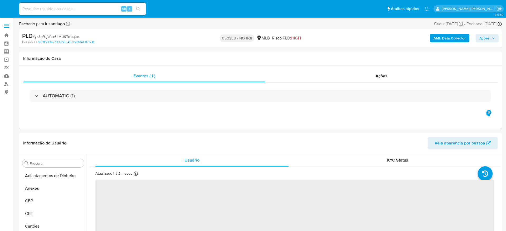
select select "10"
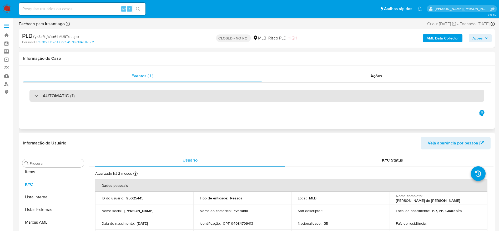
scroll to position [286, 0]
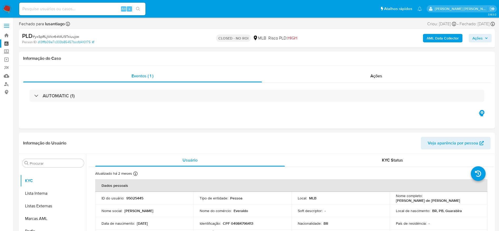
click at [8, 43] on link "Painel" at bounding box center [31, 43] width 63 height 8
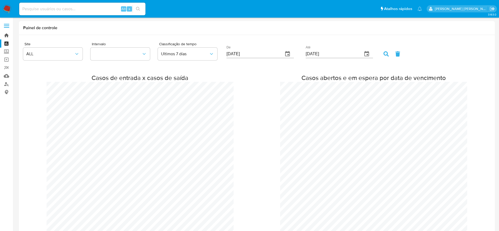
click at [8, 33] on link "Bandeja" at bounding box center [31, 35] width 63 height 8
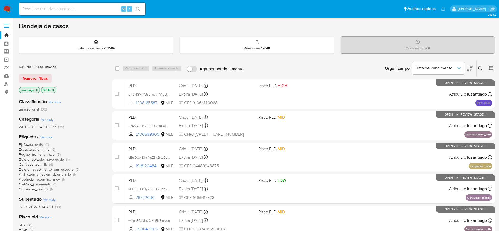
click at [72, 8] on input at bounding box center [82, 9] width 126 height 7
paste input "659672249"
type input "659672249"
click at [139, 11] on button "search-icon" at bounding box center [138, 8] width 11 height 7
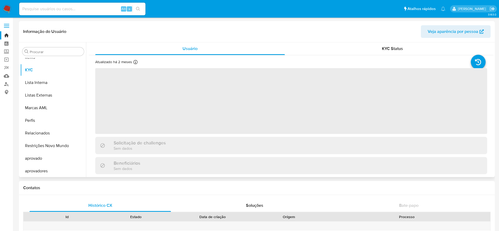
scroll to position [286, 0]
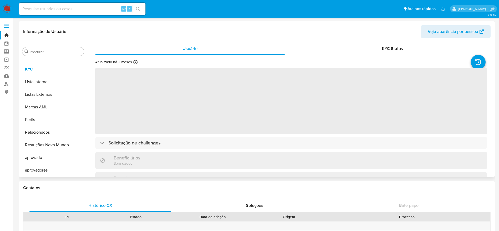
select select "10"
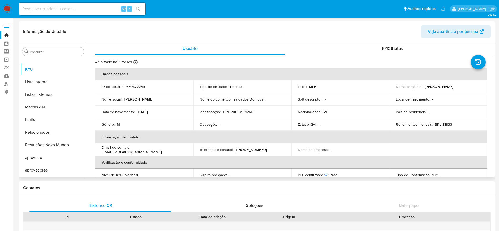
click at [239, 111] on p "CPF 70657551260" at bounding box center [238, 112] width 31 height 5
copy p "70657551260"
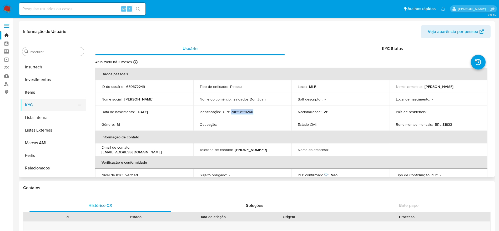
scroll to position [207, 0]
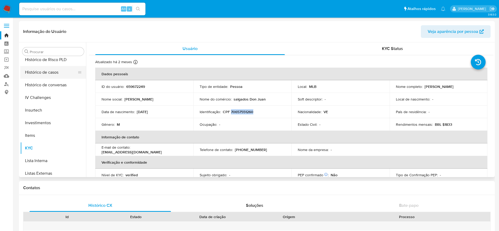
click at [41, 73] on button "Histórico de casos" at bounding box center [51, 72] width 62 height 13
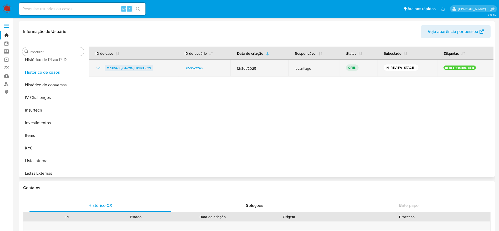
click at [131, 68] on span "O7Bt640BjC4e2XsjHXH6Ho3S" at bounding box center [129, 68] width 44 height 6
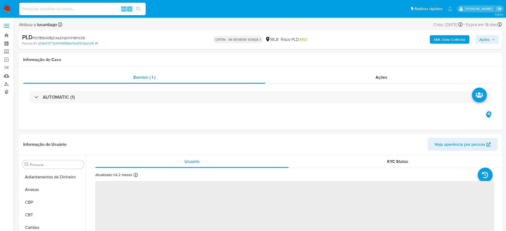
select select "10"
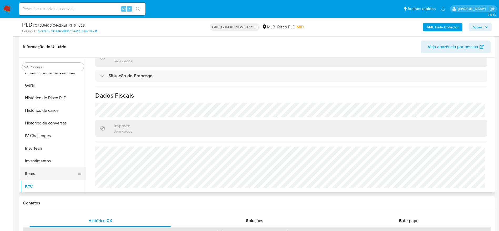
scroll to position [167, 0]
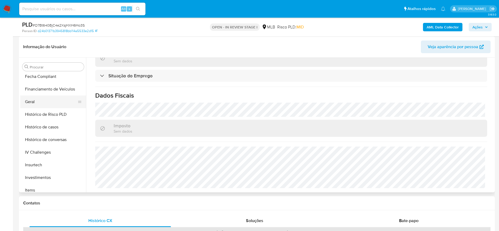
click at [41, 105] on button "Geral" at bounding box center [51, 102] width 62 height 13
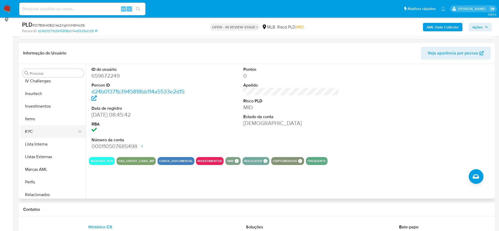
scroll to position [246, 0]
click at [44, 124] on button "KYC" at bounding box center [51, 130] width 62 height 13
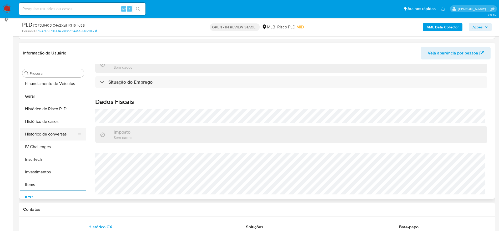
scroll to position [128, 0]
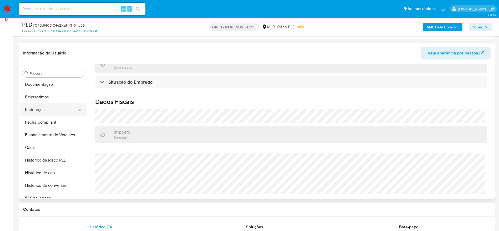
click at [49, 105] on button "Endereços" at bounding box center [51, 109] width 62 height 13
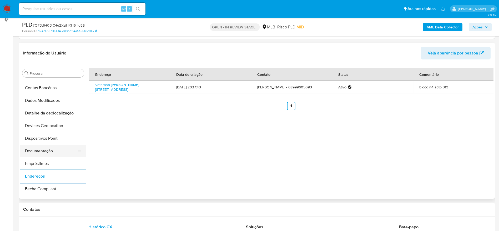
scroll to position [49, 0]
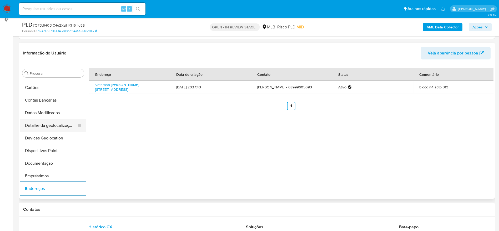
click at [48, 128] on button "Detalhe da geolocalização" at bounding box center [51, 125] width 62 height 13
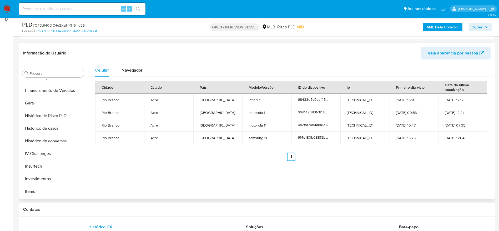
scroll to position [286, 0]
click at [43, 167] on button "Restrições Novo Mundo" at bounding box center [51, 166] width 62 height 13
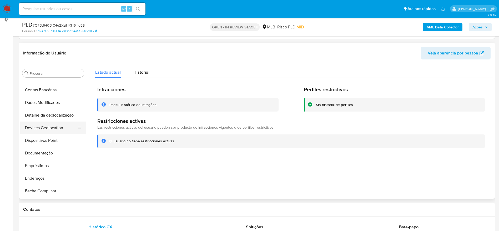
scroll to position [49, 0]
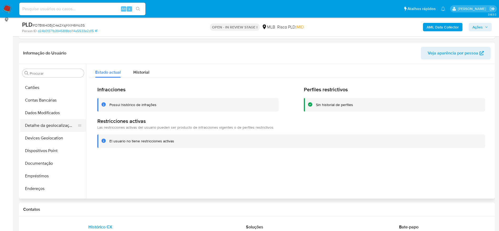
click at [44, 127] on button "Detalhe da geolocalização" at bounding box center [51, 125] width 62 height 13
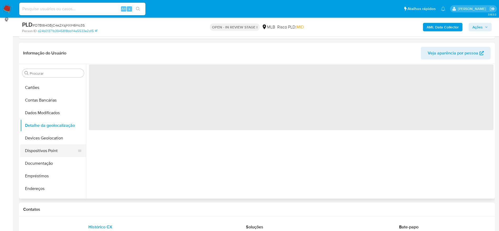
click at [43, 151] on button "Dispositivos Point" at bounding box center [51, 151] width 62 height 13
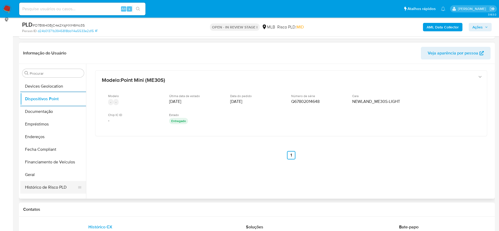
scroll to position [88, 0]
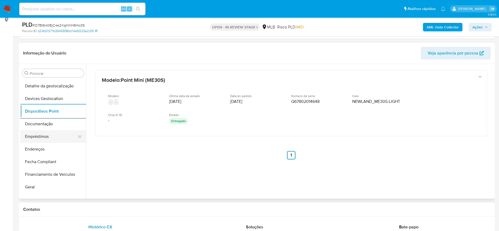
click at [48, 130] on button "Empréstimos" at bounding box center [51, 136] width 62 height 13
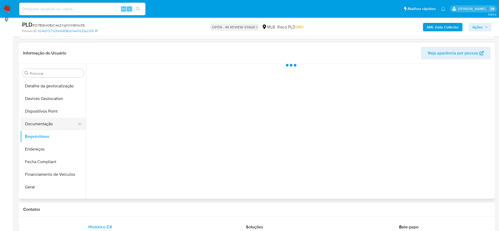
click at [48, 124] on button "Documentação" at bounding box center [51, 124] width 62 height 13
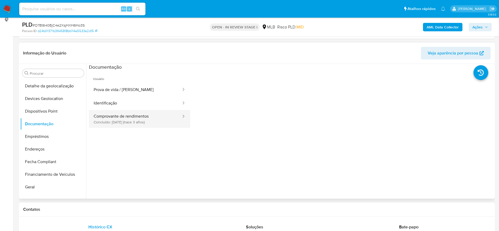
click at [137, 116] on button "Comprovante de rendimentos Concluído: [DATE] (hace 3 años)" at bounding box center [135, 119] width 93 height 18
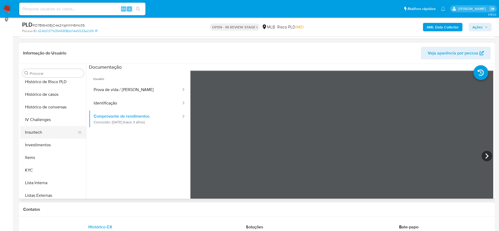
scroll to position [207, 0]
click at [45, 171] on button "KYC" at bounding box center [51, 169] width 62 height 13
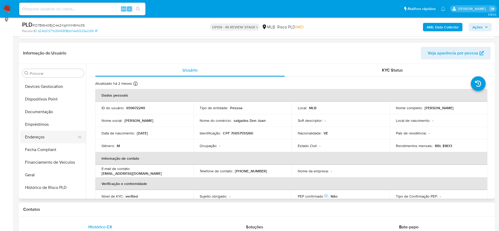
scroll to position [88, 0]
click at [36, 189] on button "Geral" at bounding box center [51, 187] width 62 height 13
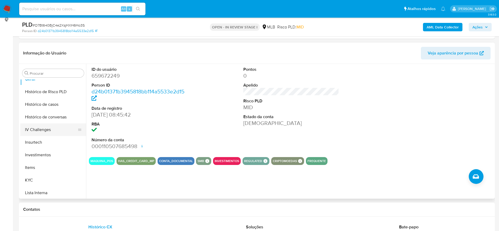
scroll to position [207, 0]
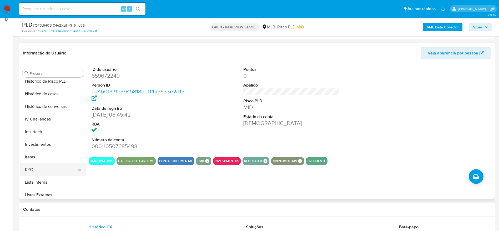
click at [42, 170] on button "KYC" at bounding box center [51, 169] width 62 height 13
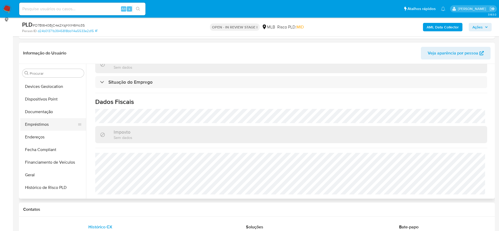
scroll to position [88, 0]
click at [36, 124] on button "Documentação" at bounding box center [51, 124] width 62 height 13
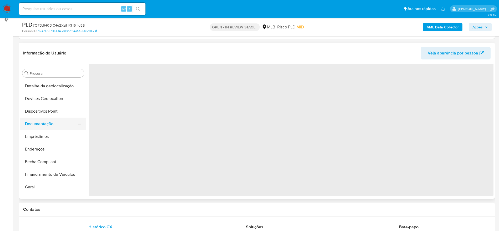
scroll to position [0, 0]
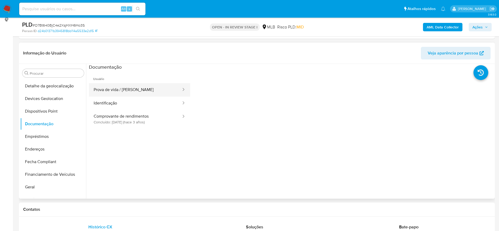
click at [127, 91] on button "Prova de vida / [PERSON_NAME]" at bounding box center [135, 89] width 93 height 13
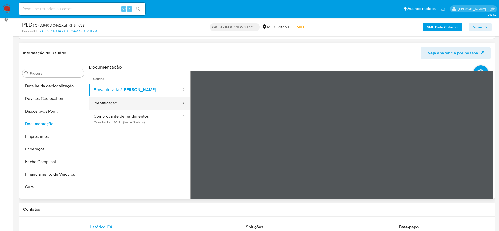
click at [125, 106] on button "Identificação" at bounding box center [135, 103] width 93 height 13
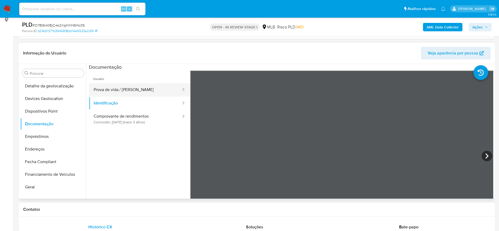
click at [120, 88] on button "Prova de vida / [PERSON_NAME]" at bounding box center [135, 89] width 93 height 13
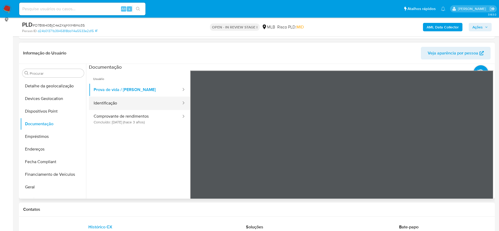
click at [119, 103] on button "Identificação" at bounding box center [135, 103] width 93 height 13
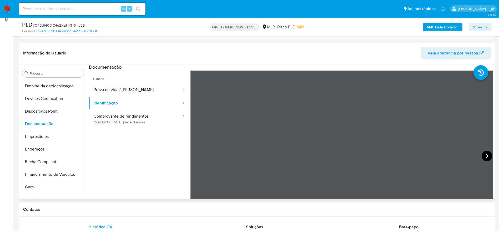
click at [484, 155] on icon at bounding box center [487, 156] width 11 height 11
drag, startPoint x: 474, startPoint y: 28, endPoint x: 463, endPoint y: 30, distance: 11.0
click at [474, 28] on span "Ações" at bounding box center [478, 27] width 10 height 8
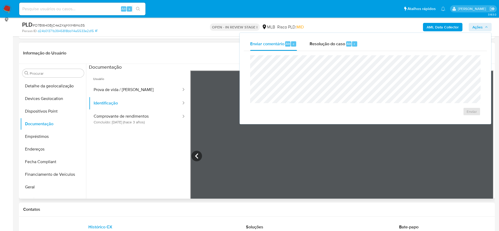
drag, startPoint x: 329, startPoint y: 41, endPoint x: 325, endPoint y: 51, distance: 10.1
click at [329, 43] on span "Resolução do caso" at bounding box center [328, 44] width 36 height 6
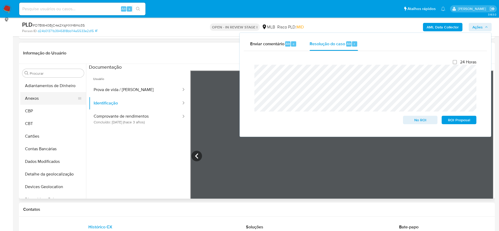
click at [44, 100] on button "Anexos" at bounding box center [51, 98] width 62 height 13
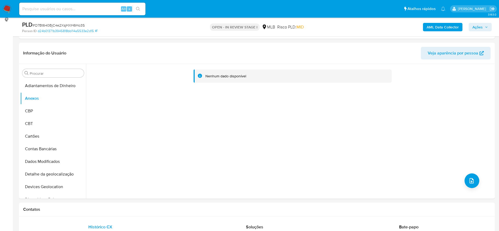
click at [447, 26] on b "AML Data Collector" at bounding box center [443, 27] width 32 height 8
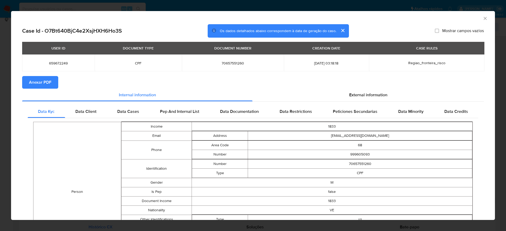
click at [39, 82] on span "Anexar PDF" at bounding box center [40, 83] width 22 height 12
click at [482, 16] on icon "Fechar a janela" at bounding box center [484, 18] width 5 height 5
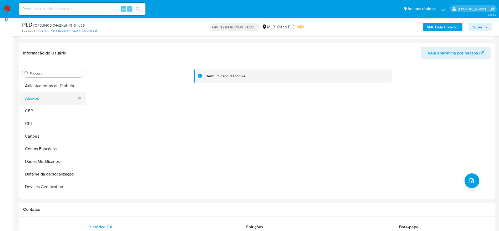
drag, startPoint x: 41, startPoint y: 114, endPoint x: 41, endPoint y: 100, distance: 14.5
click at [41, 112] on button "CBP" at bounding box center [53, 111] width 66 height 13
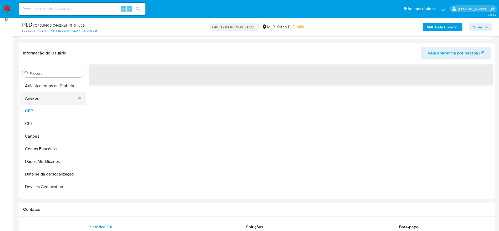
click at [42, 94] on button "Anexos" at bounding box center [51, 98] width 62 height 13
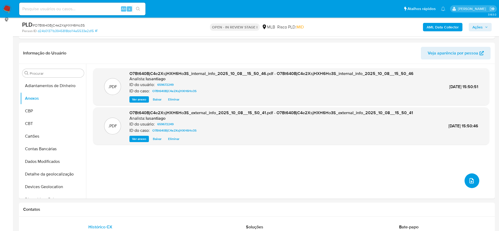
click at [469, 181] on icon "upload-file" at bounding box center [472, 181] width 6 height 6
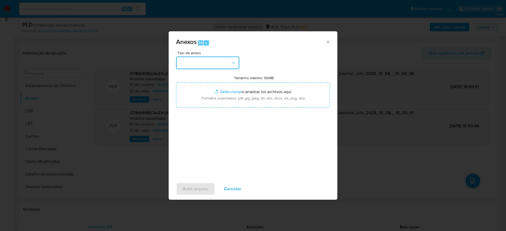
click at [228, 65] on button "button" at bounding box center [207, 63] width 63 height 13
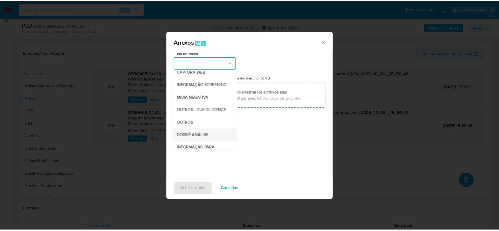
scroll to position [81, 0]
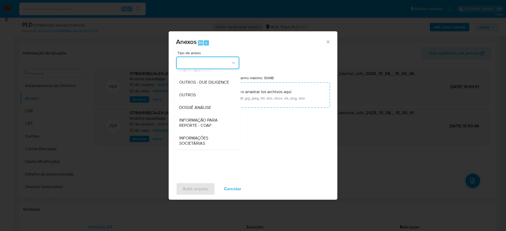
click at [201, 108] on span "DOSSIÊ ANÁLISE" at bounding box center [195, 107] width 32 height 5
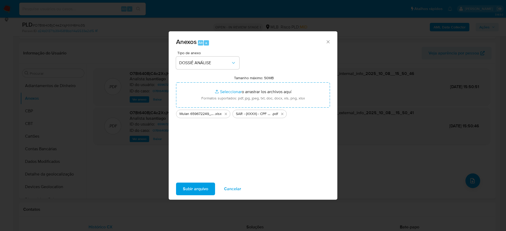
click at [197, 187] on span "Subir arquivo" at bounding box center [195, 189] width 25 height 12
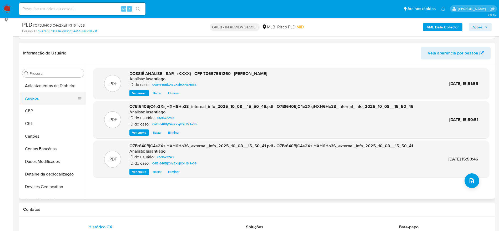
drag, startPoint x: 46, startPoint y: 109, endPoint x: 48, endPoint y: 103, distance: 6.3
click at [46, 110] on button "CBP" at bounding box center [53, 111] width 66 height 13
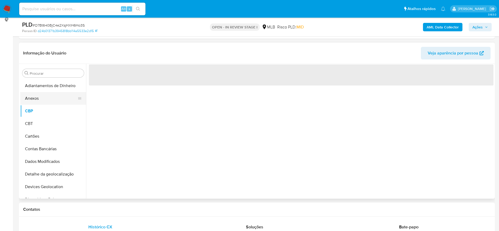
click at [48, 102] on button "Anexos" at bounding box center [51, 98] width 62 height 13
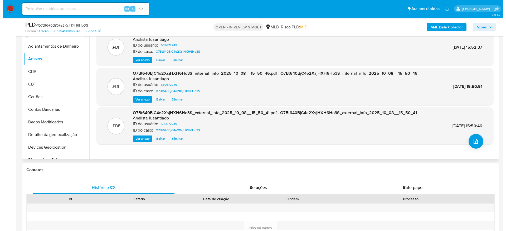
scroll to position [73, 0]
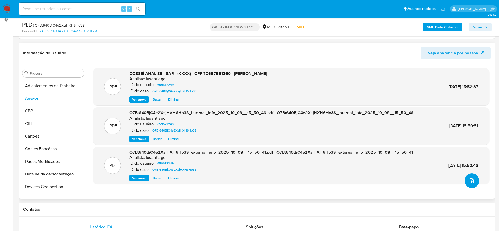
click at [469, 183] on icon "upload-file" at bounding box center [472, 181] width 6 height 6
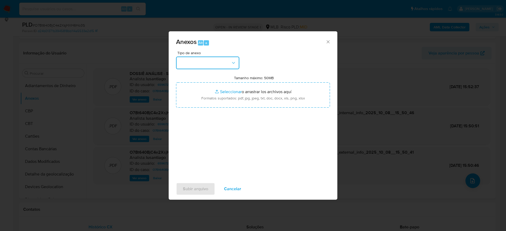
click at [205, 61] on button "button" at bounding box center [207, 63] width 63 height 13
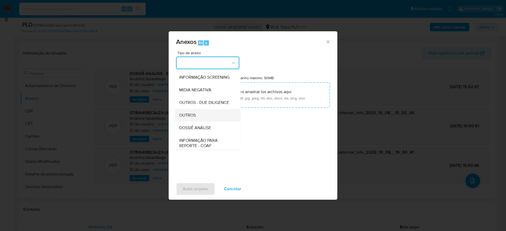
scroll to position [81, 0]
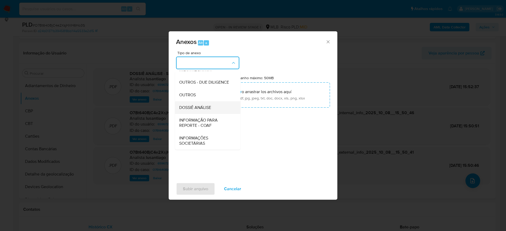
click at [197, 107] on span "DOSSIÊ ANÁLISE" at bounding box center [195, 107] width 32 height 5
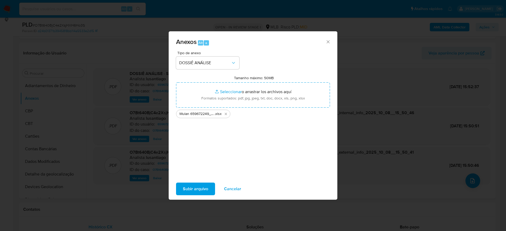
click at [193, 187] on span "Subir arquivo" at bounding box center [195, 189] width 25 height 12
click at [224, 161] on div "Tipo de anexo DOSSIÊ ANÁLISE Tamanho máximo: 50MB Seleccionar archivos Seleccio…" at bounding box center [253, 113] width 154 height 124
